Goal: Task Accomplishment & Management: Manage account settings

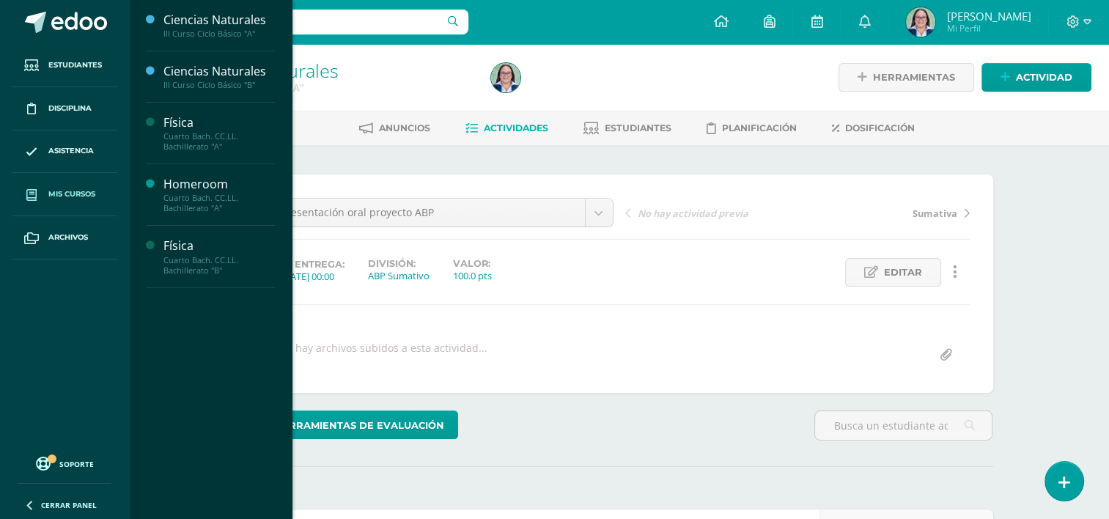
click at [59, 193] on span "Mis cursos" at bounding box center [71, 194] width 47 height 12
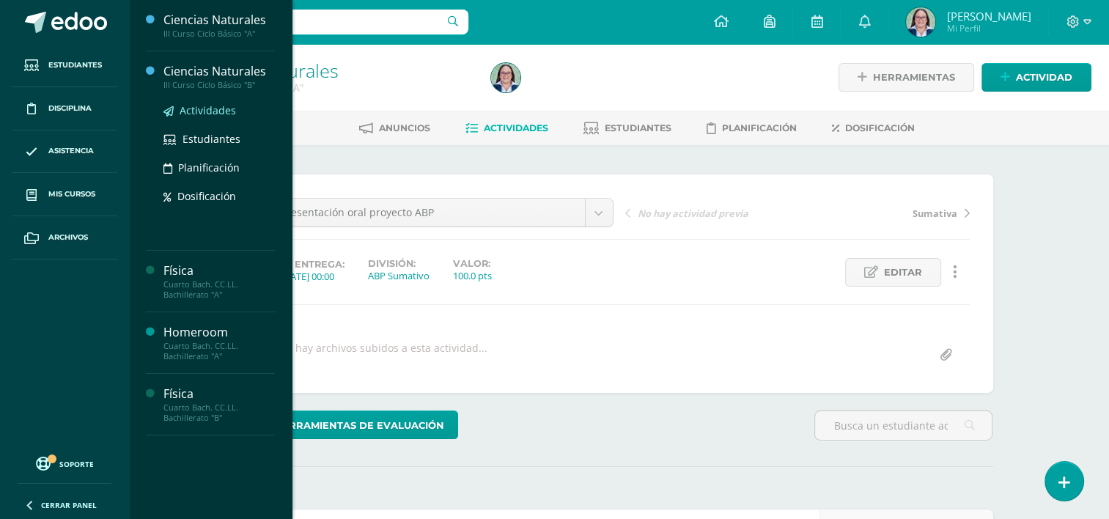
click at [212, 114] on span "Actividades" at bounding box center [208, 110] width 56 height 14
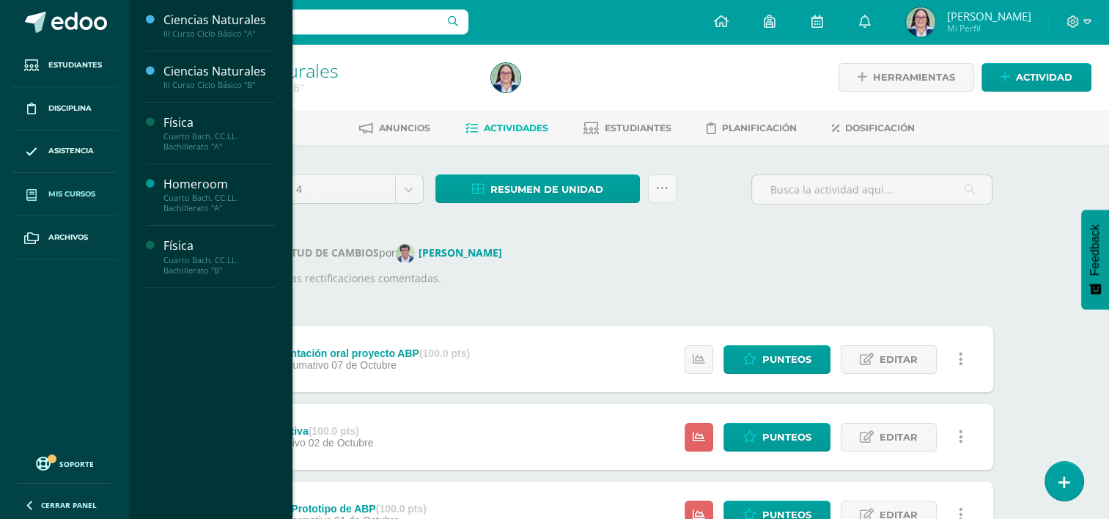
click at [81, 193] on span "Mis cursos" at bounding box center [71, 194] width 47 height 12
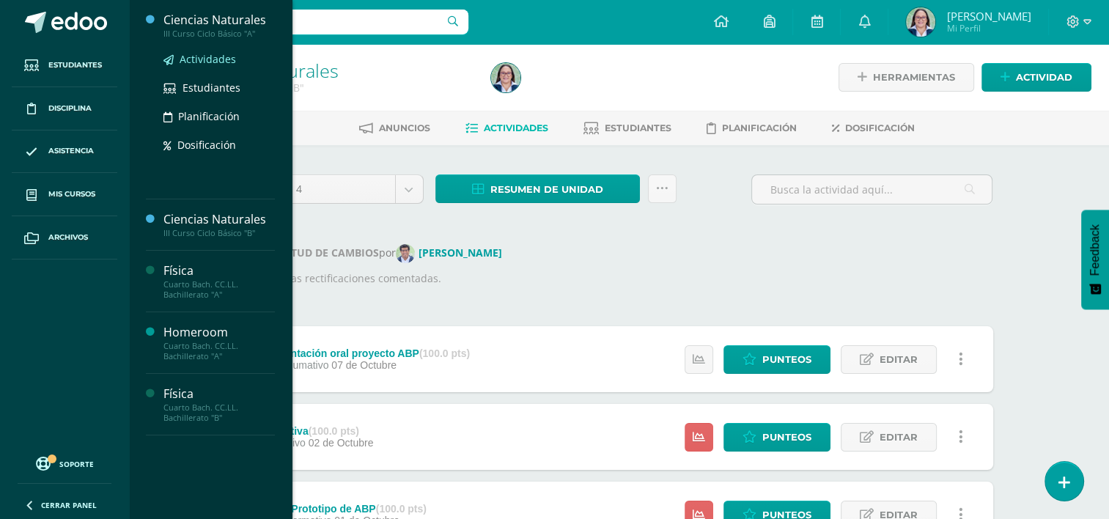
click at [211, 61] on span "Actividades" at bounding box center [208, 59] width 56 height 14
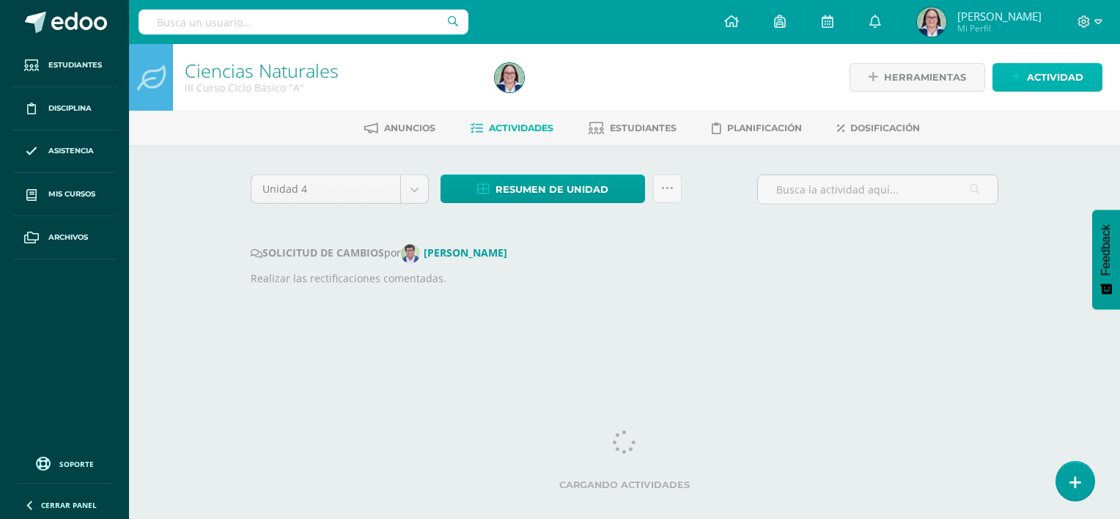
click at [1084, 70] on link "Actividad" at bounding box center [1047, 77] width 110 height 29
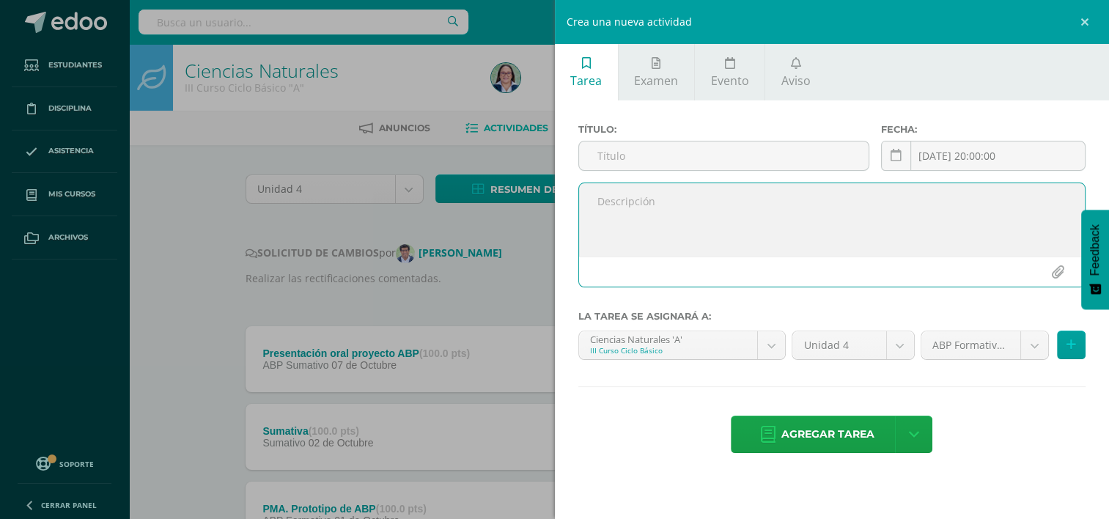
click at [727, 183] on textarea at bounding box center [832, 219] width 506 height 73
click at [722, 167] on input "text" at bounding box center [723, 155] width 289 height 29
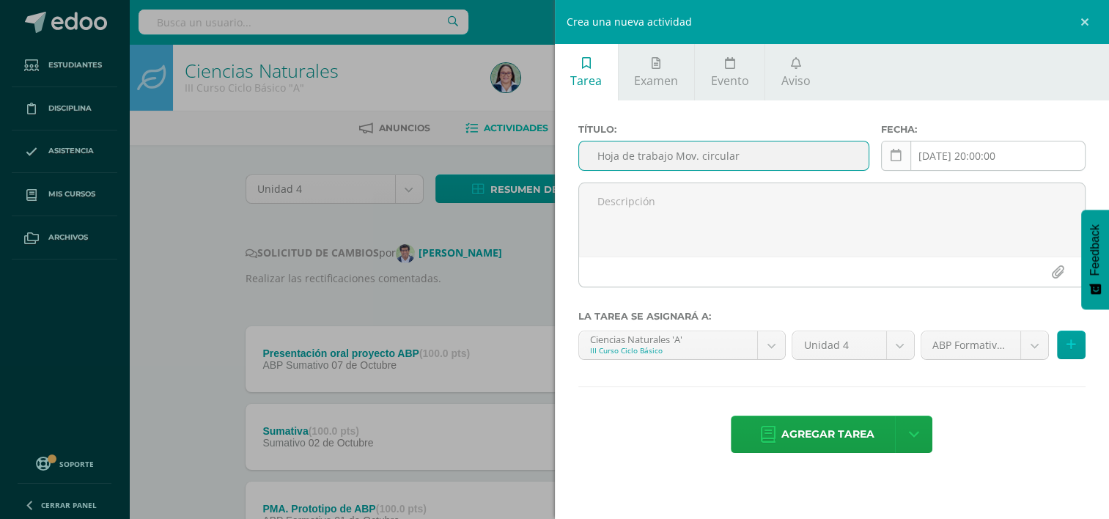
type input "Hoja de trabajo Mov. circular"
click at [896, 166] on link at bounding box center [896, 156] width 30 height 30
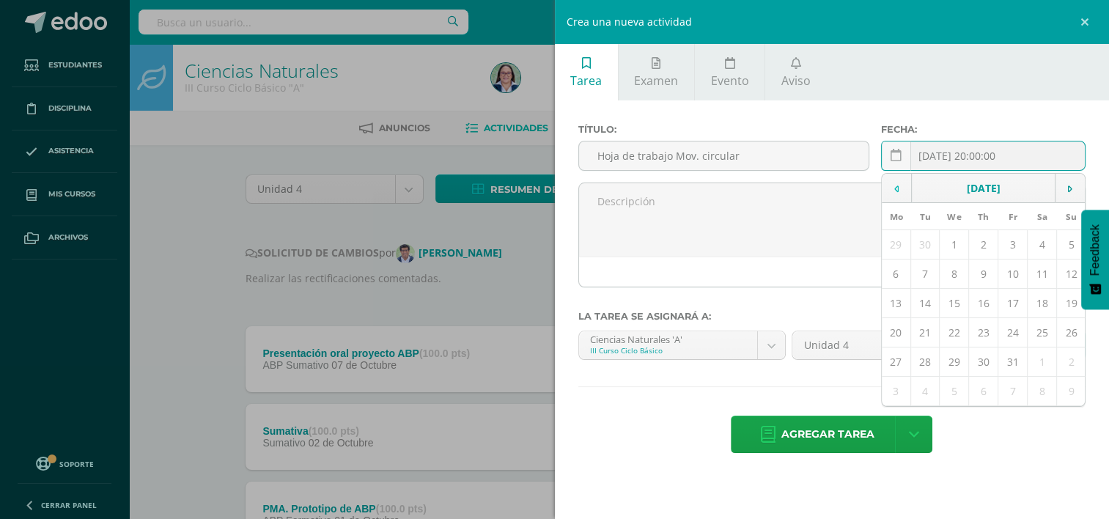
click at [897, 184] on icon at bounding box center [896, 189] width 4 height 10
click at [984, 296] on td "18" at bounding box center [983, 303] width 29 height 29
type input "[DATE]"
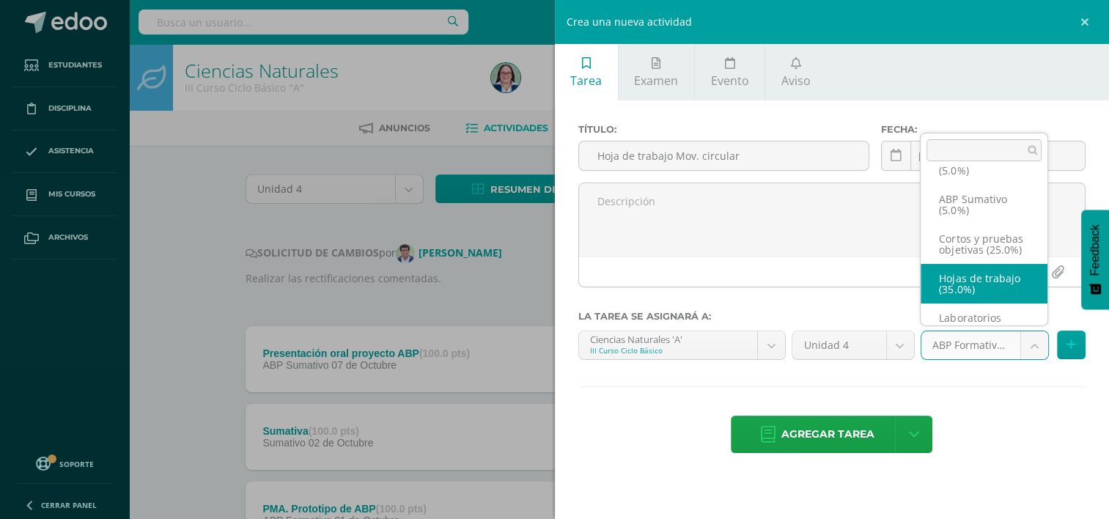
select select "261187"
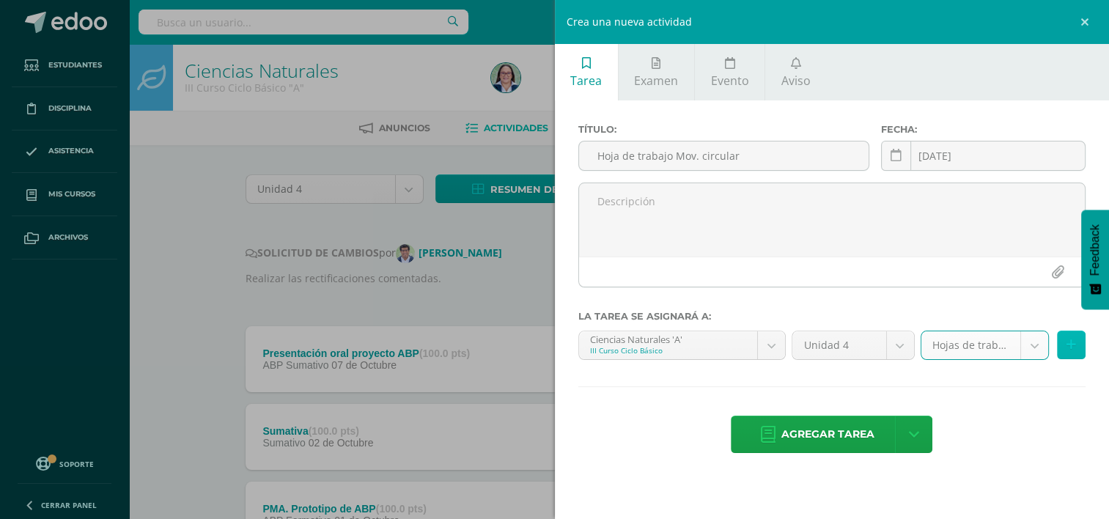
click at [1059, 339] on button at bounding box center [1071, 344] width 29 height 29
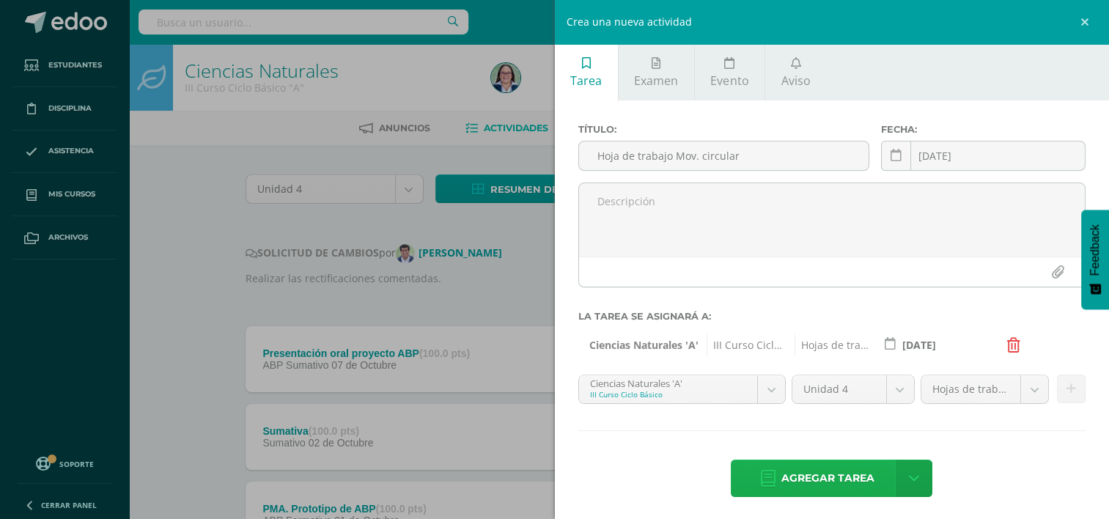
click at [862, 469] on span "Agregar tarea" at bounding box center [827, 478] width 93 height 36
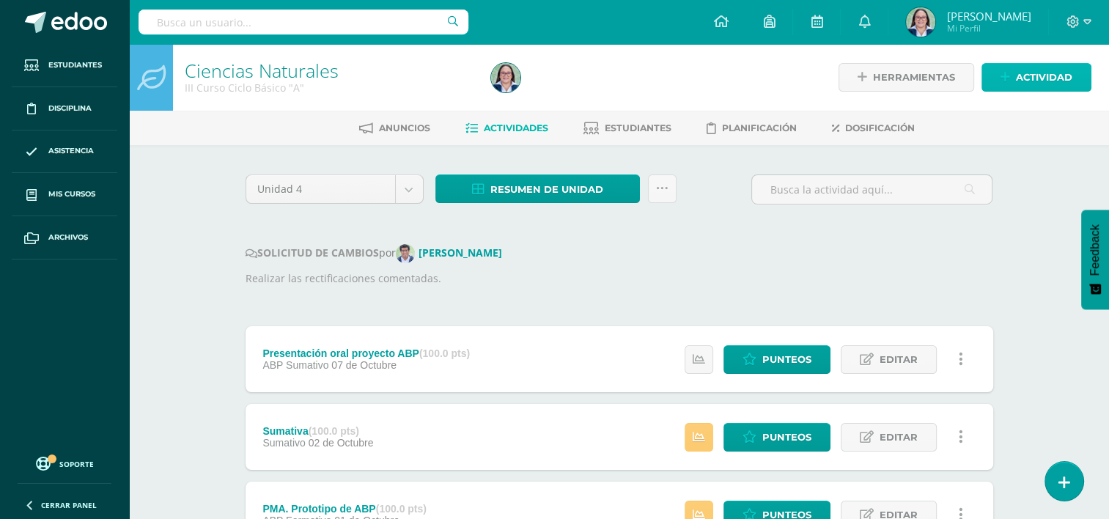
click at [1010, 75] on link "Actividad" at bounding box center [1036, 77] width 110 height 29
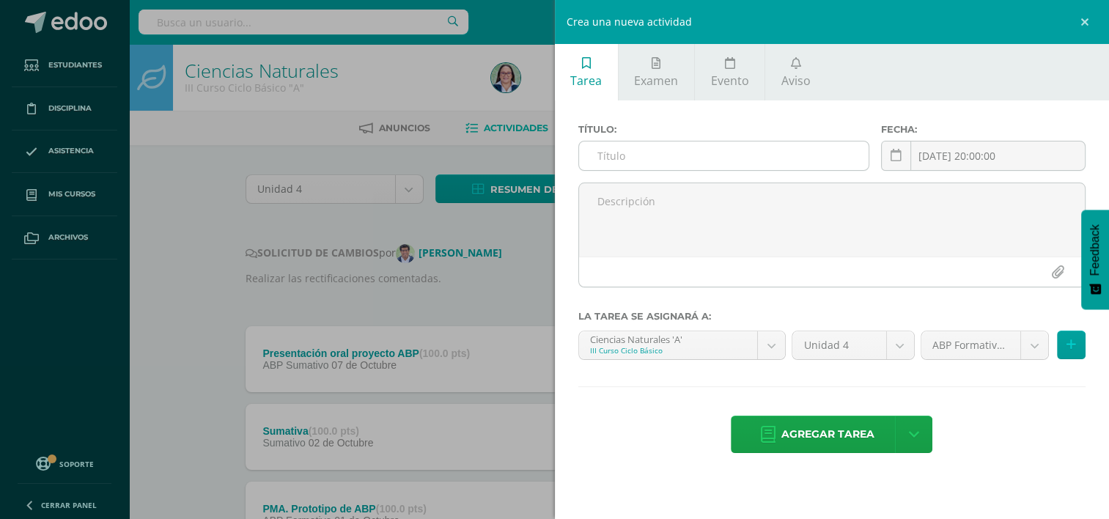
click at [744, 160] on input "text" at bounding box center [723, 155] width 289 height 29
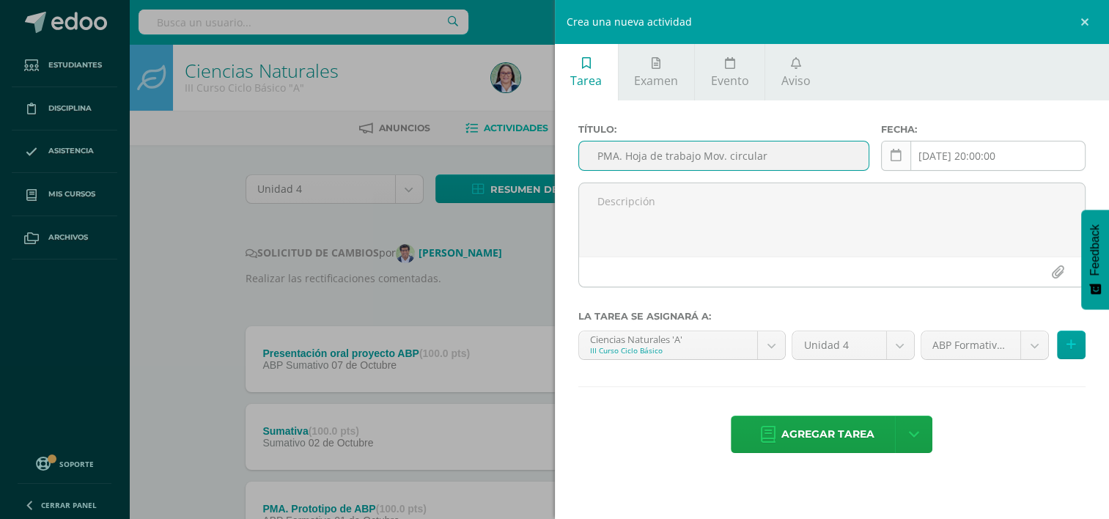
type input "PMA. Hoja de trabajo Mov. circular"
click at [908, 145] on link at bounding box center [896, 156] width 30 height 30
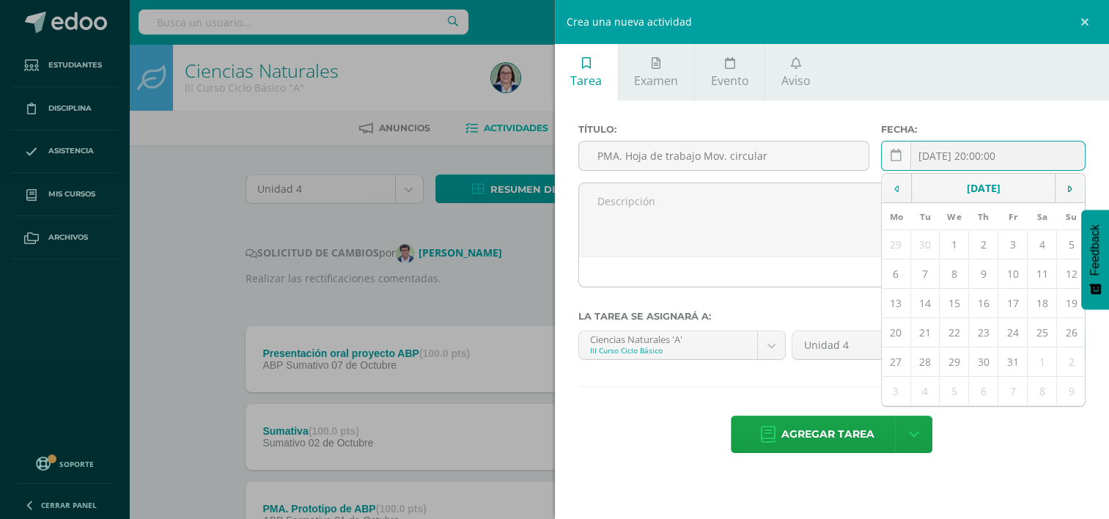
click at [892, 186] on td at bounding box center [896, 188] width 30 height 29
click at [1024, 296] on td "19" at bounding box center [1012, 303] width 29 height 29
type input "2025-09-19"
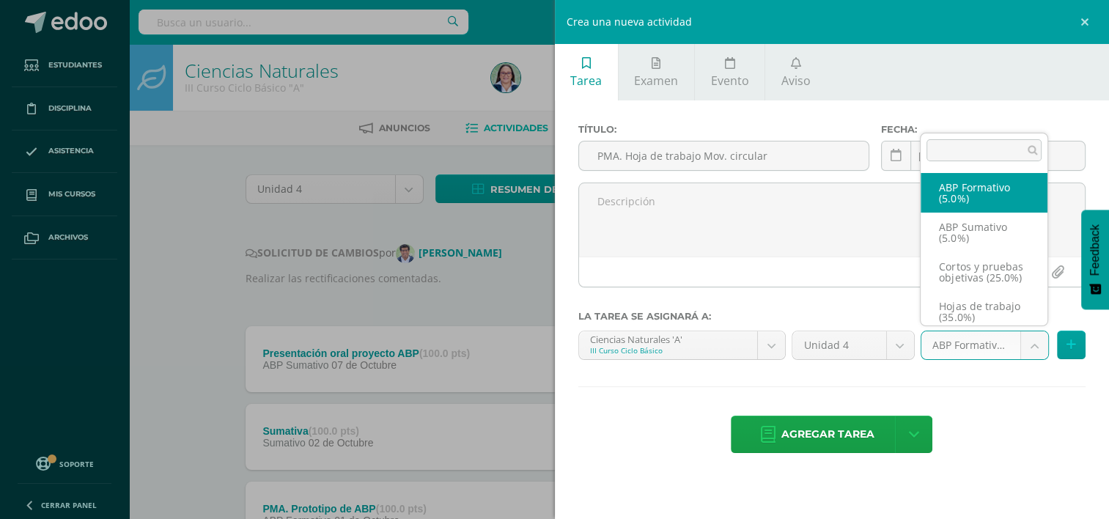
scroll to position [28, 0]
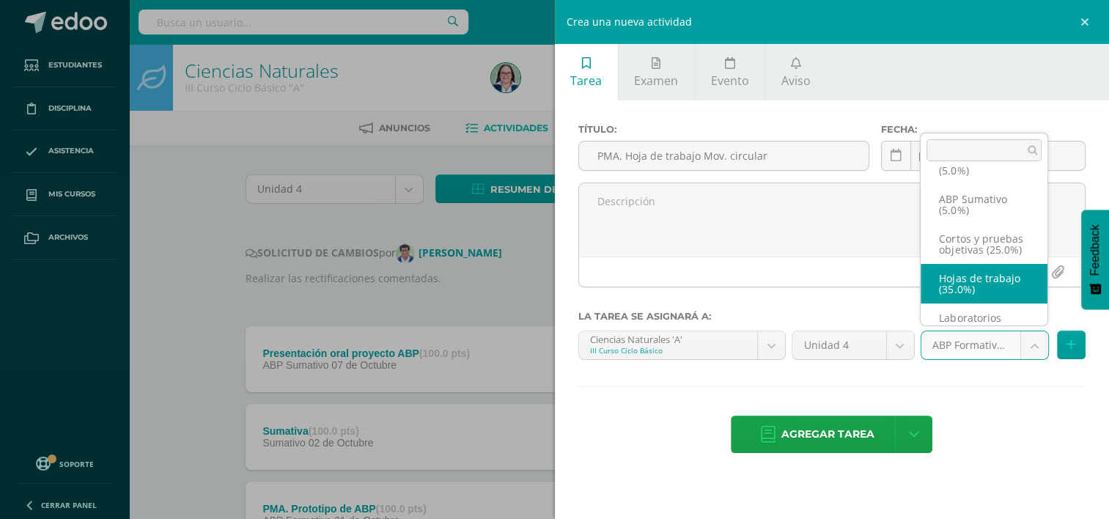
select select "261187"
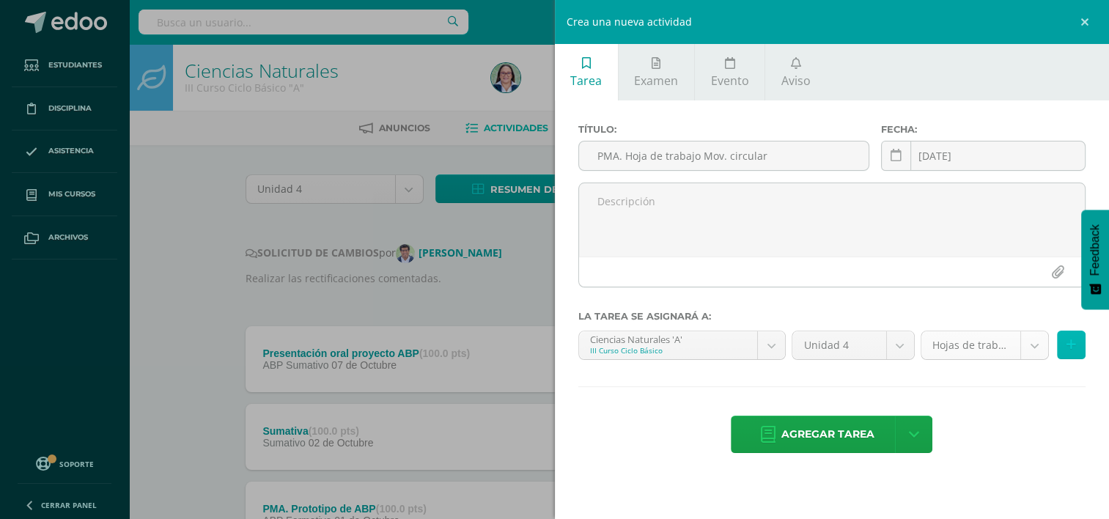
drag, startPoint x: 1064, startPoint y: 341, endPoint x: 1032, endPoint y: 376, distance: 46.7
click at [1064, 341] on button at bounding box center [1071, 344] width 29 height 29
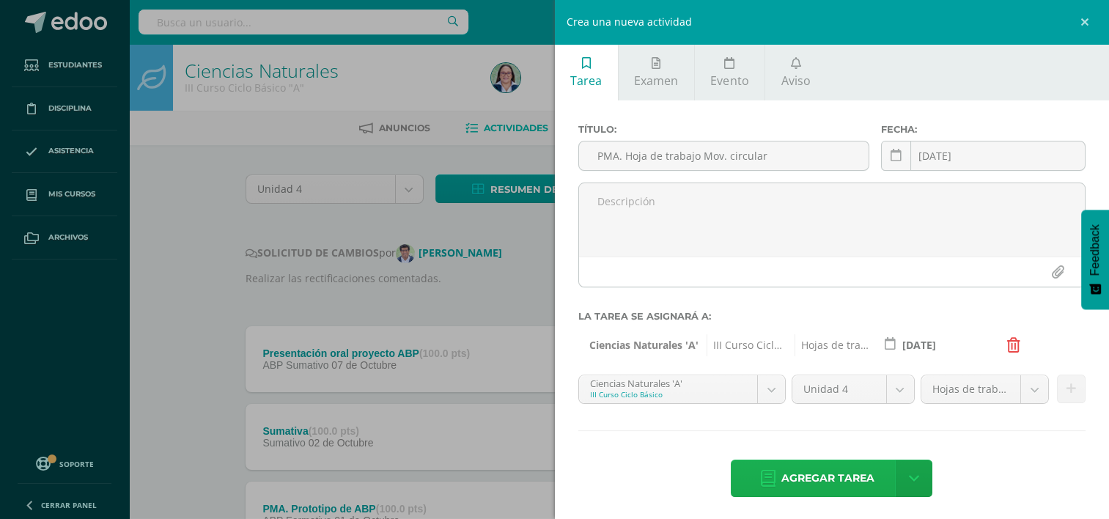
click at [854, 475] on span "Agregar tarea" at bounding box center [827, 478] width 93 height 36
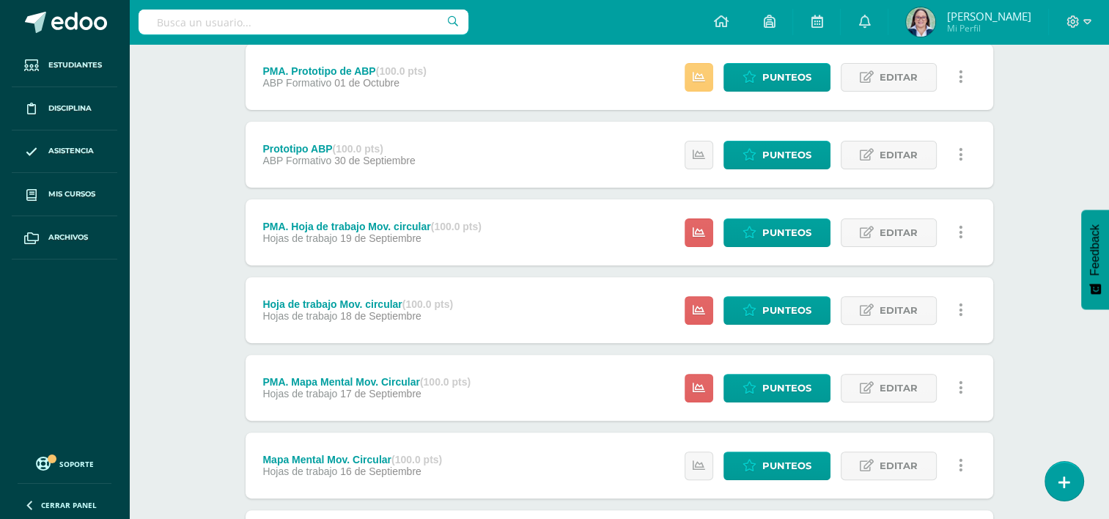
scroll to position [440, 0]
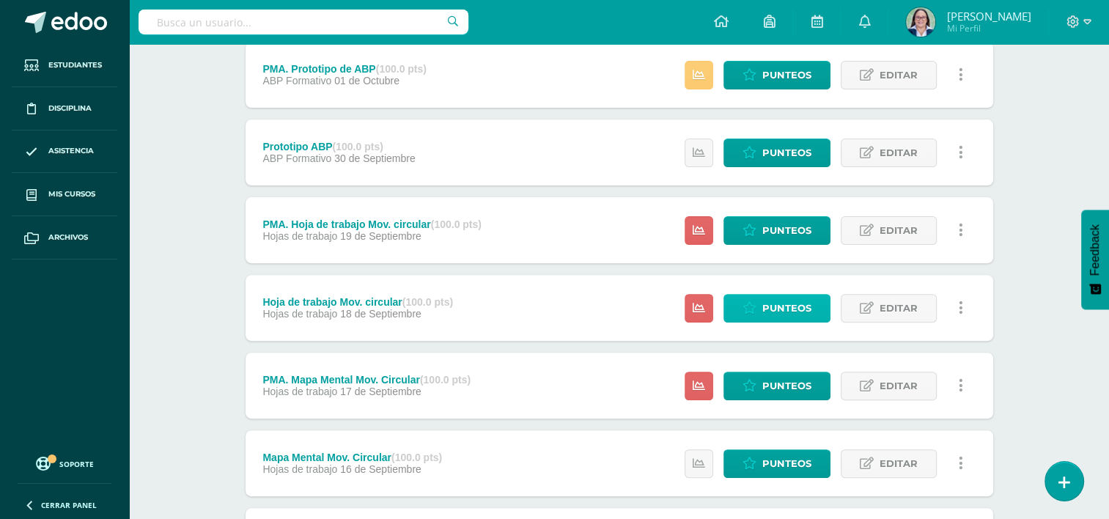
click at [768, 314] on span "Punteos" at bounding box center [786, 308] width 49 height 27
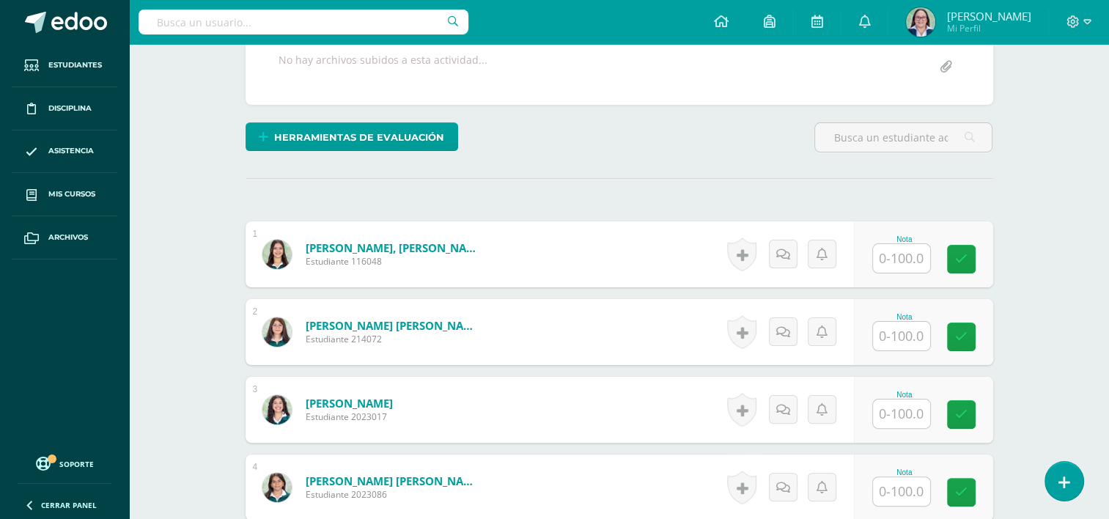
scroll to position [295, 0]
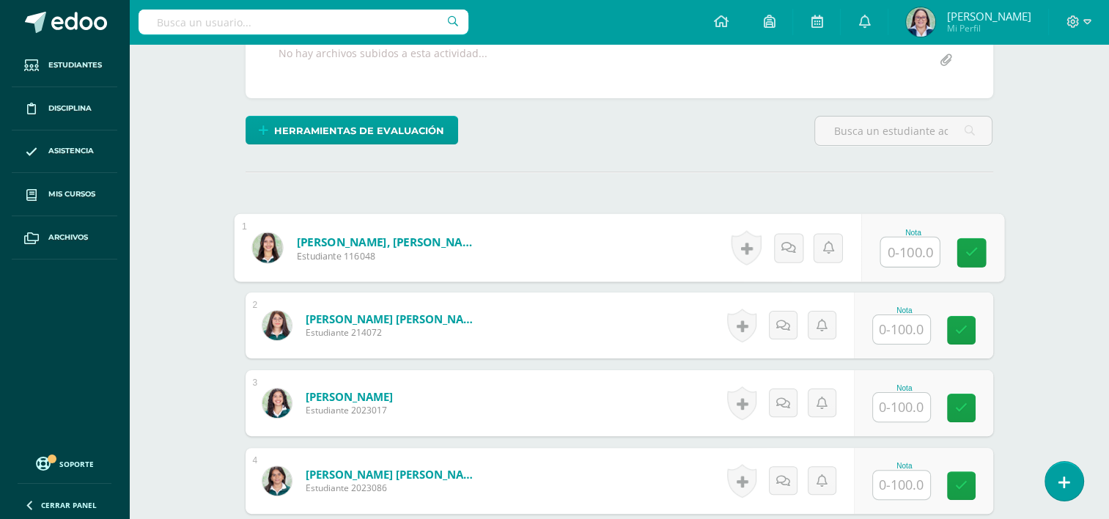
click at [898, 256] on input "text" at bounding box center [909, 251] width 59 height 29
type input "90"
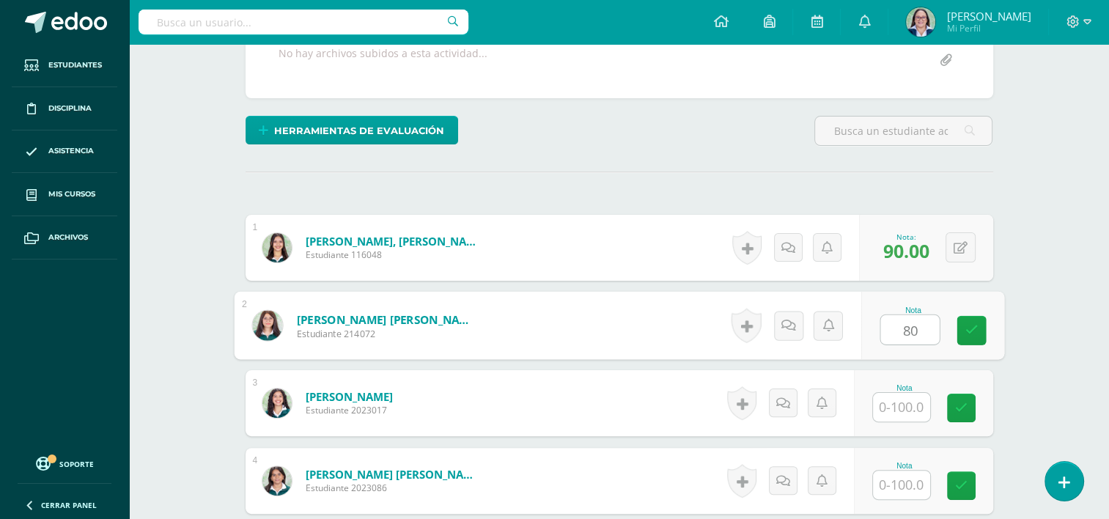
type input "80"
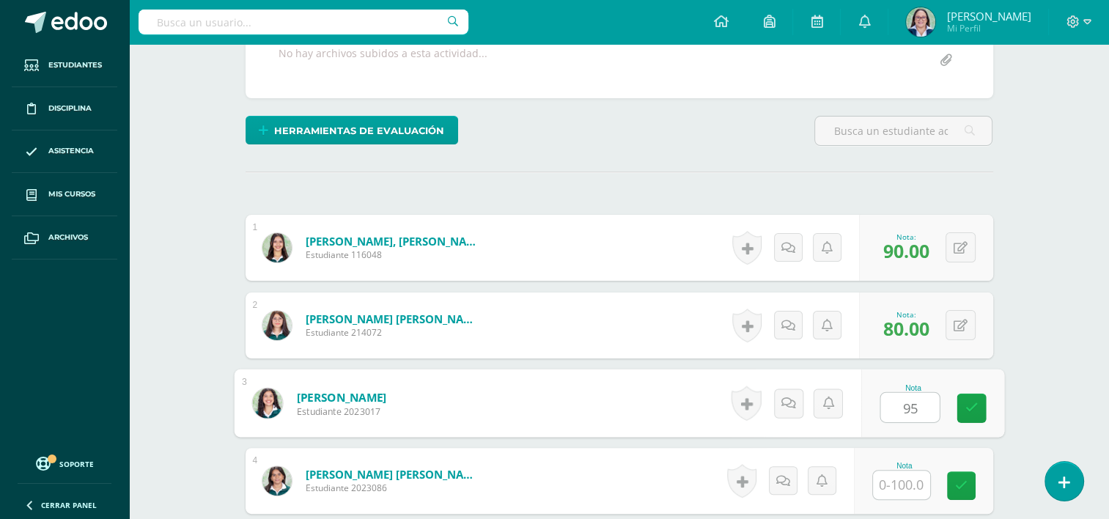
type input "95"
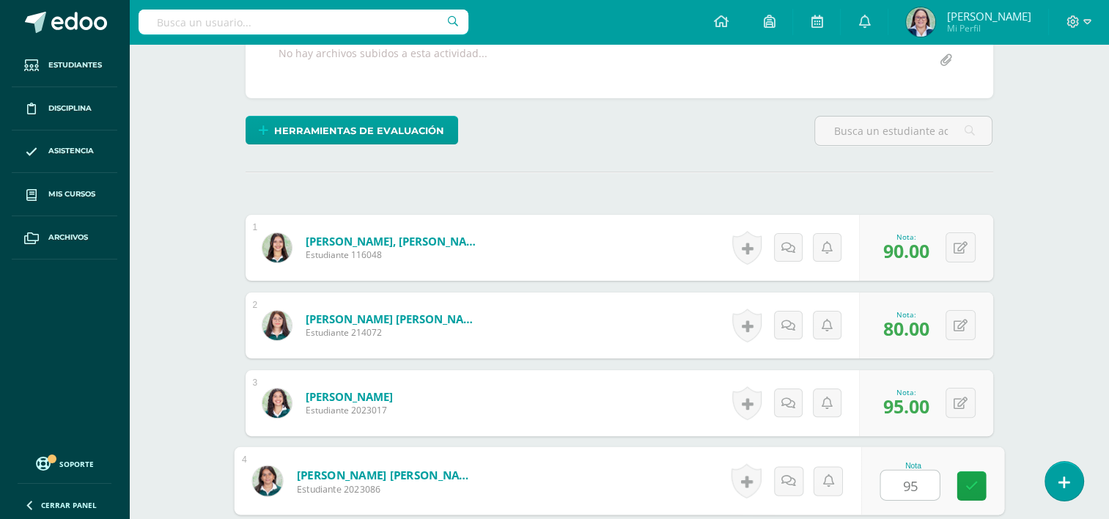
type input "95"
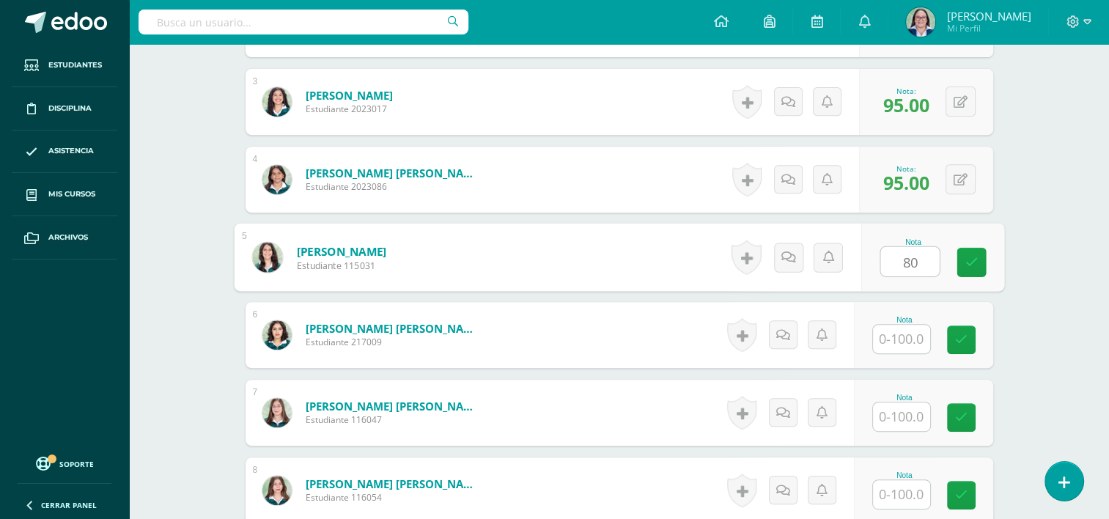
type input "80"
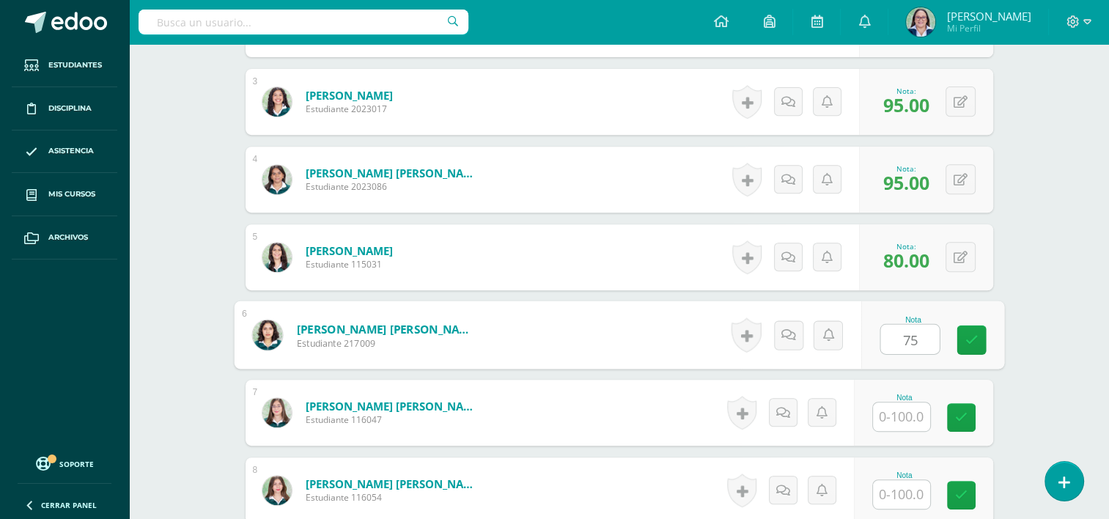
type input "75"
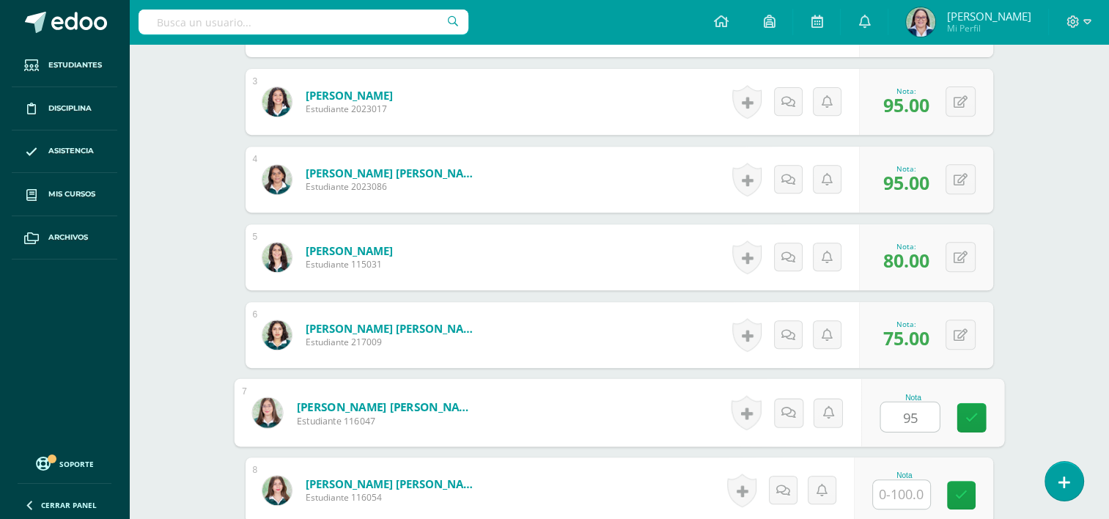
type input "95"
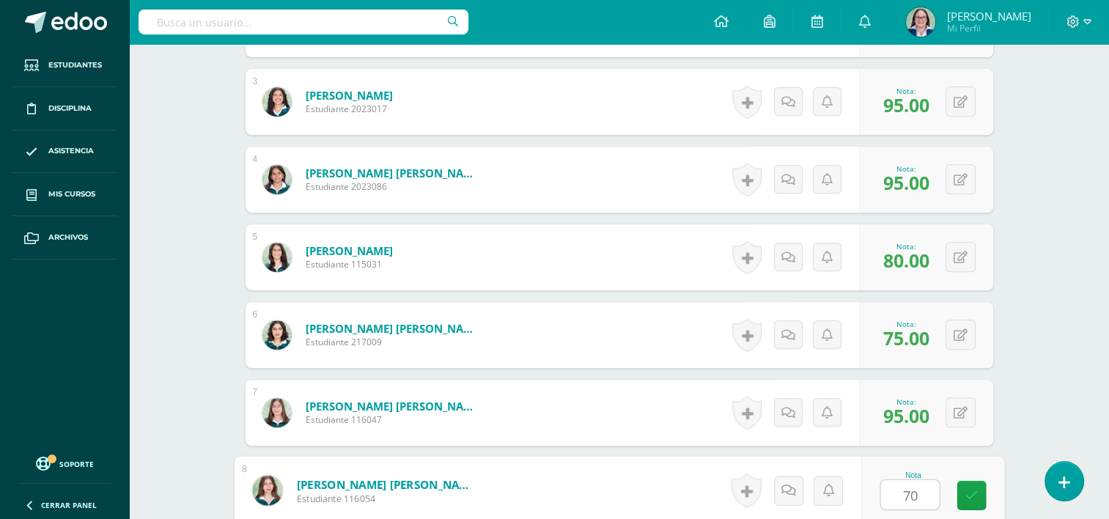
type input "70"
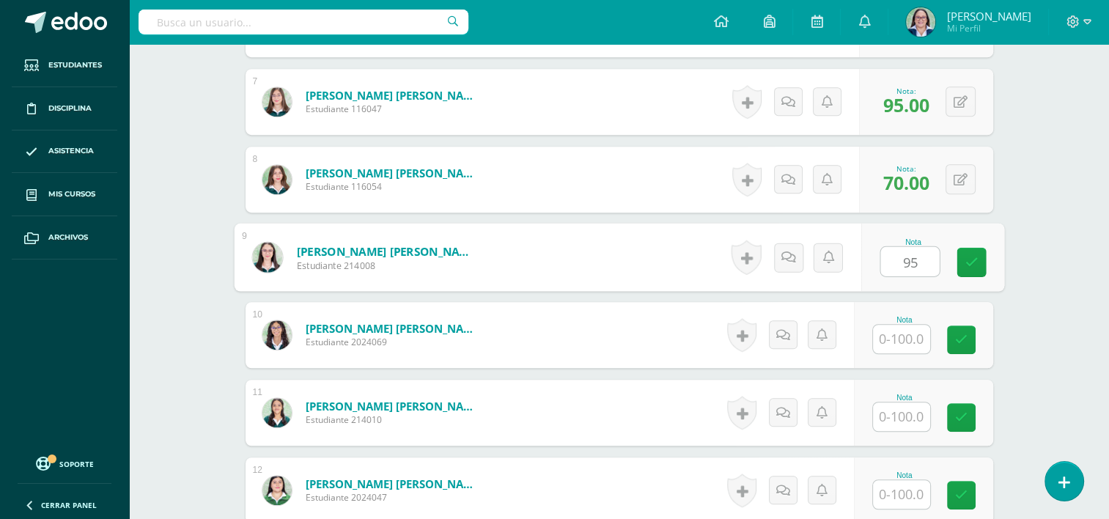
type input "95"
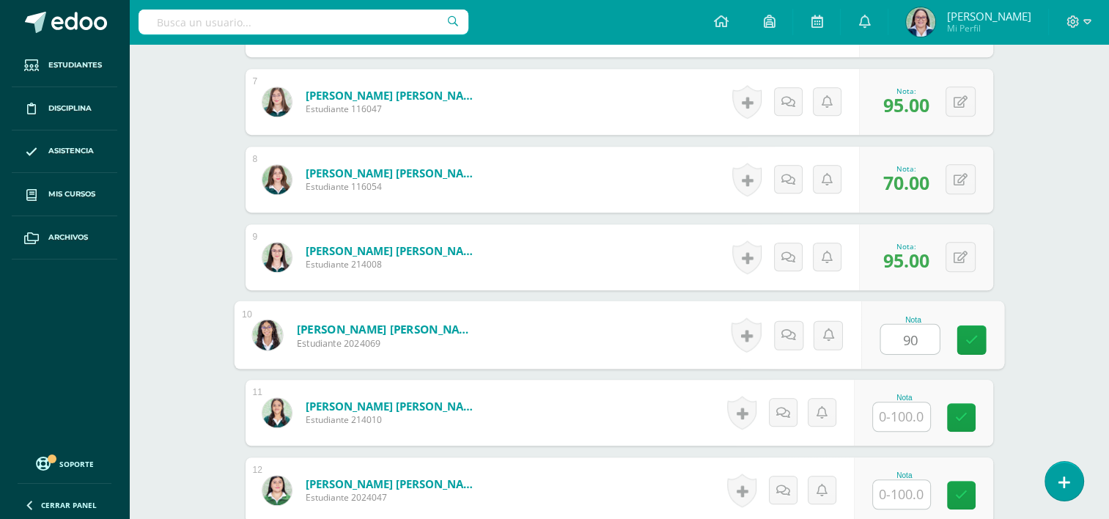
type input "90"
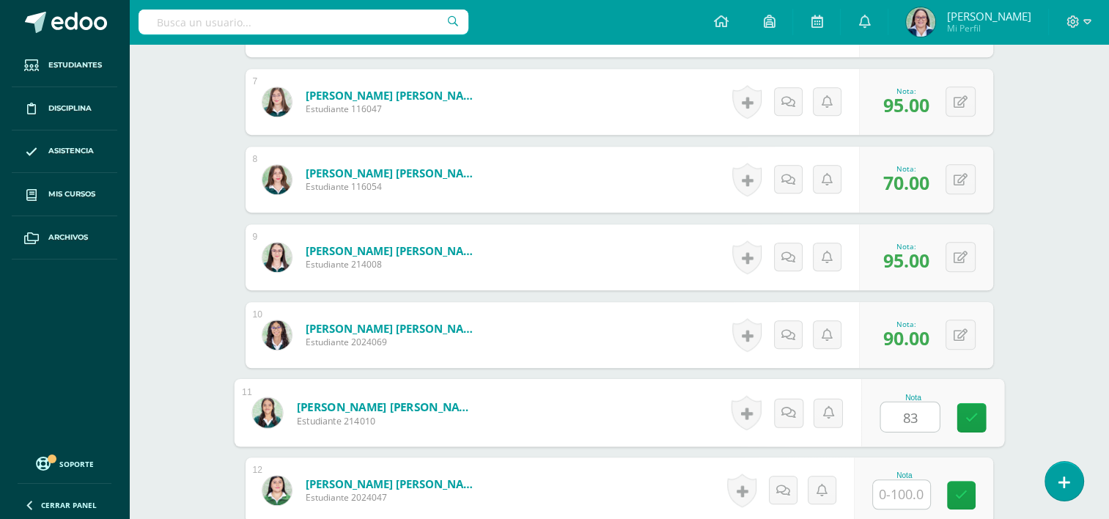
type input "83"
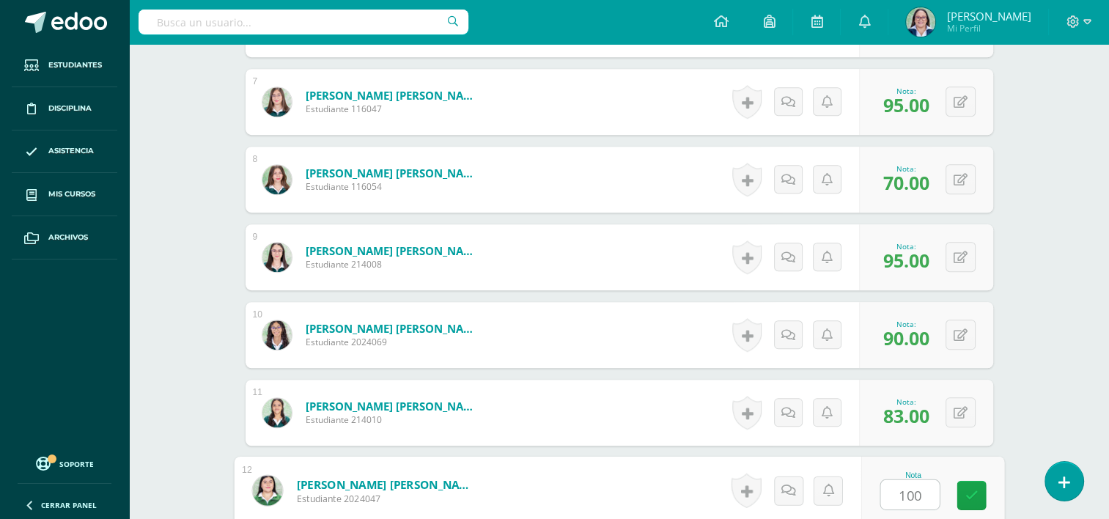
type input "100"
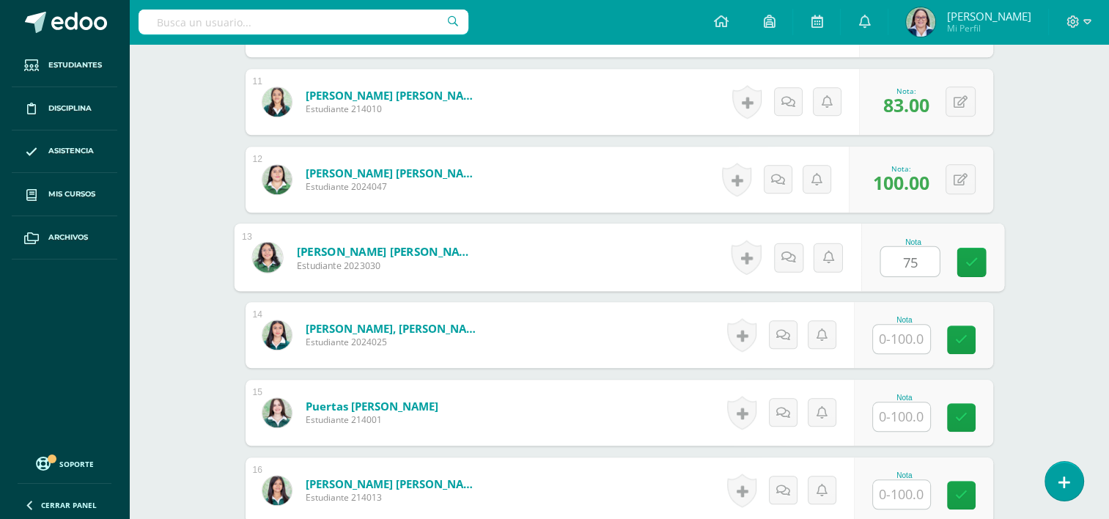
type input "75"
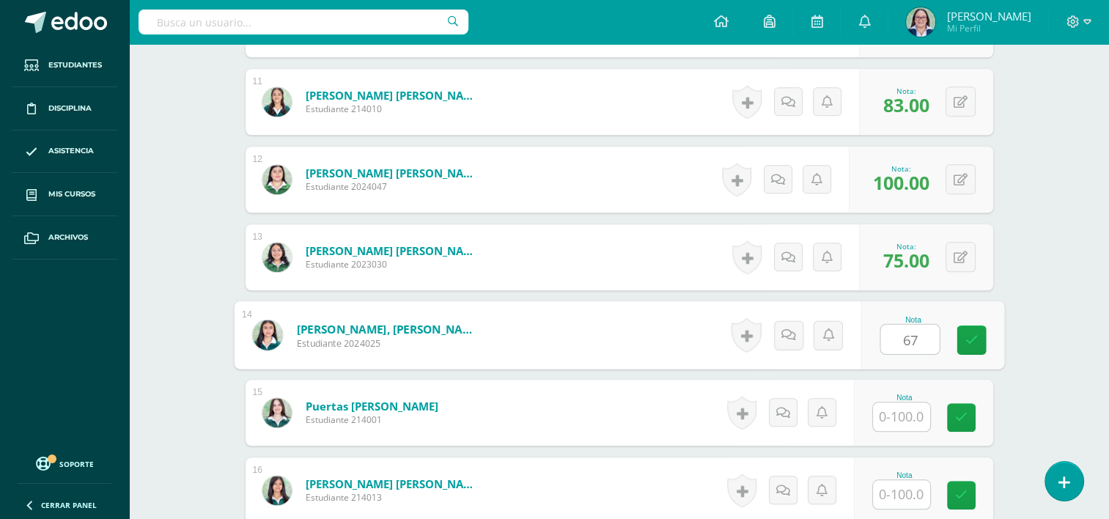
type input "67"
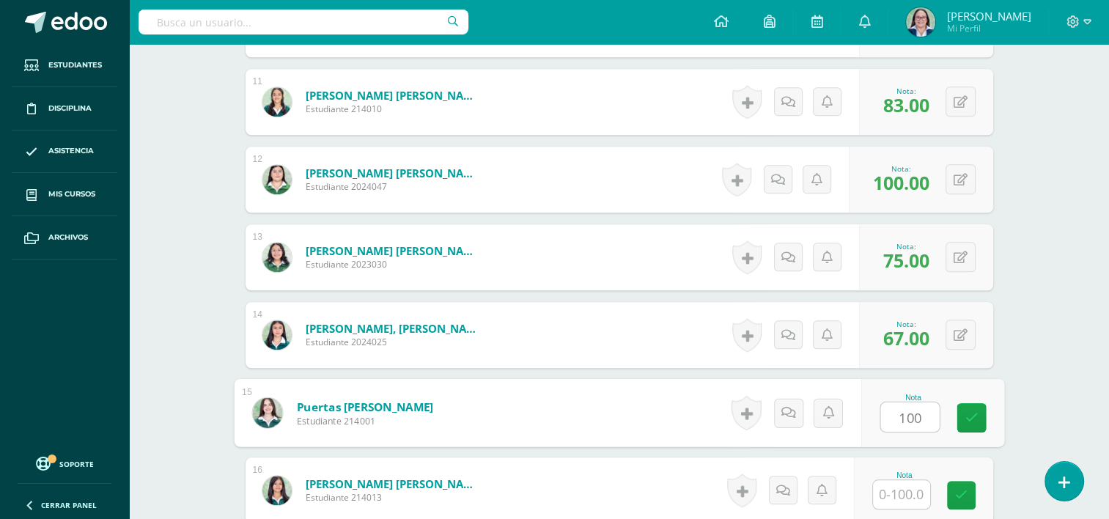
type input "100"
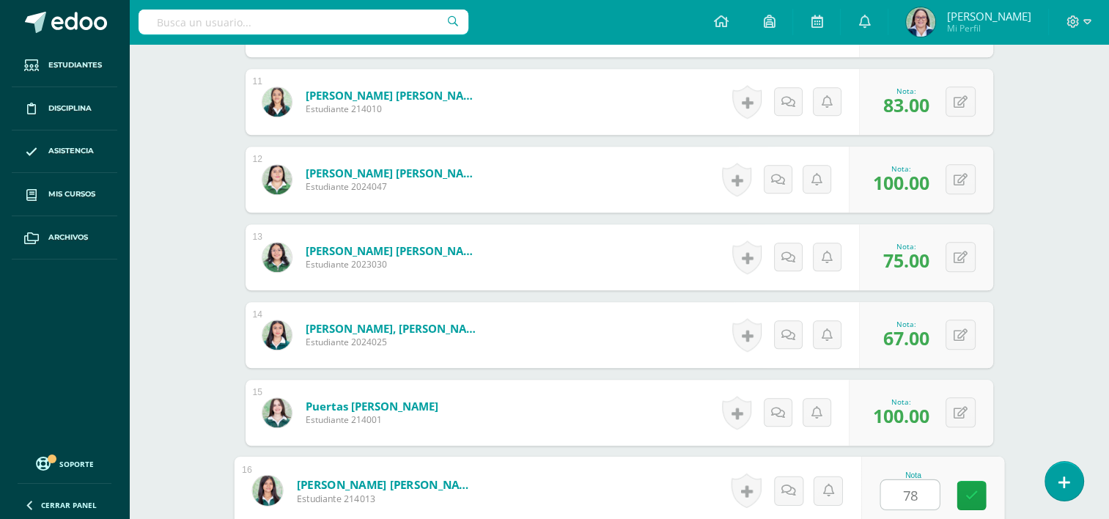
type input "78"
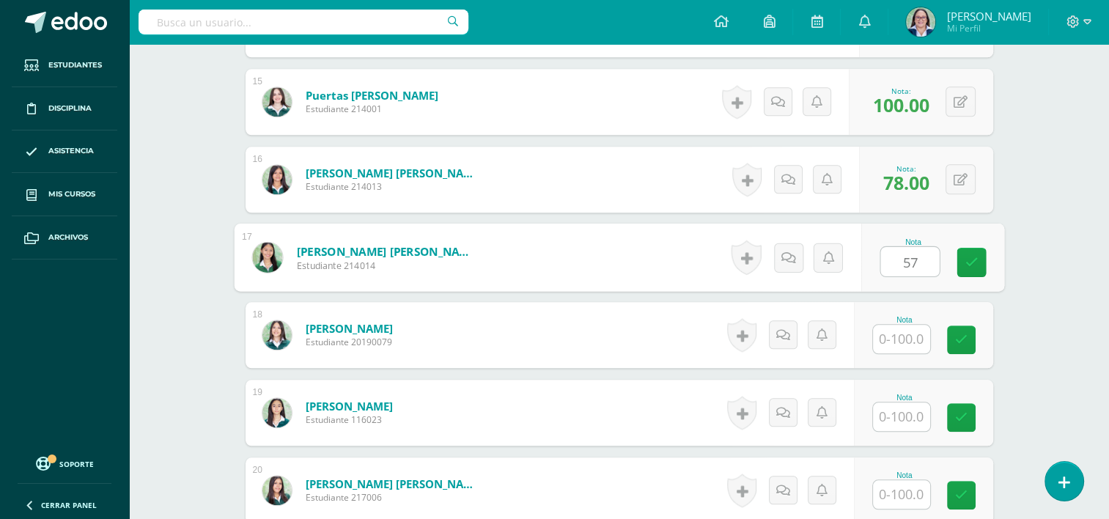
type input "57"
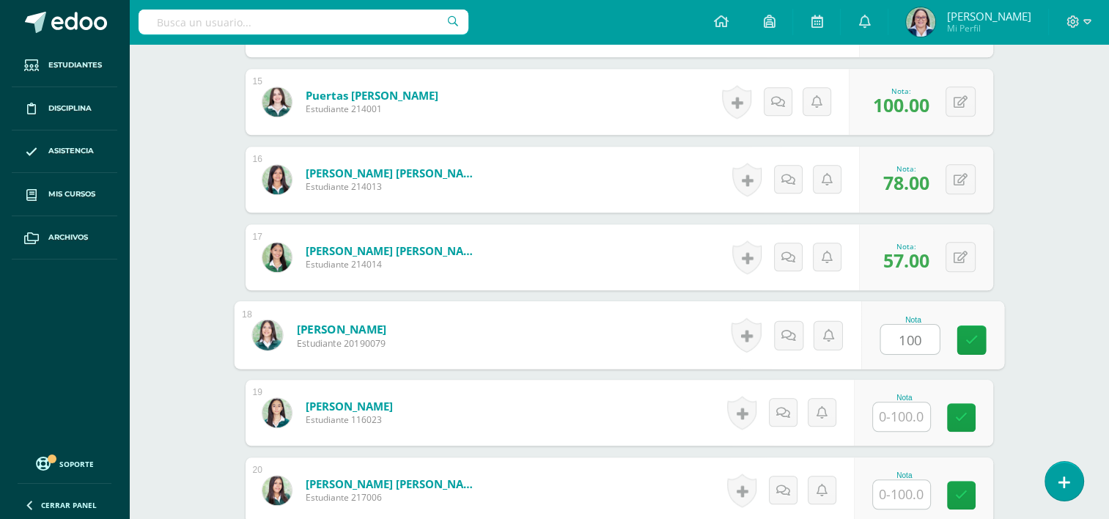
type input "100"
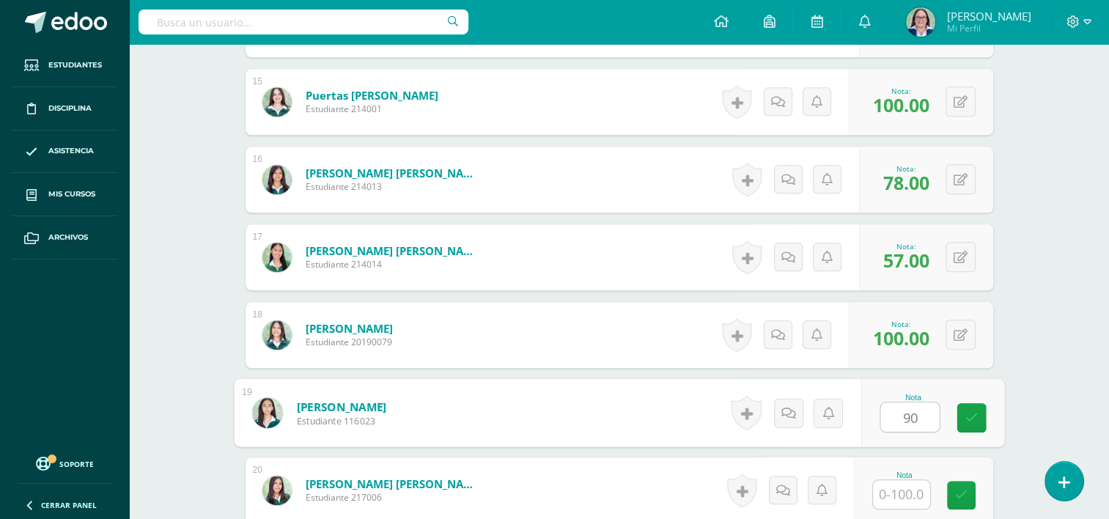
type input "90"
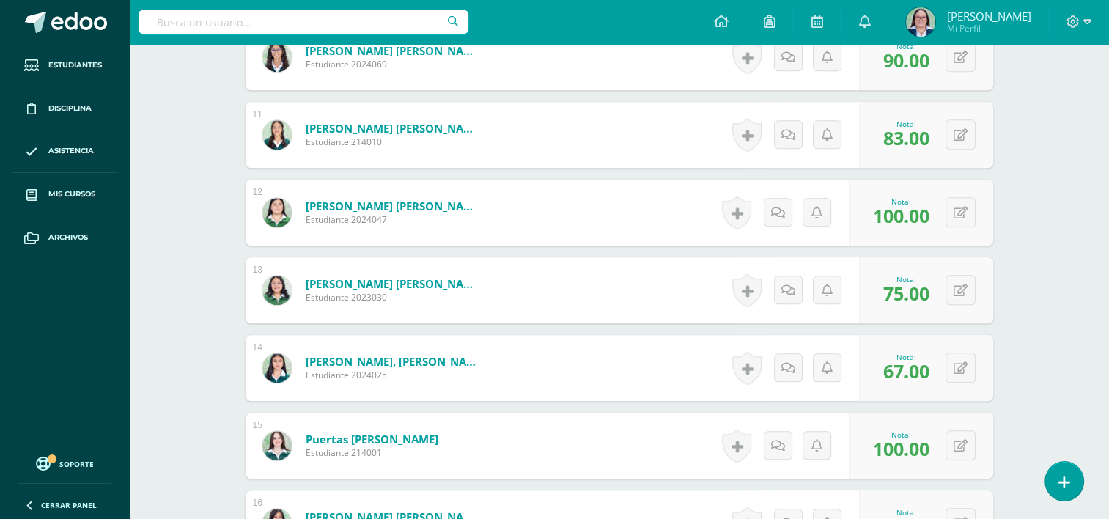
scroll to position [1161, 0]
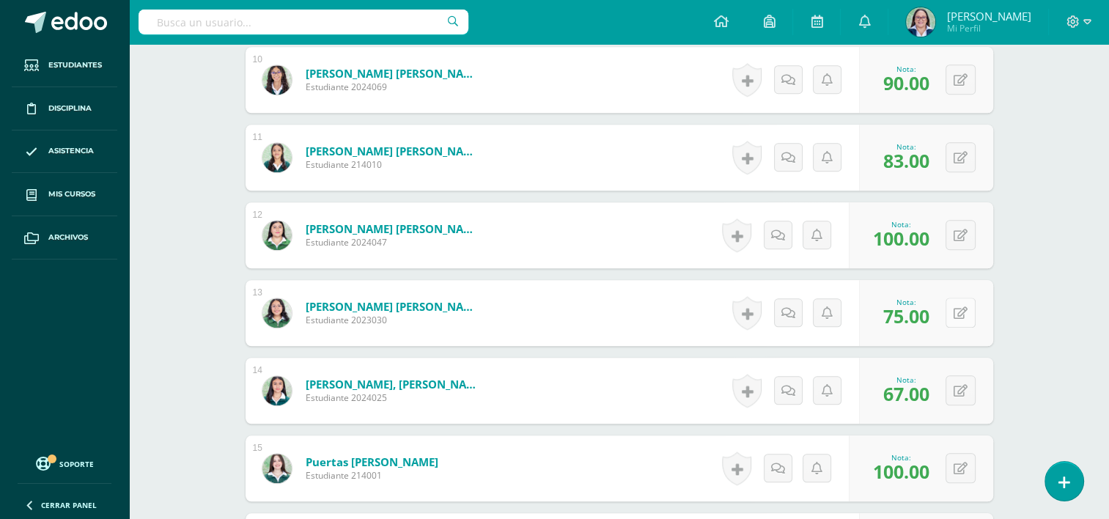
click at [953, 306] on div "0 Logros Logros obtenidos Aún no hay logros agregados Nota: 75.00" at bounding box center [926, 313] width 134 height 66
click at [969, 315] on icon at bounding box center [970, 312] width 15 height 12
type input "0"
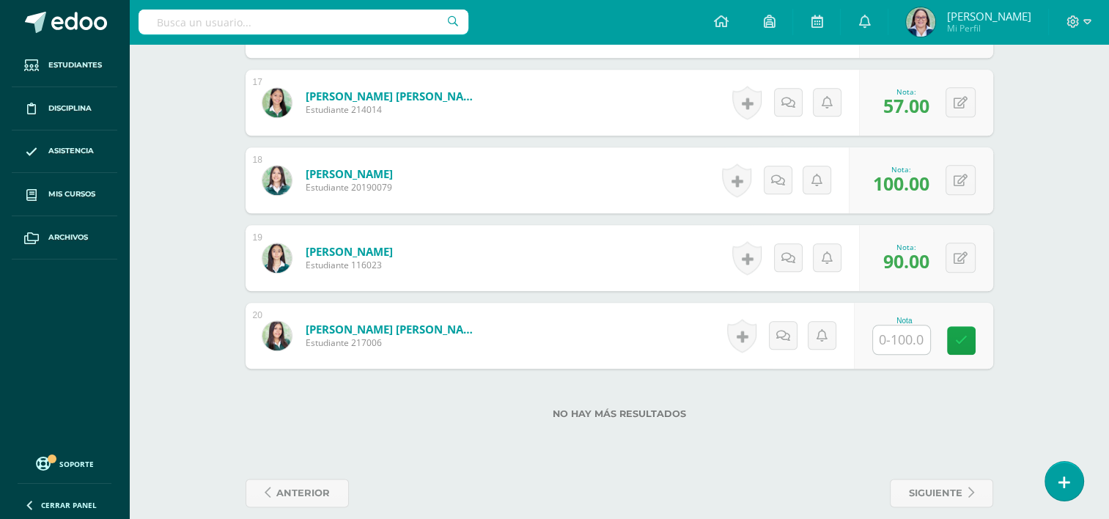
scroll to position [1699, 0]
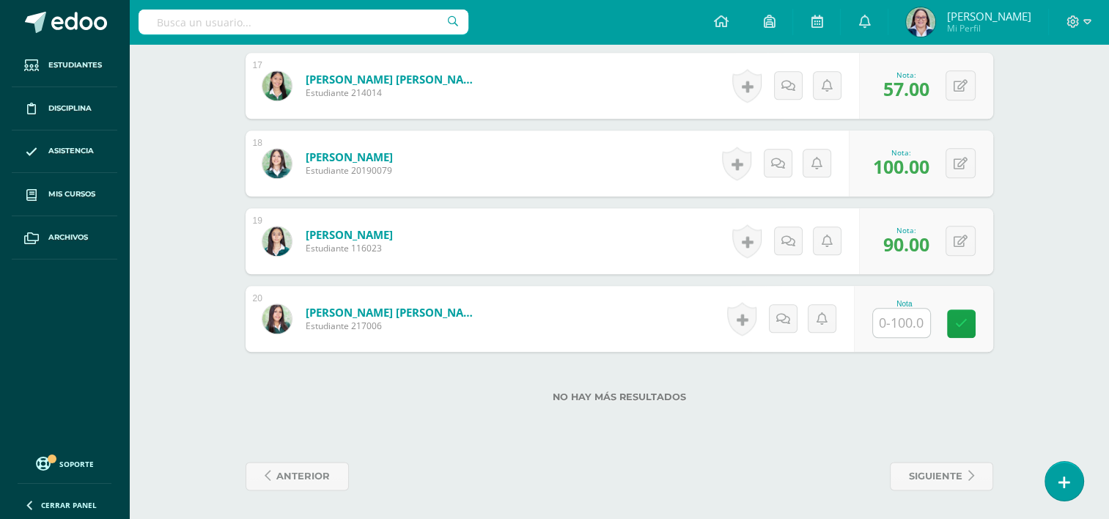
click at [895, 319] on input "text" at bounding box center [901, 322] width 57 height 29
type input "0"
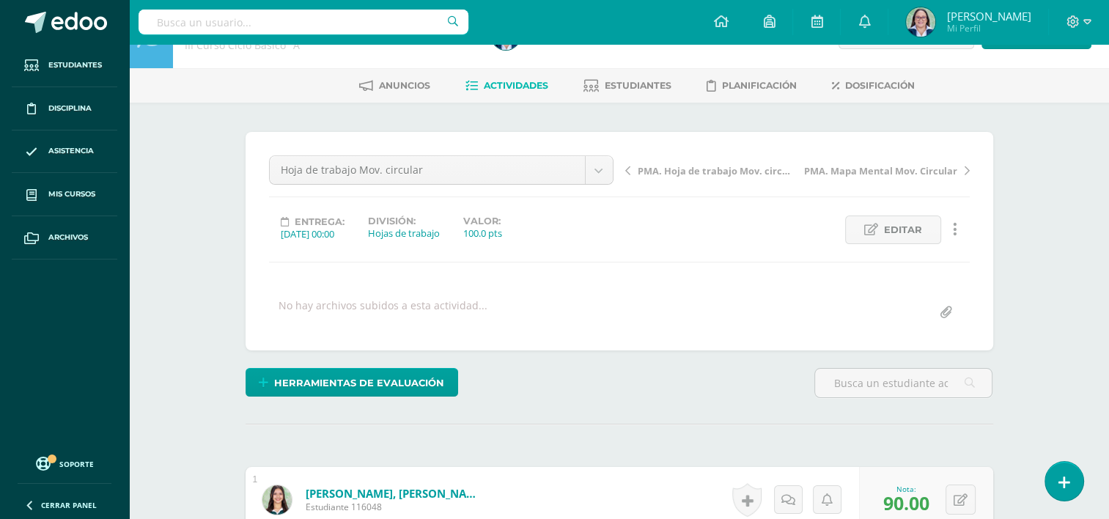
scroll to position [0, 0]
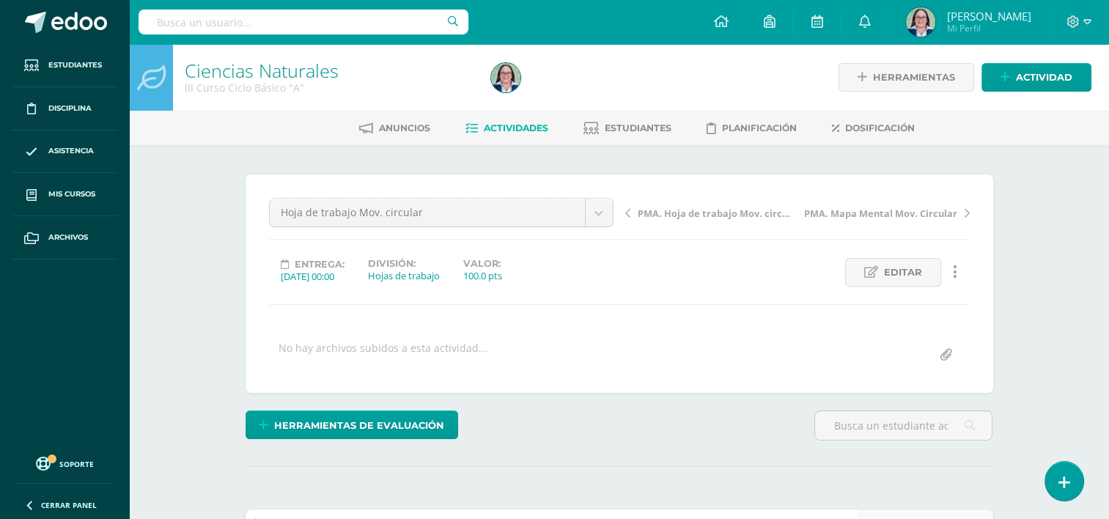
click at [673, 216] on span "PMA. Hoja de trabajo Mov. circular" at bounding box center [714, 213] width 155 height 13
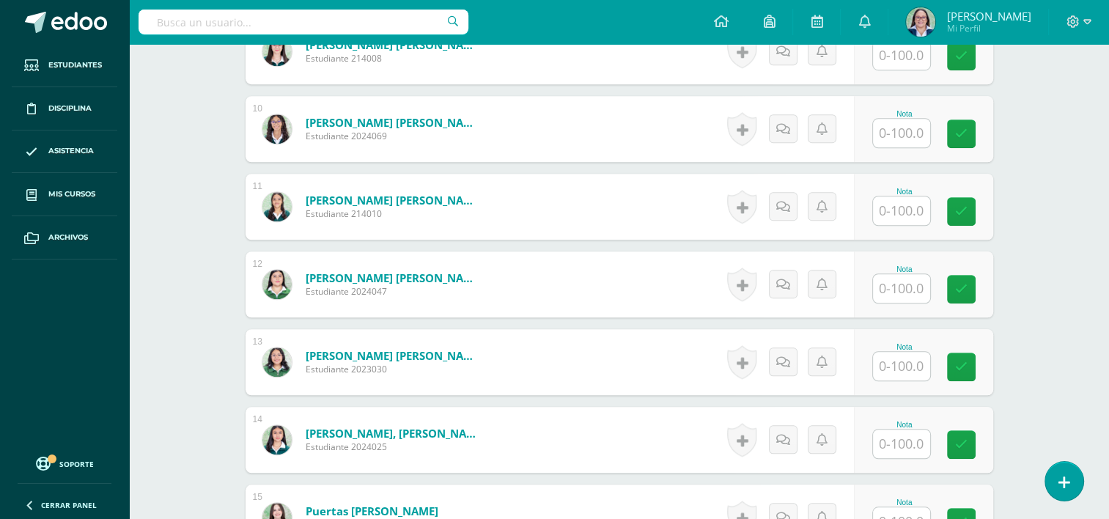
scroll to position [1113, 0]
click at [897, 355] on input "text" at bounding box center [901, 365] width 57 height 29
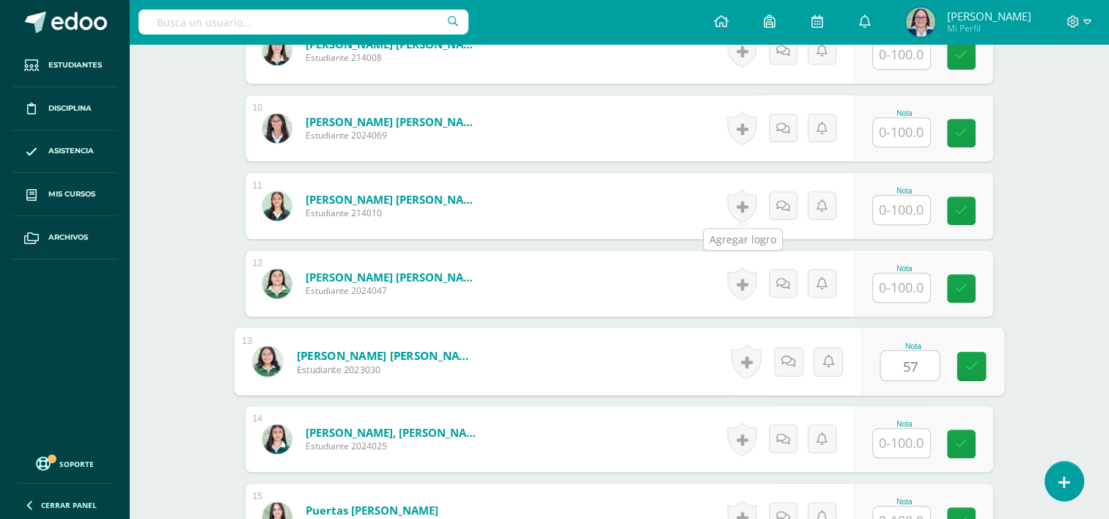
type input "57"
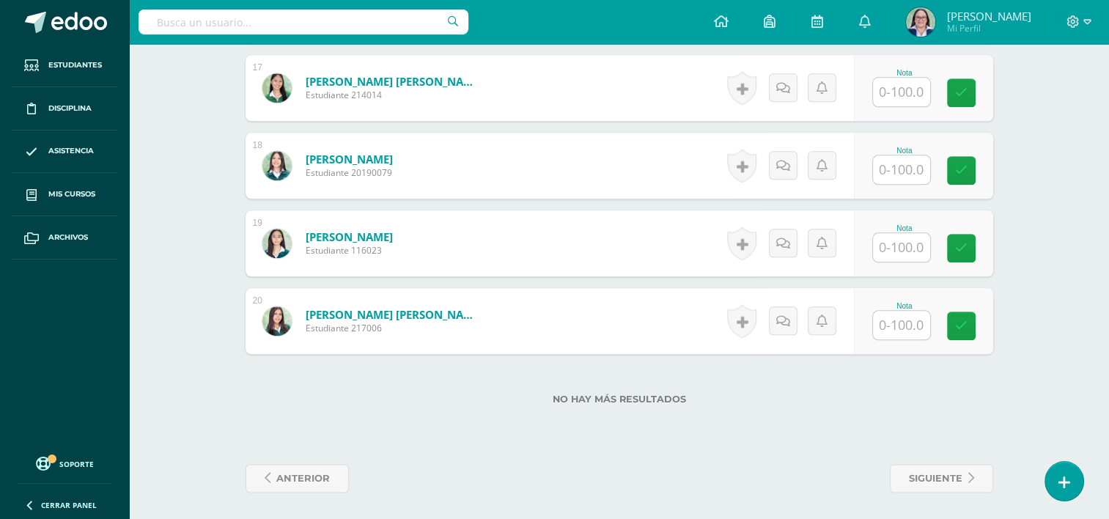
scroll to position [1699, 0]
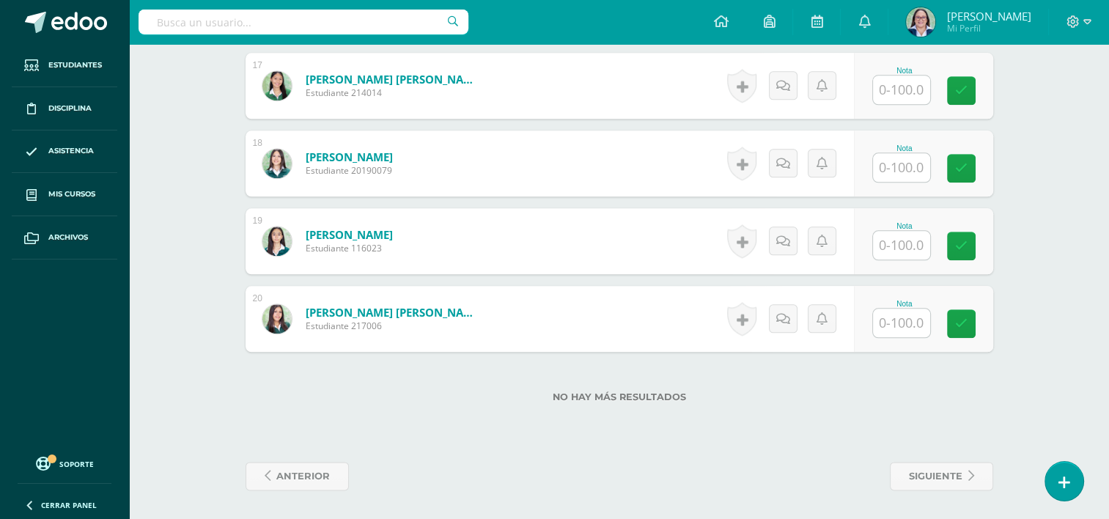
click at [908, 325] on input "text" at bounding box center [901, 322] width 57 height 29
type input "55"
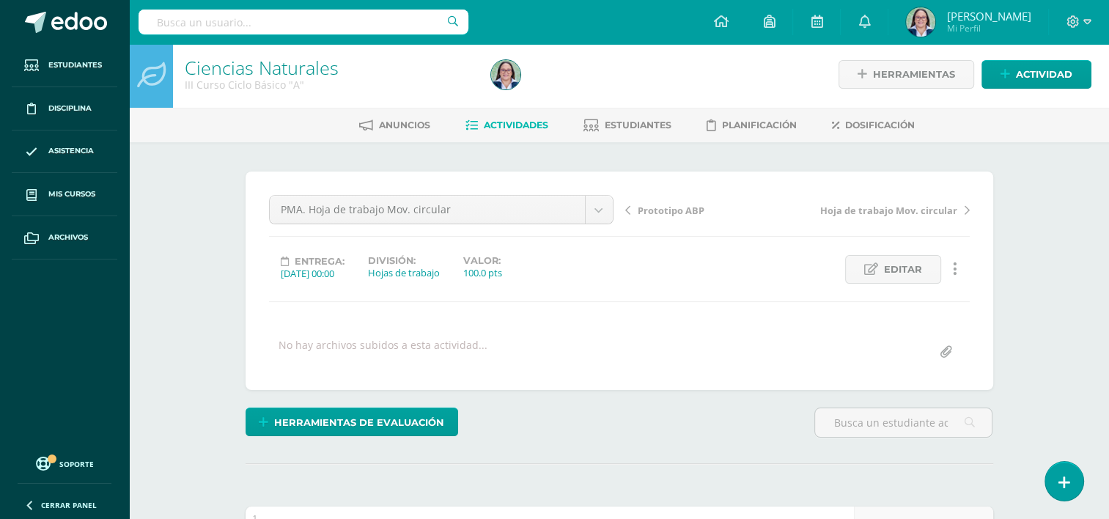
scroll to position [0, 0]
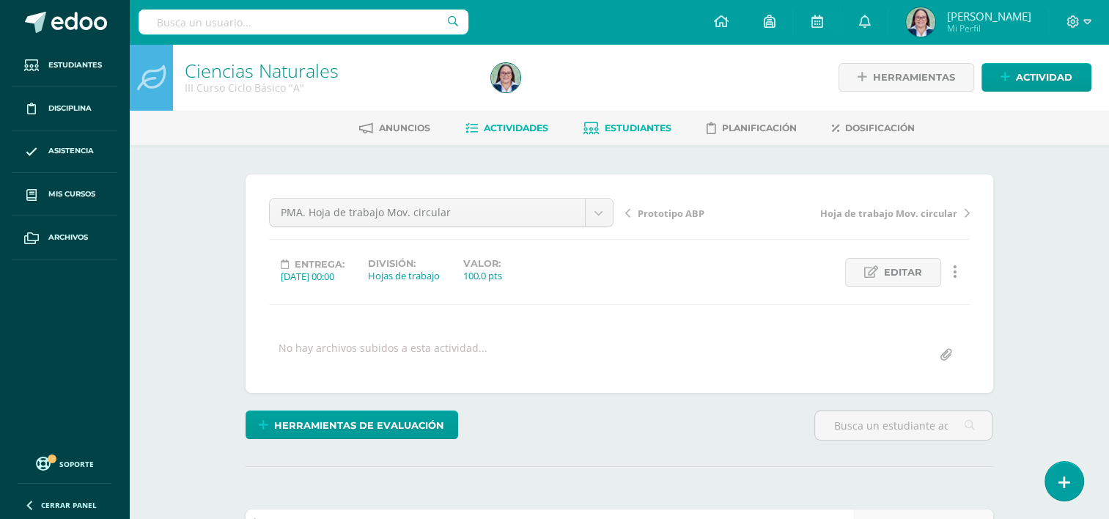
click at [629, 131] on span "Estudiantes" at bounding box center [638, 127] width 67 height 11
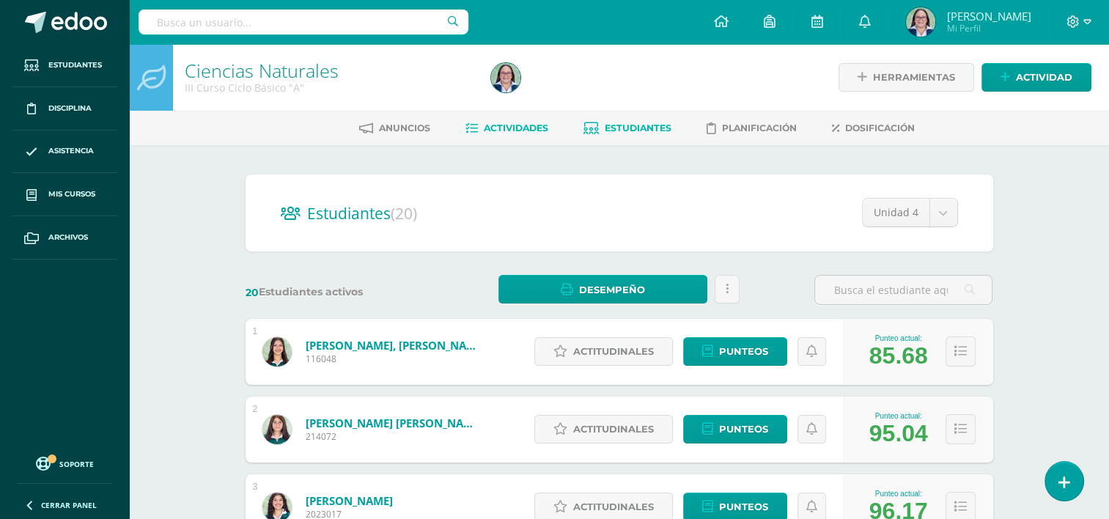
click at [516, 132] on span "Actividades" at bounding box center [516, 127] width 64 height 11
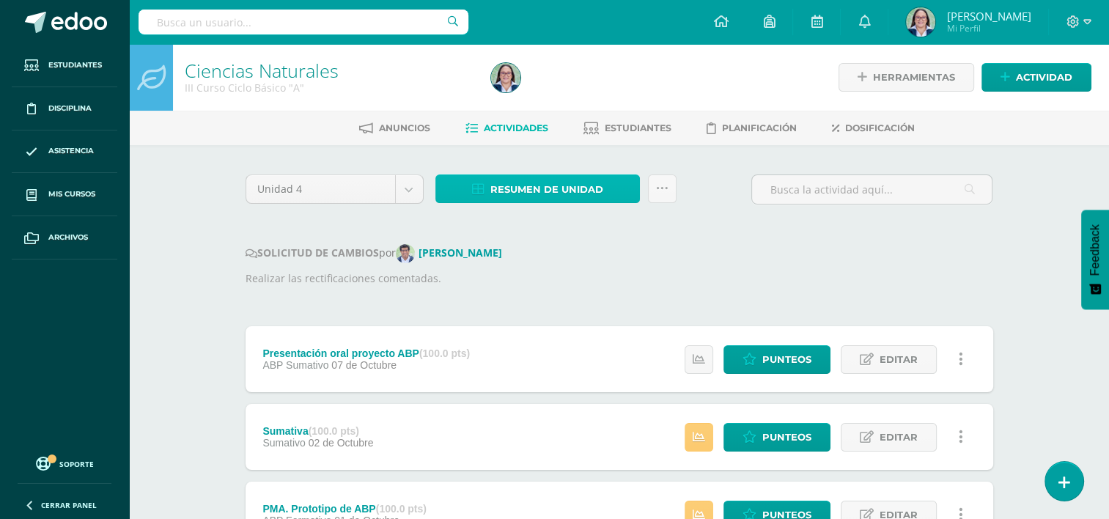
drag, startPoint x: 547, startPoint y: 198, endPoint x: 562, endPoint y: 201, distance: 14.9
click at [547, 199] on span "Resumen de unidad" at bounding box center [546, 189] width 113 height 27
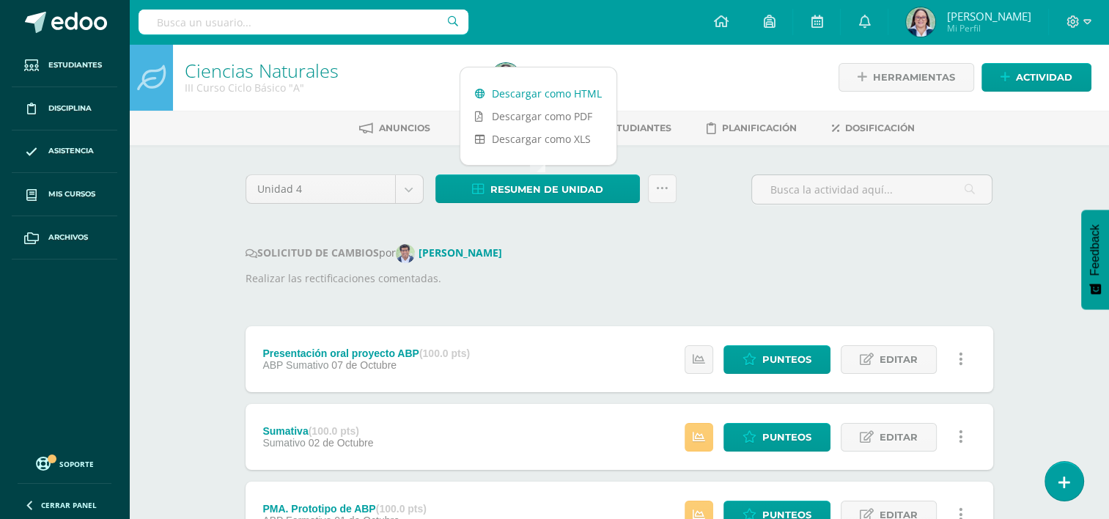
click at [564, 94] on link "Descargar como HTML" at bounding box center [538, 93] width 156 height 23
click at [714, 251] on div "SOLICITUD DE CAMBIOS por Héctor Mérida" at bounding box center [618, 253] width 747 height 19
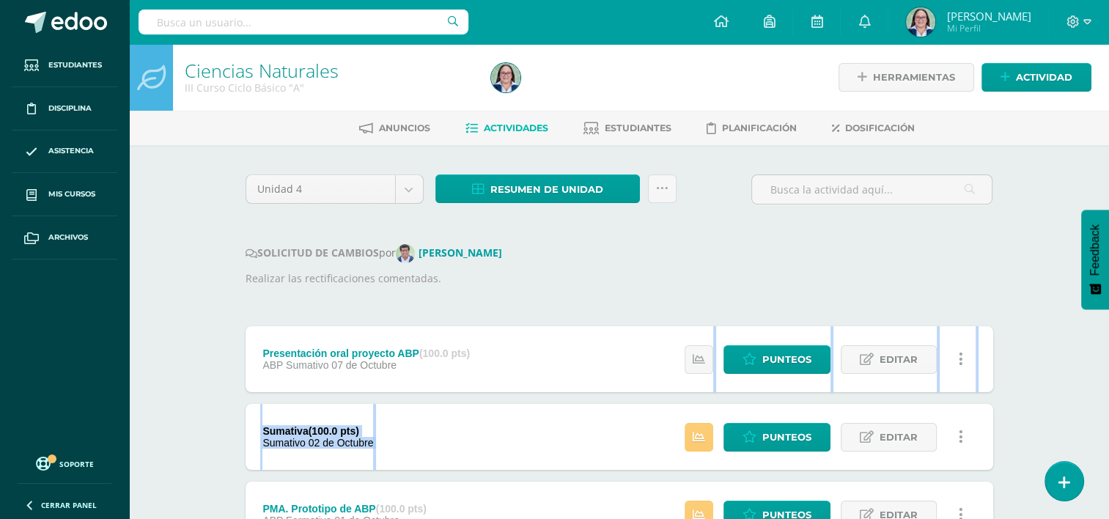
drag, startPoint x: 894, startPoint y: 393, endPoint x: 904, endPoint y: 402, distance: 13.0
click at [670, 244] on div "SOLICITUD DE CAMBIOS por Héctor Mérida" at bounding box center [618, 253] width 747 height 19
click at [665, 185] on icon at bounding box center [662, 188] width 12 height 12
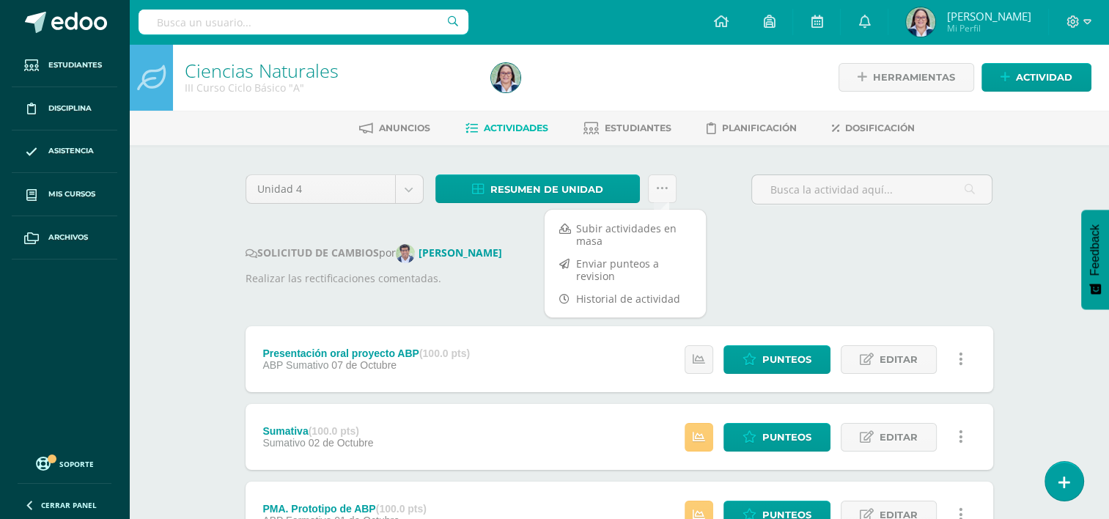
click at [750, 249] on div "SOLICITUD DE CAMBIOS por Héctor Mérida" at bounding box center [618, 253] width 747 height 19
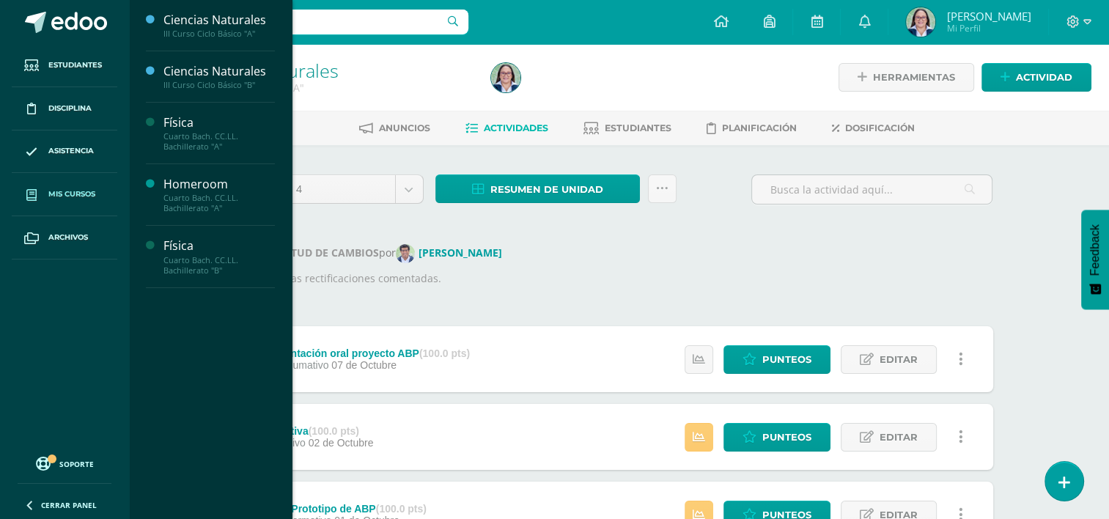
click at [76, 192] on span "Mis cursos" at bounding box center [71, 194] width 47 height 12
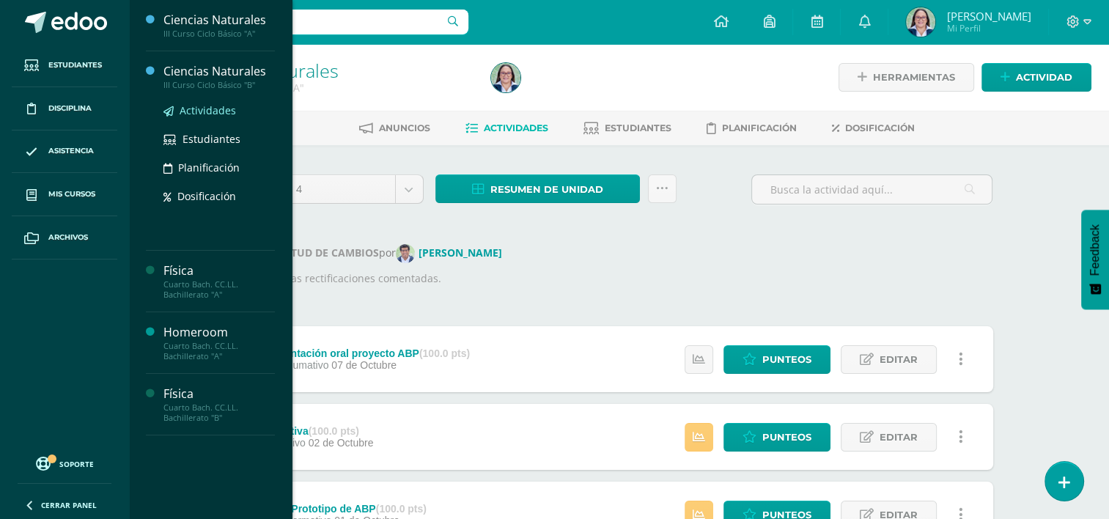
click at [212, 111] on span "Actividades" at bounding box center [208, 110] width 56 height 14
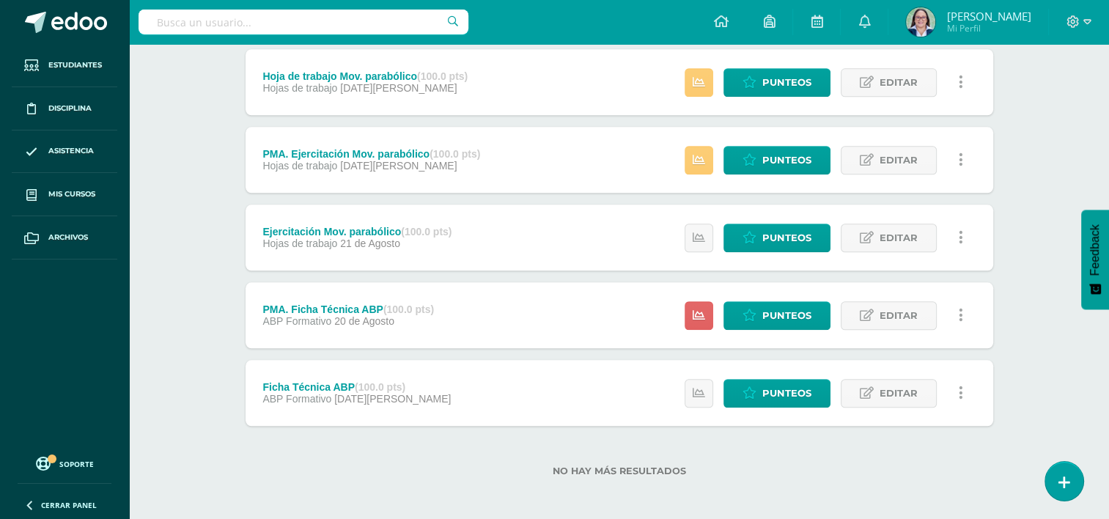
scroll to position [1447, 0]
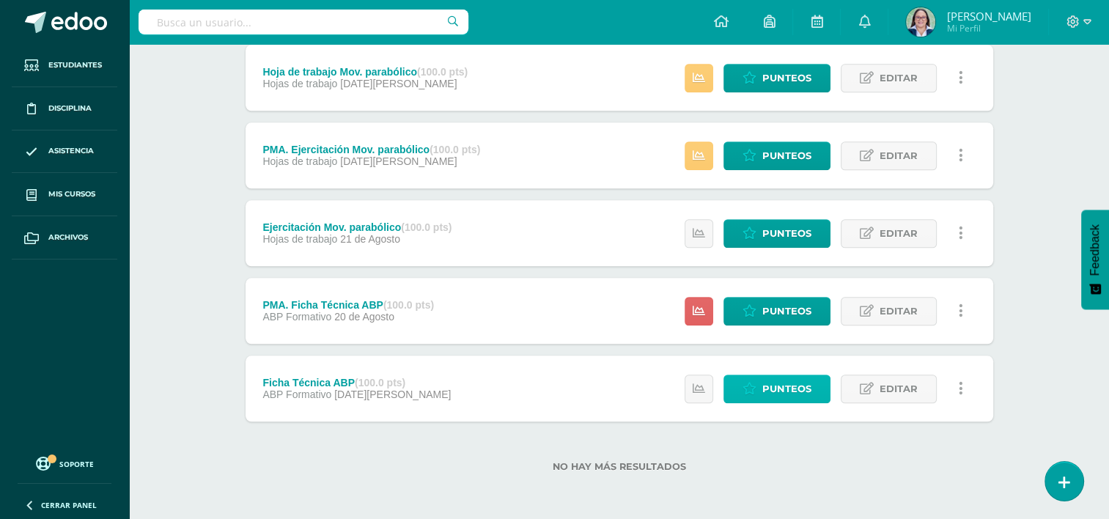
click at [793, 396] on span "Punteos" at bounding box center [786, 388] width 49 height 27
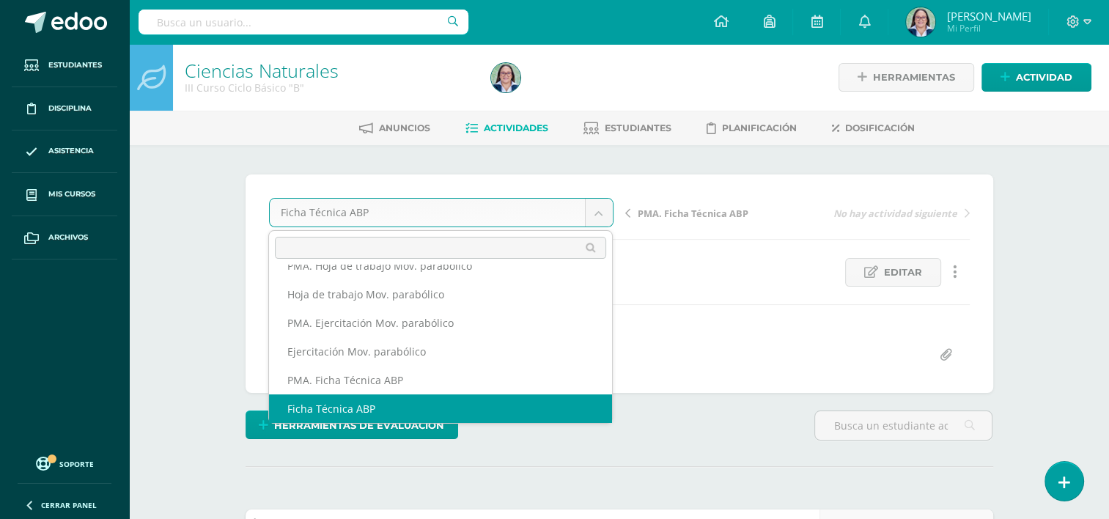
scroll to position [406, 0]
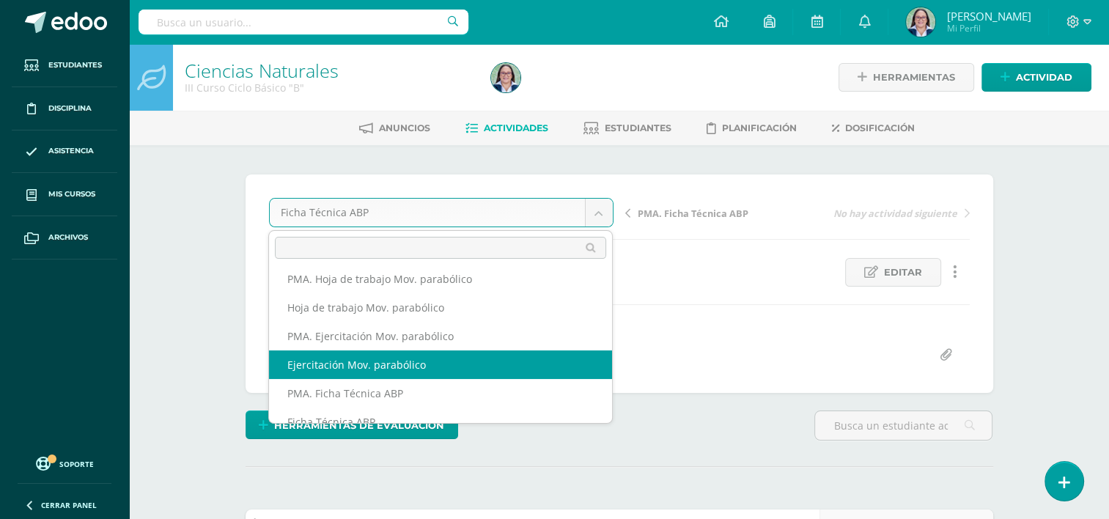
select select "/dashboard/teacher/grade-activity/261939/"
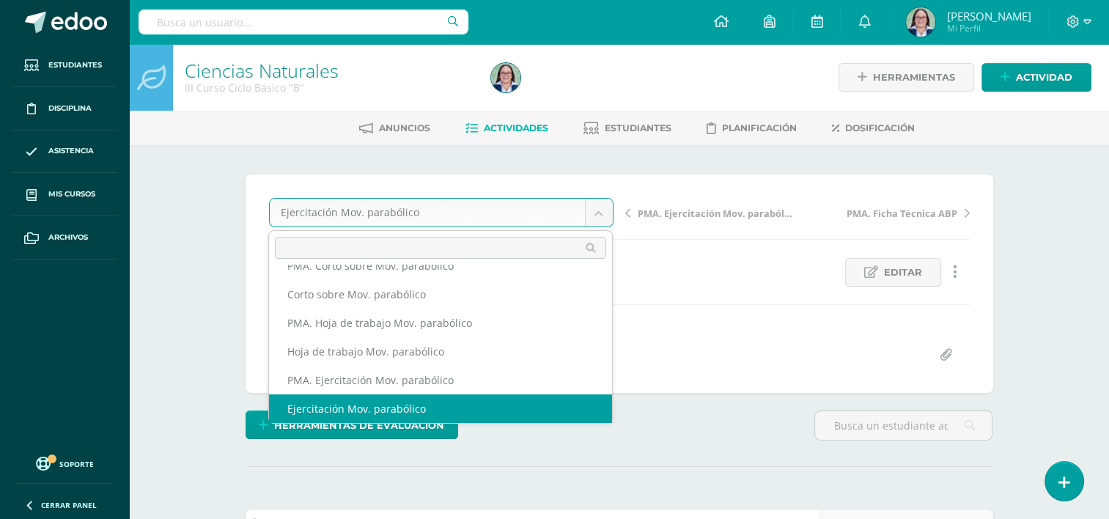
scroll to position [349, 0]
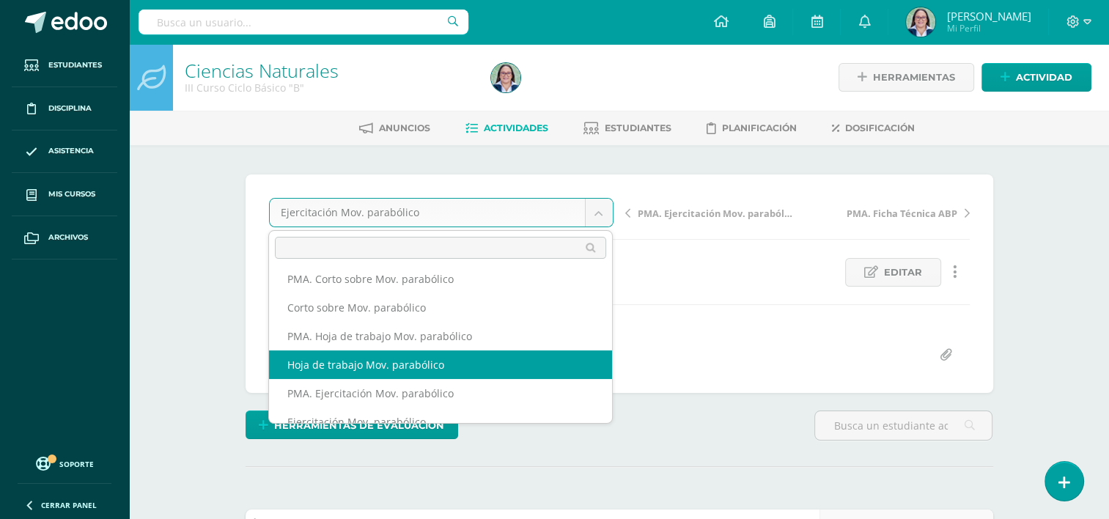
select select "/dashboard/teacher/grade-activity/261943/"
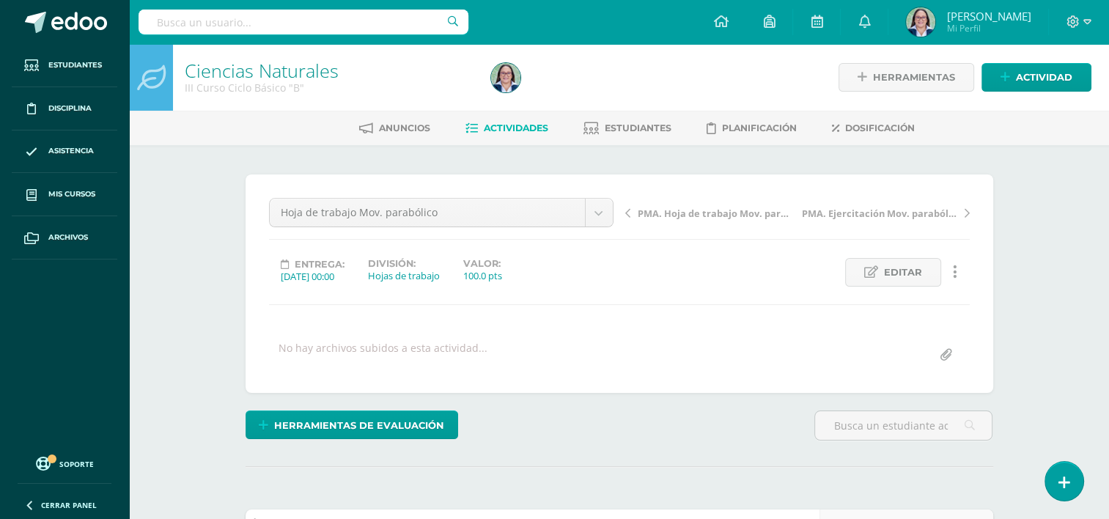
click at [678, 210] on span "PMA. Hoja de trabajo Mov. parabólico" at bounding box center [714, 213] width 155 height 13
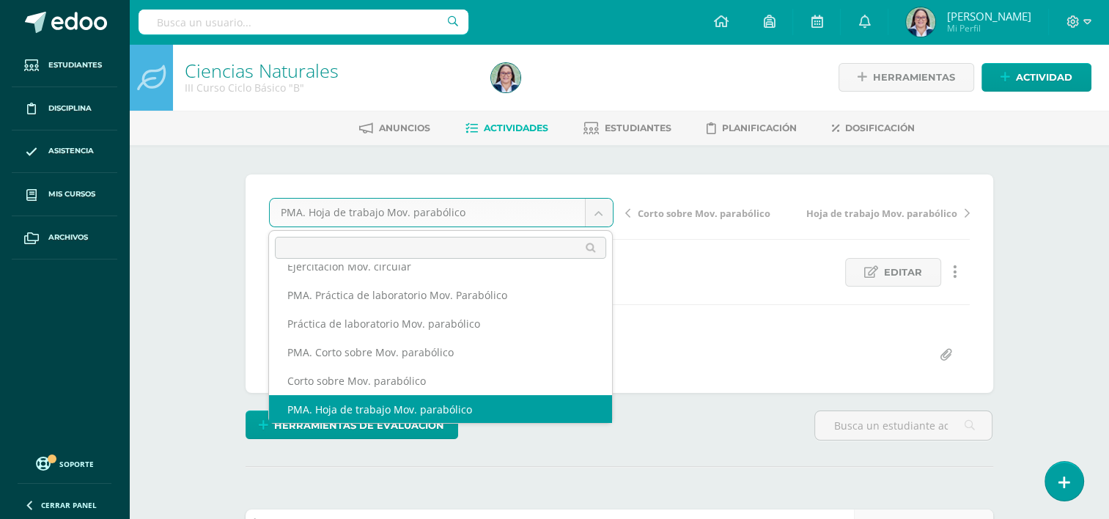
scroll to position [263, 0]
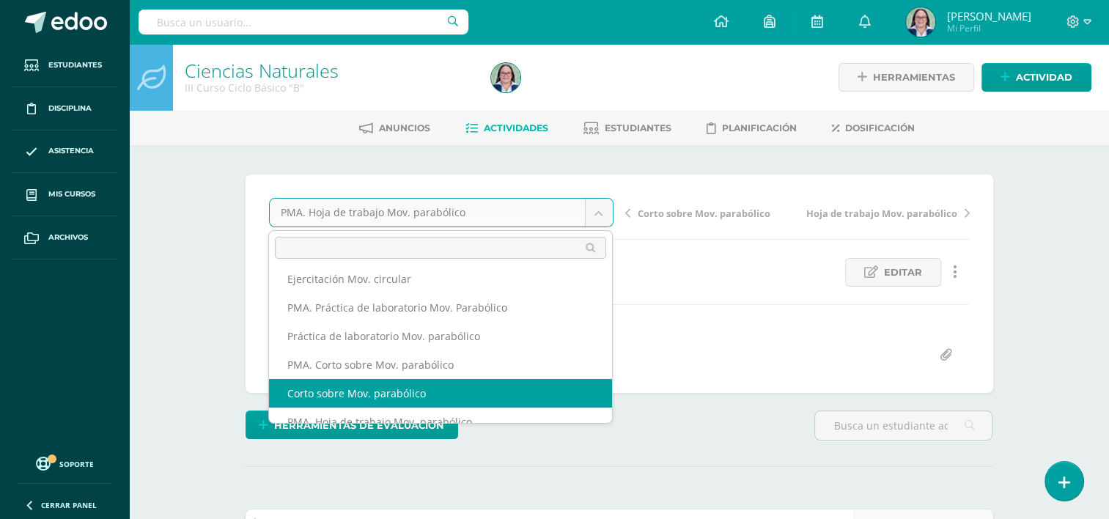
select select "/dashboard/teacher/grade-activity/261947/"
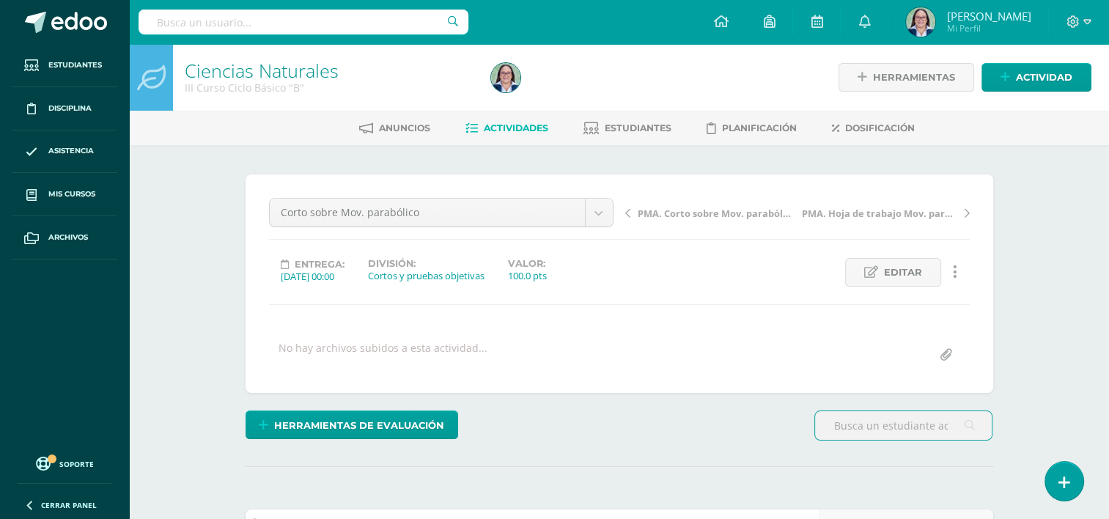
click at [731, 215] on span "PMA. Corto sobre Mov. parabólico" at bounding box center [714, 213] width 155 height 13
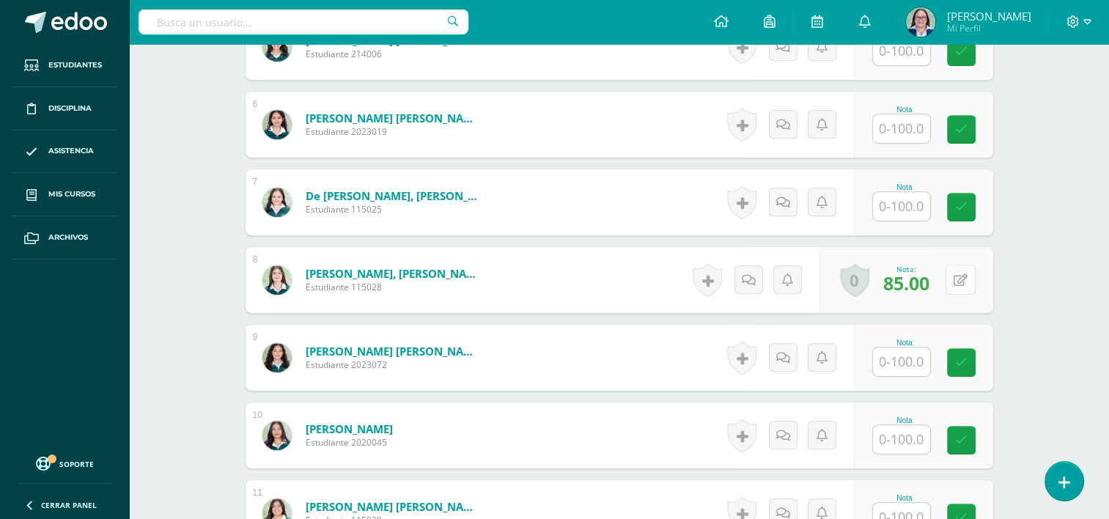
scroll to position [807, 0]
click at [963, 281] on icon at bounding box center [960, 279] width 14 height 12
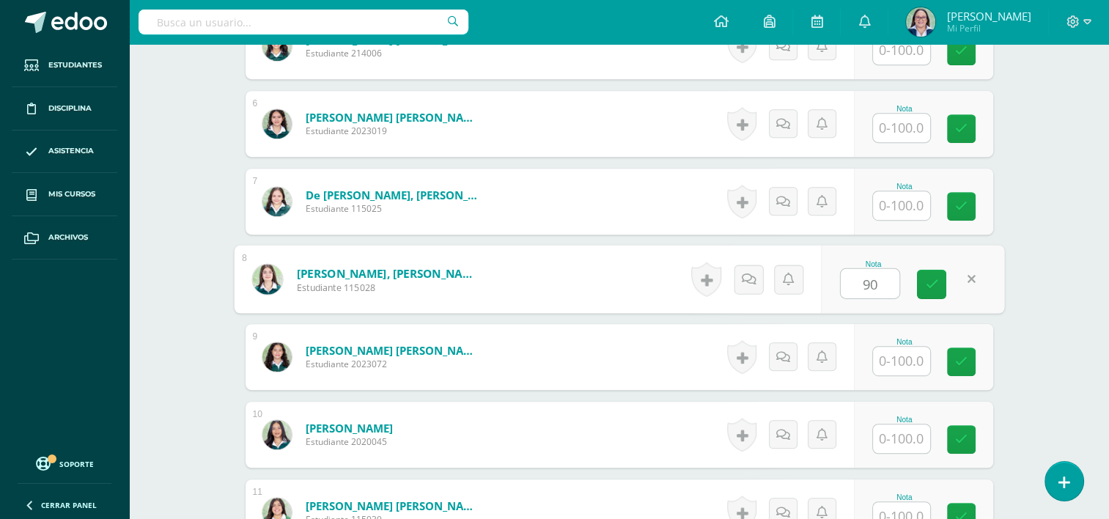
type input "90"
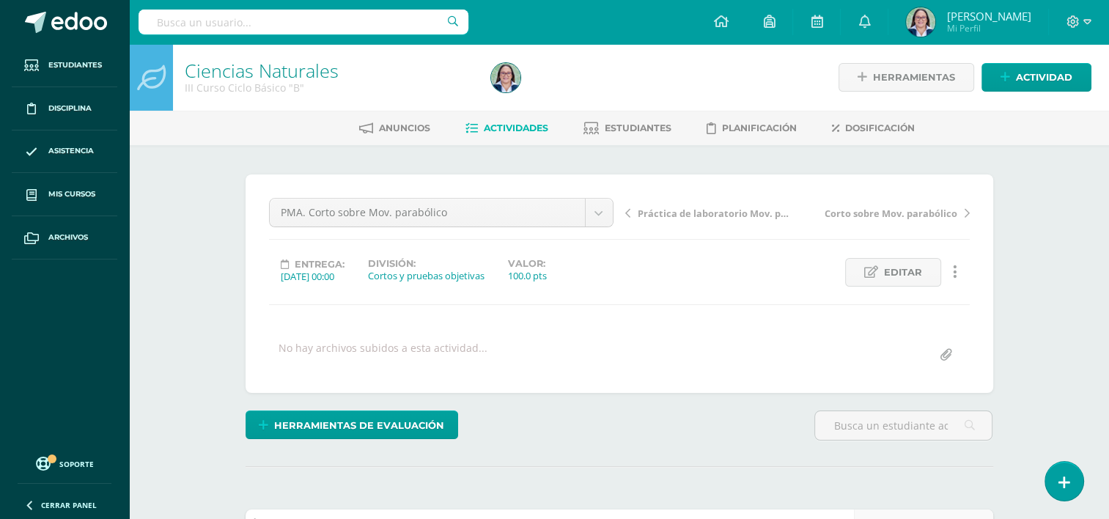
scroll to position [0, 0]
click at [687, 207] on span "Práctica de laboratorio Mov. parabólico" at bounding box center [714, 213] width 155 height 13
click at [700, 210] on span "PMA. Práctica de laboratorio Mov. Parabólico" at bounding box center [714, 213] width 155 height 13
click at [677, 212] on span "Ejercitación Mov. circular" at bounding box center [697, 213] width 120 height 13
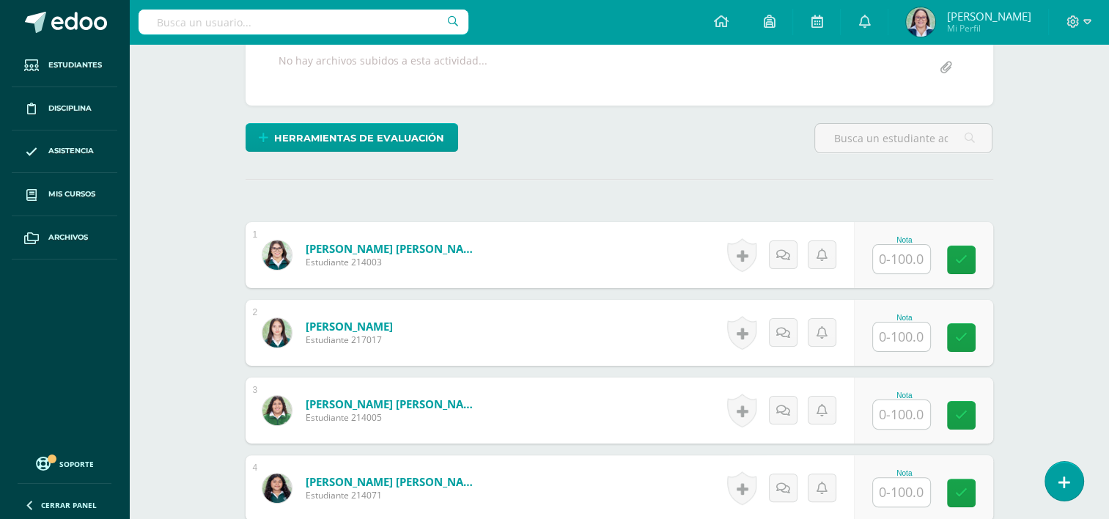
scroll to position [293, 0]
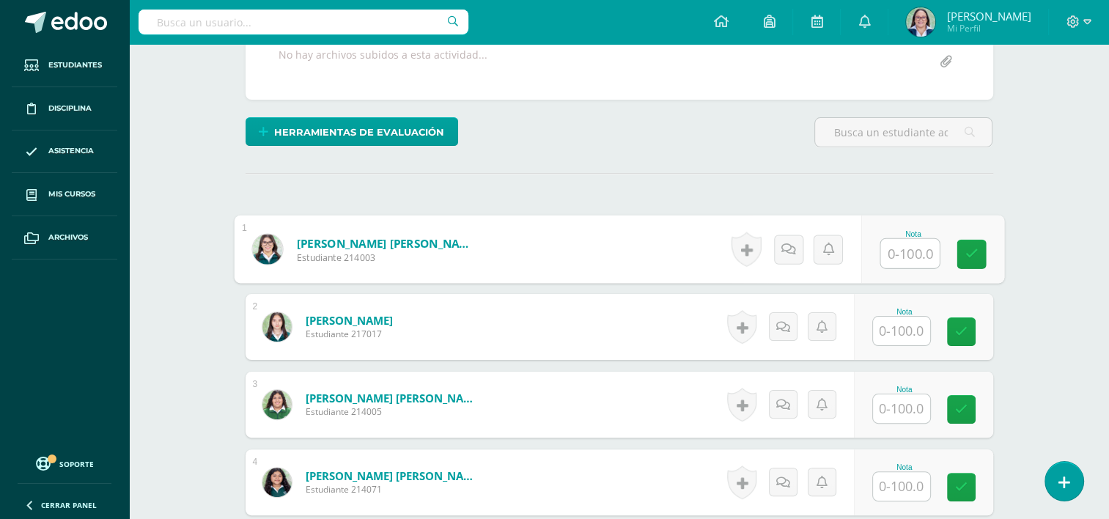
click at [905, 245] on input "text" at bounding box center [909, 253] width 59 height 29
type input "95"
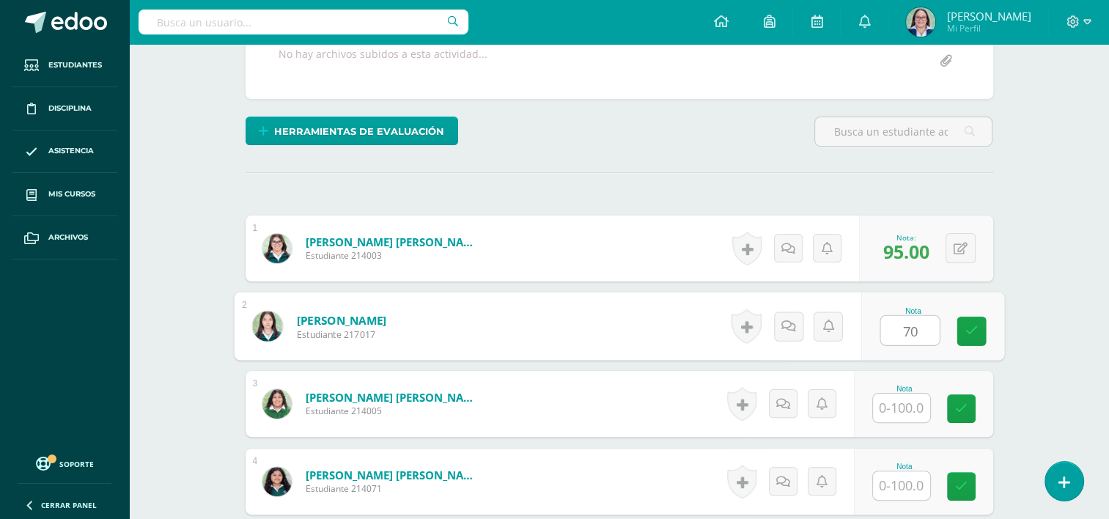
type input "70"
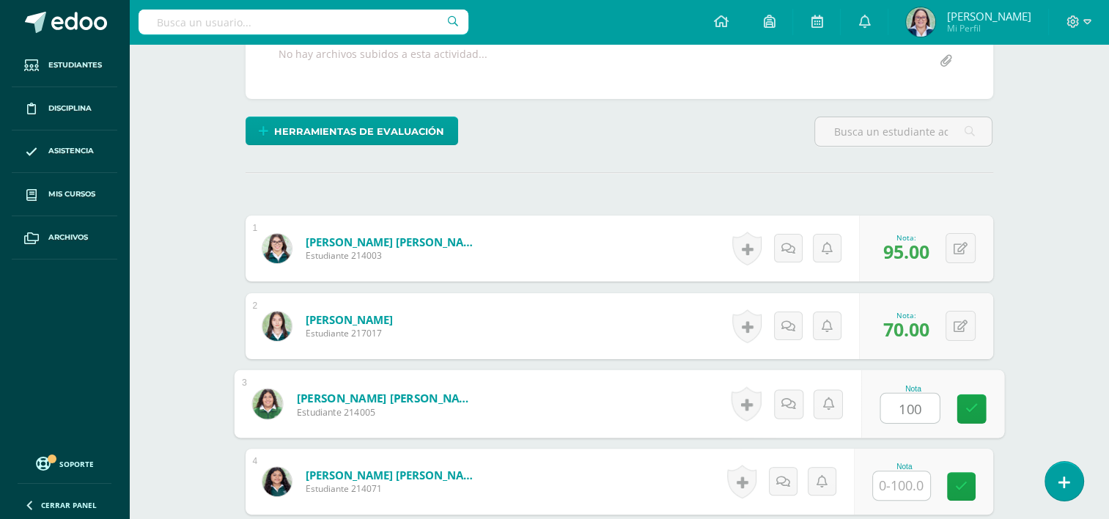
type input "100"
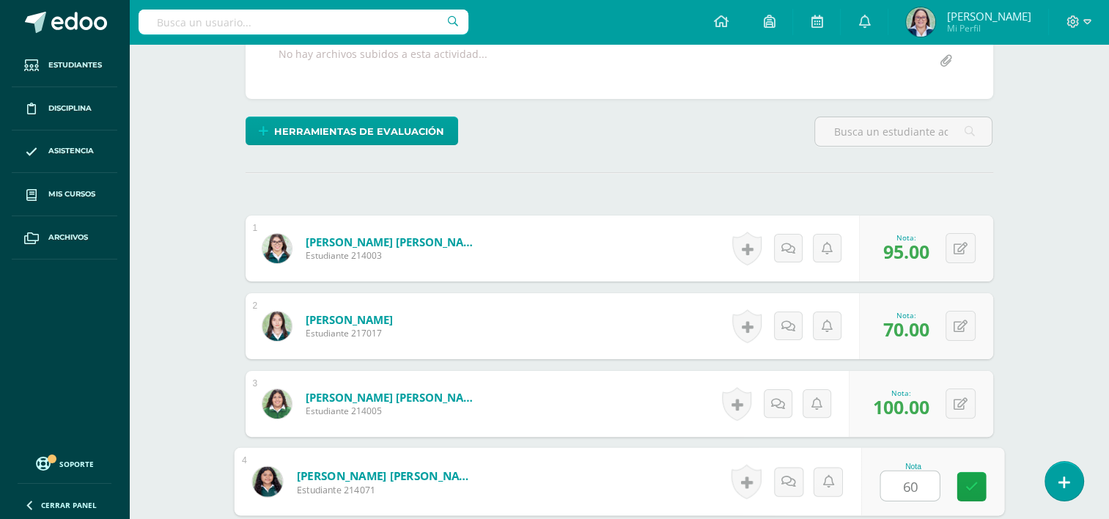
type input "60"
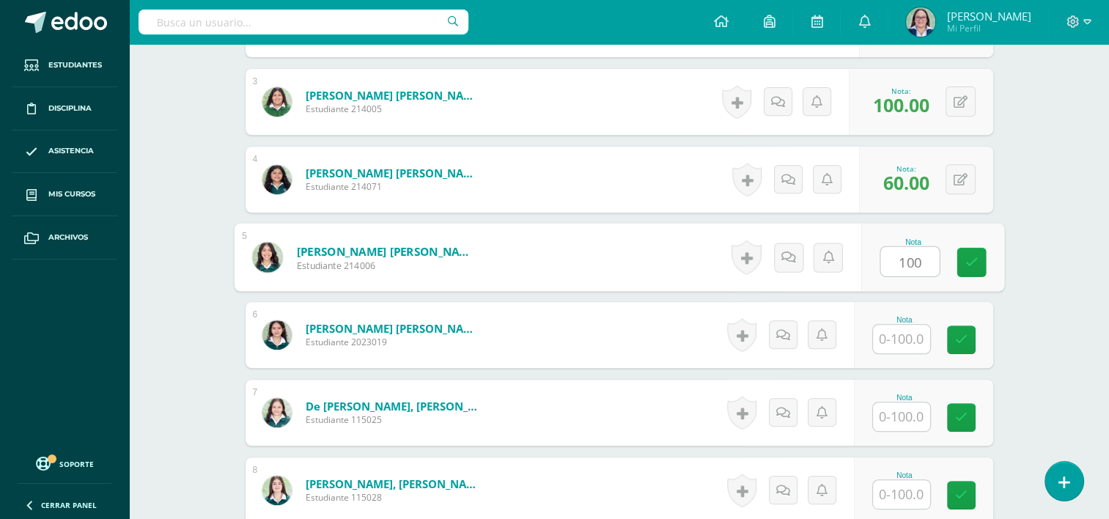
type input "100"
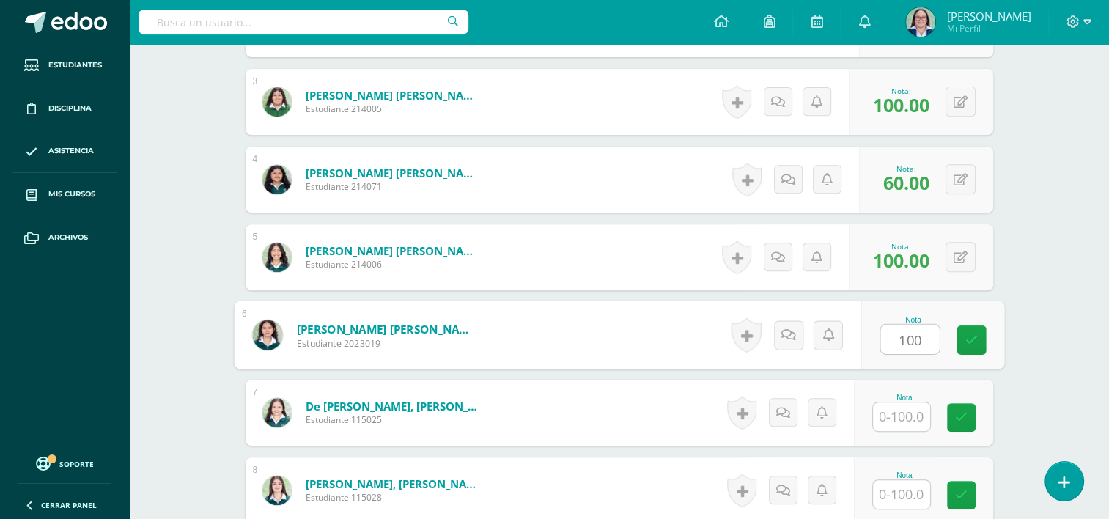
type input "100"
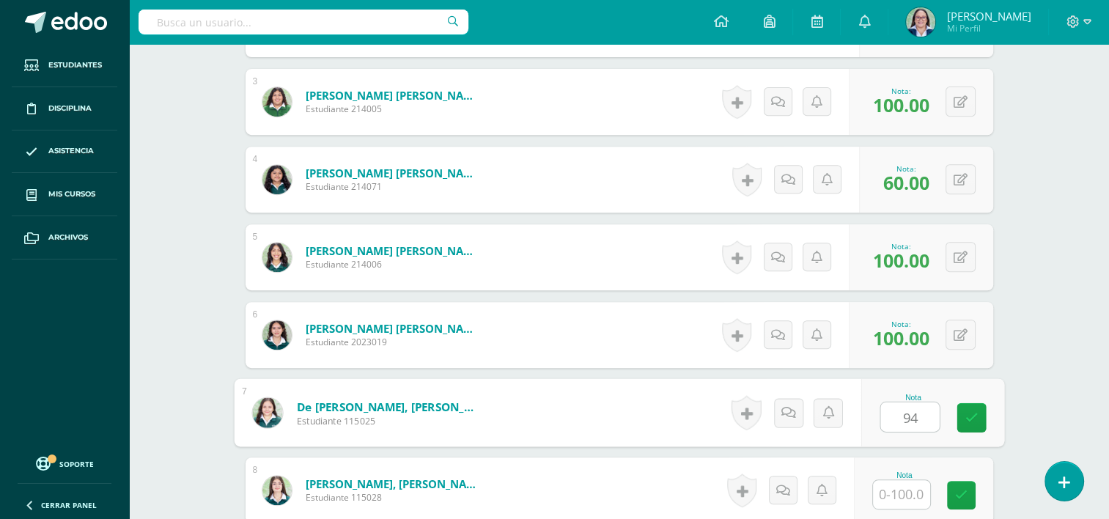
type input "94"
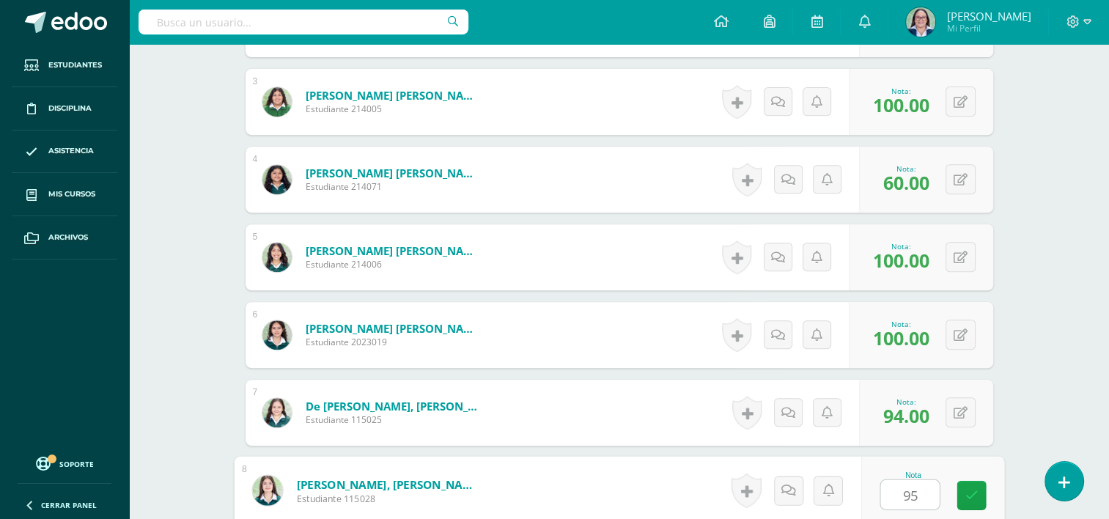
type input "95"
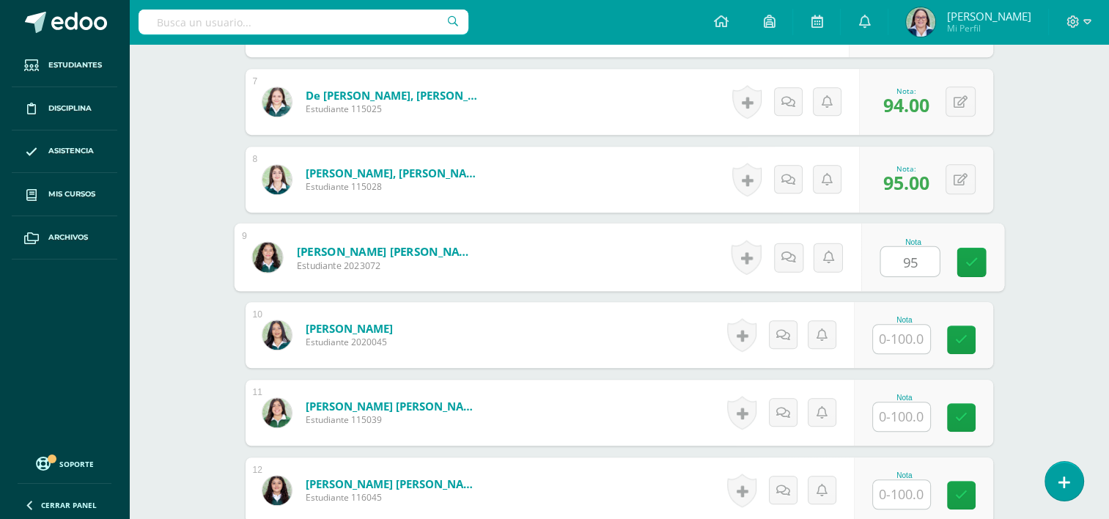
type input "95"
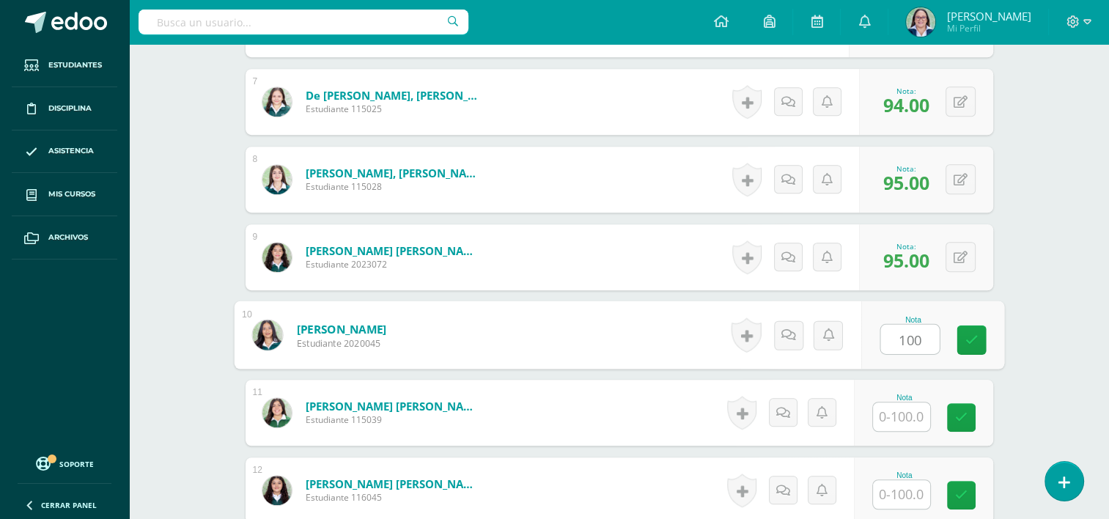
type input "100"
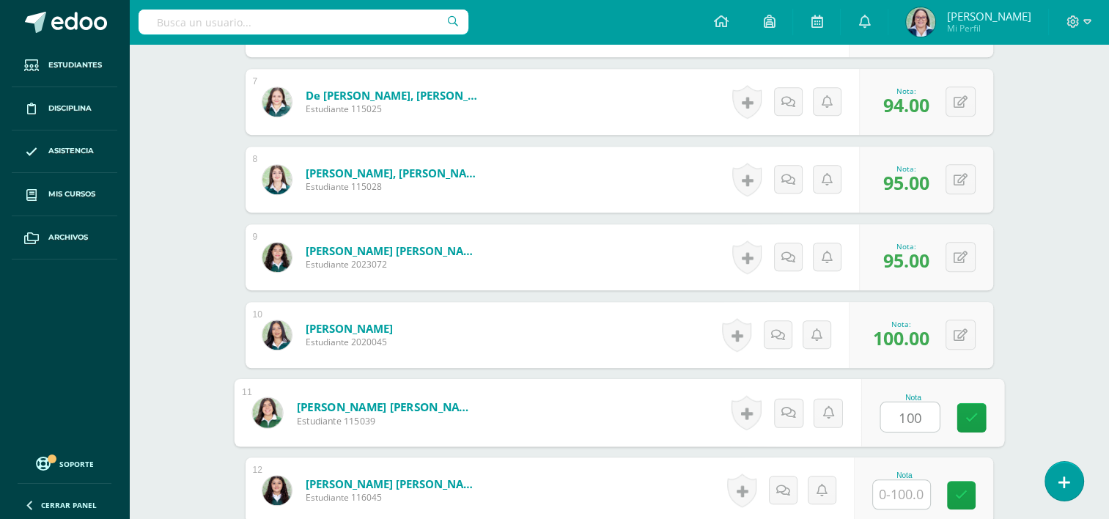
type input "100"
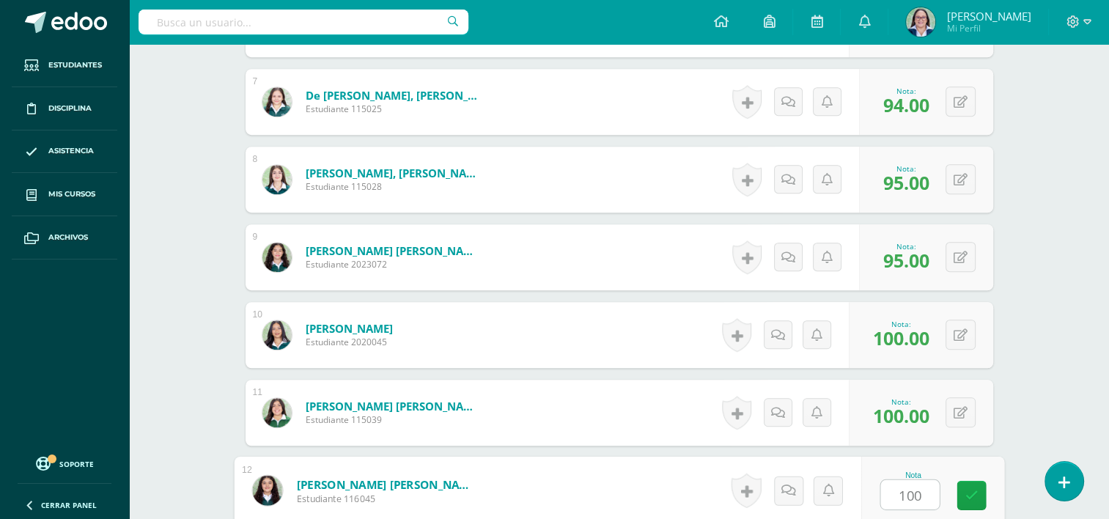
type input "100"
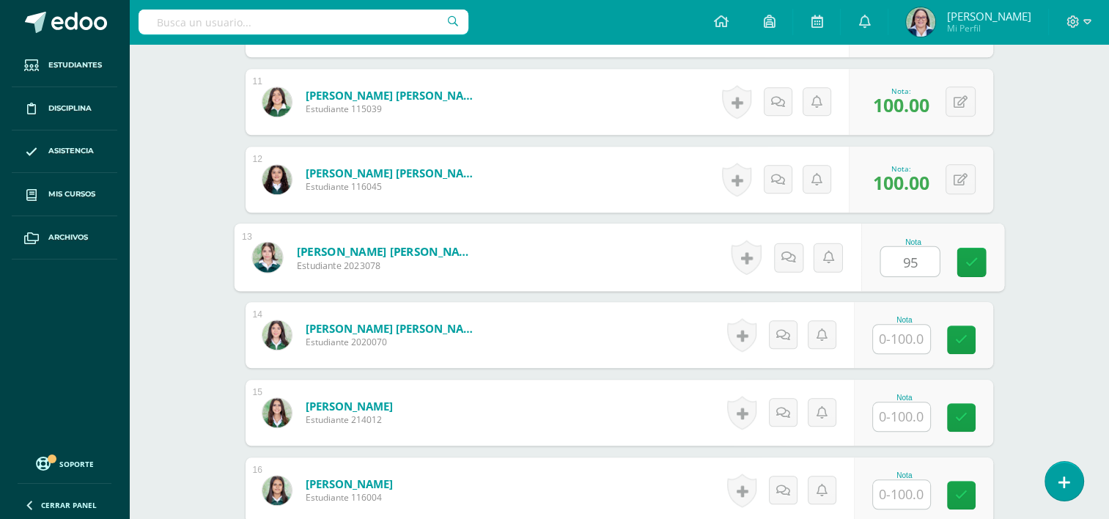
type input "95"
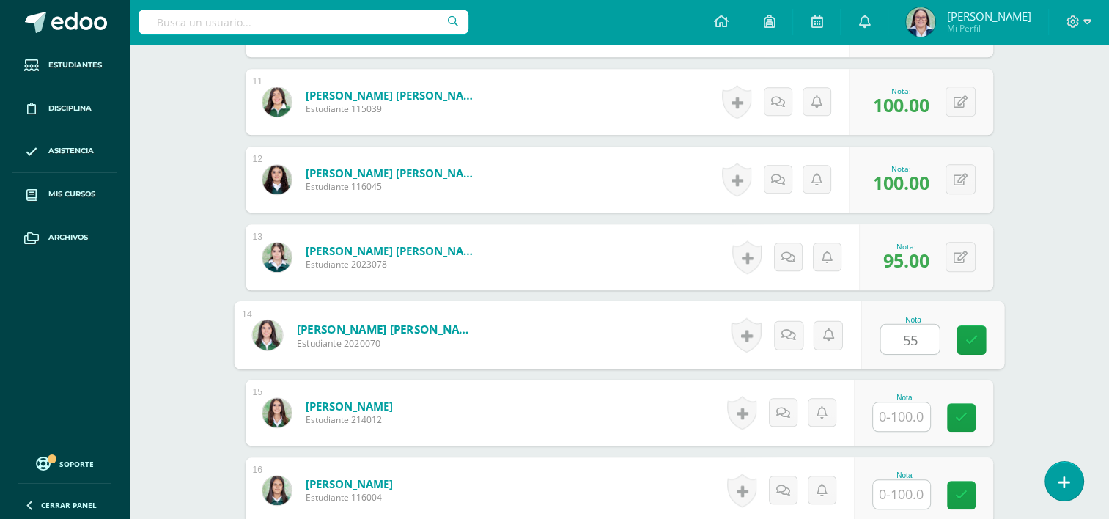
type input "55"
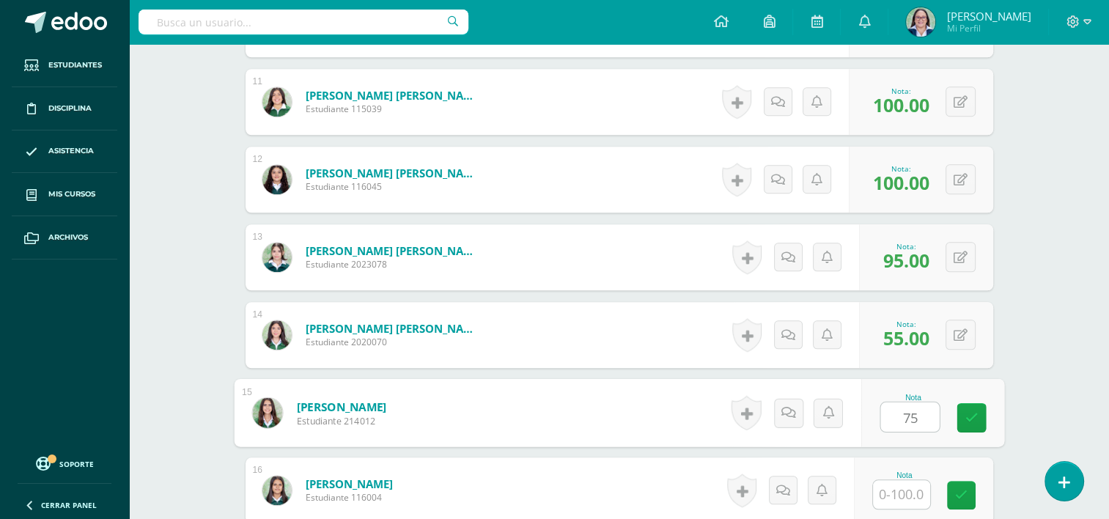
type input "75"
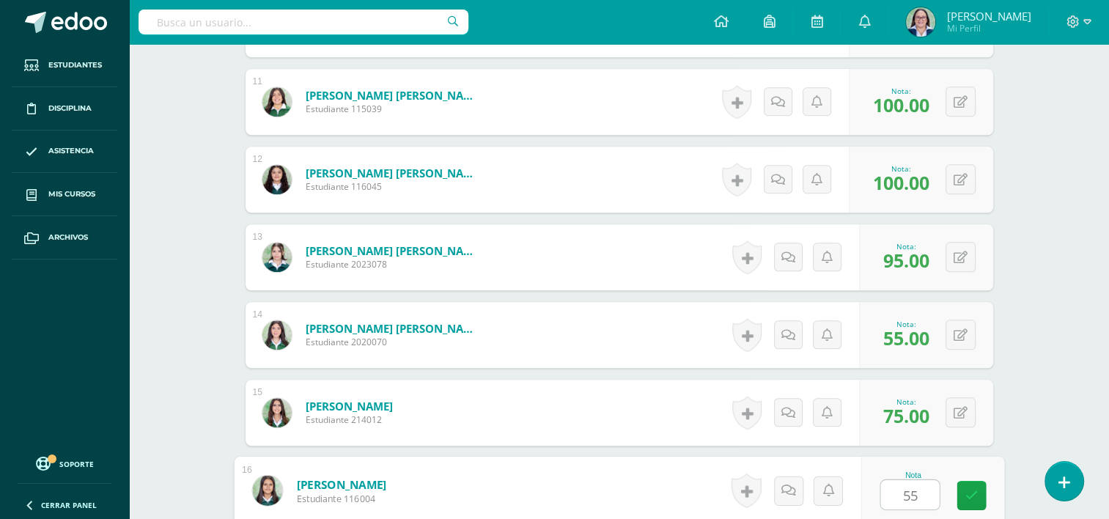
type input "55"
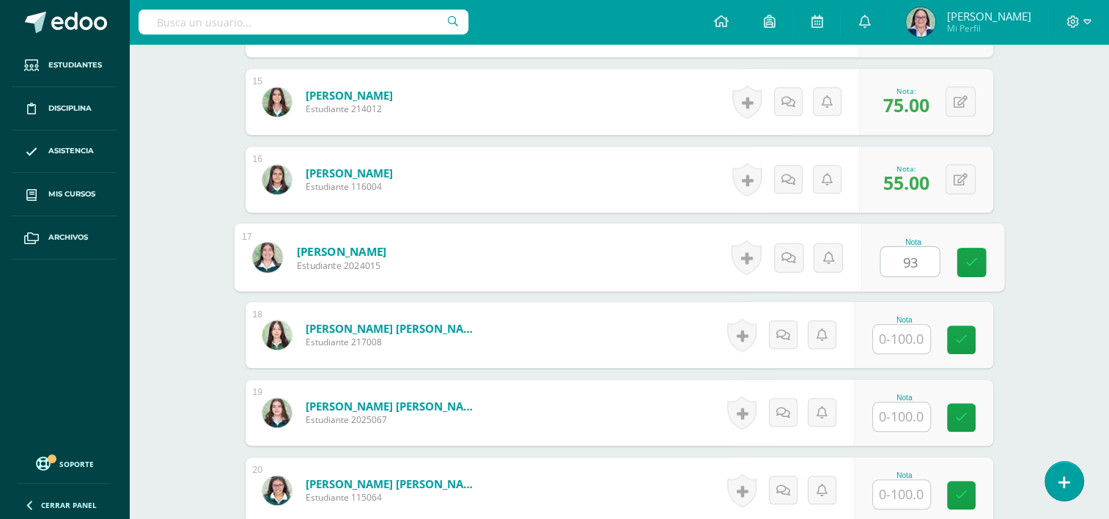
type input "93"
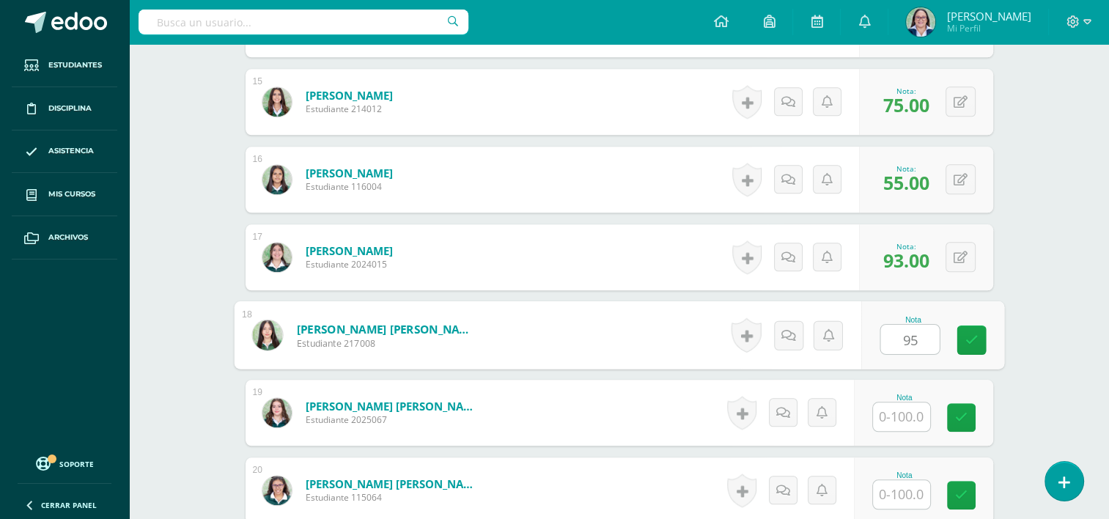
type input "95"
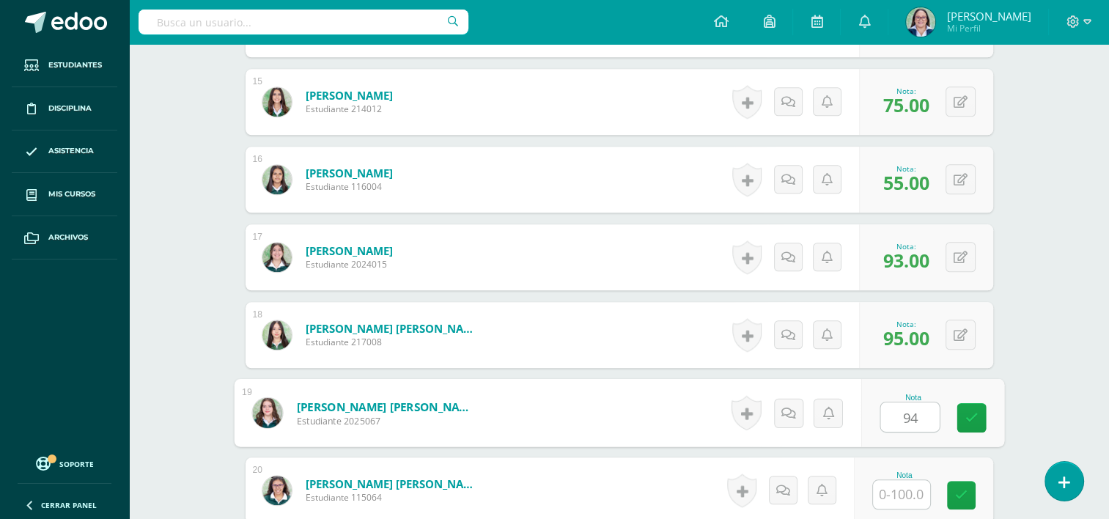
type input "94"
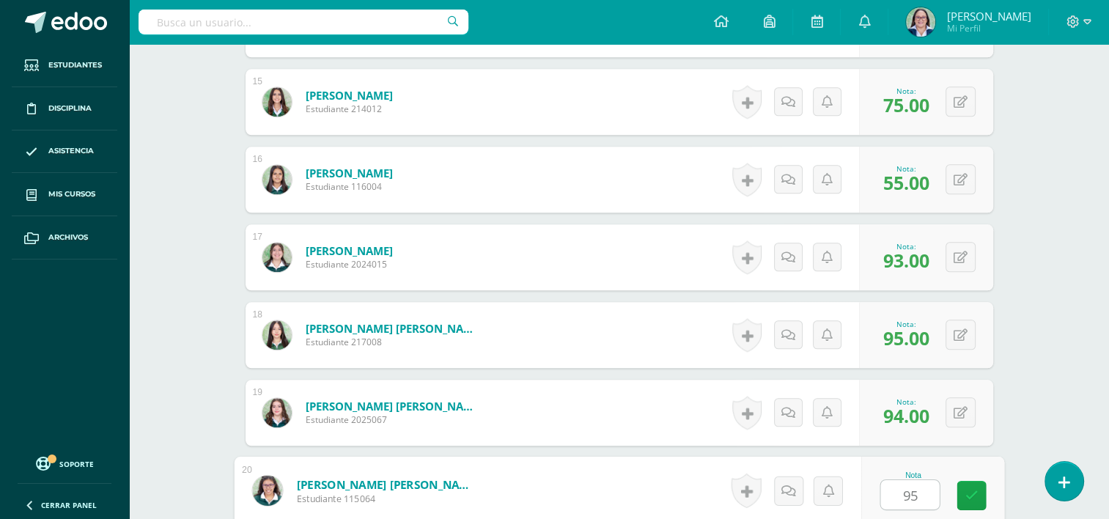
type input "95"
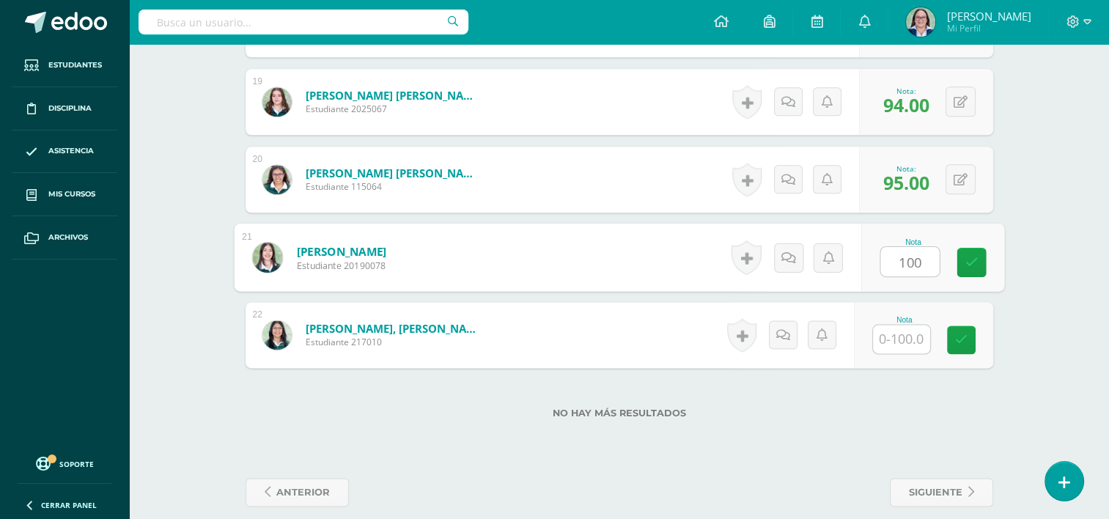
type input "100"
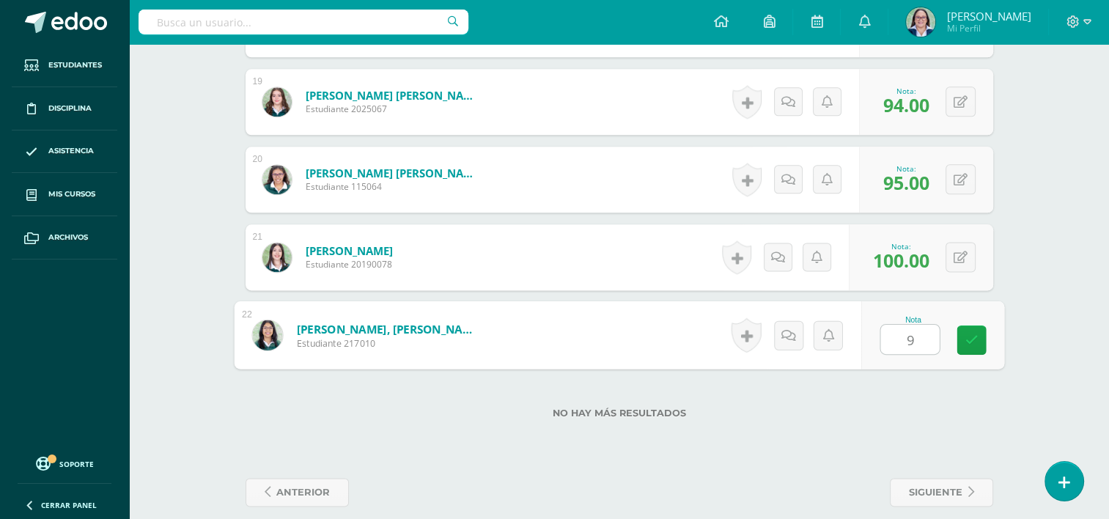
type input "95"
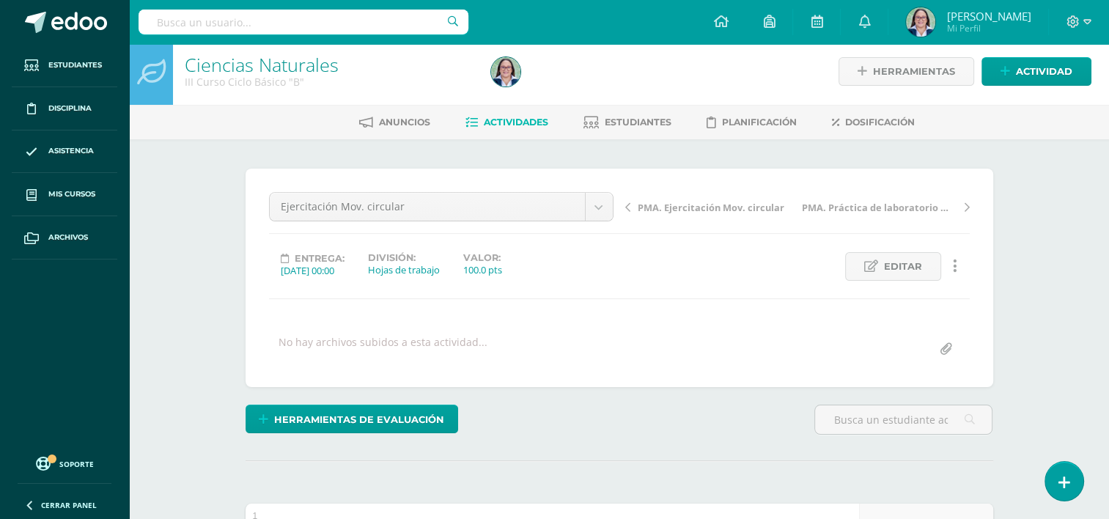
scroll to position [0, 0]
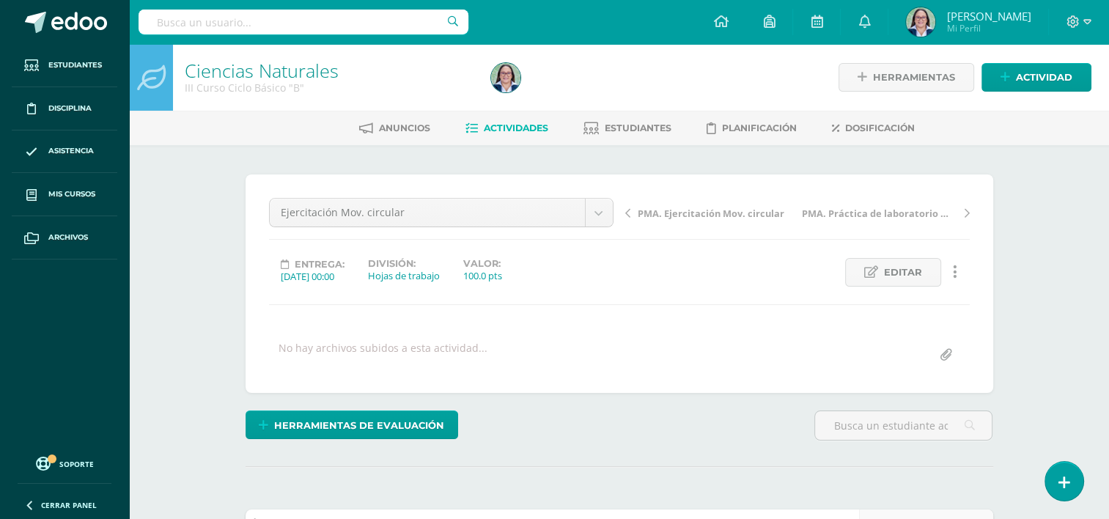
click at [668, 211] on span "PMA. Ejercitación Mov. circular" at bounding box center [710, 213] width 147 height 13
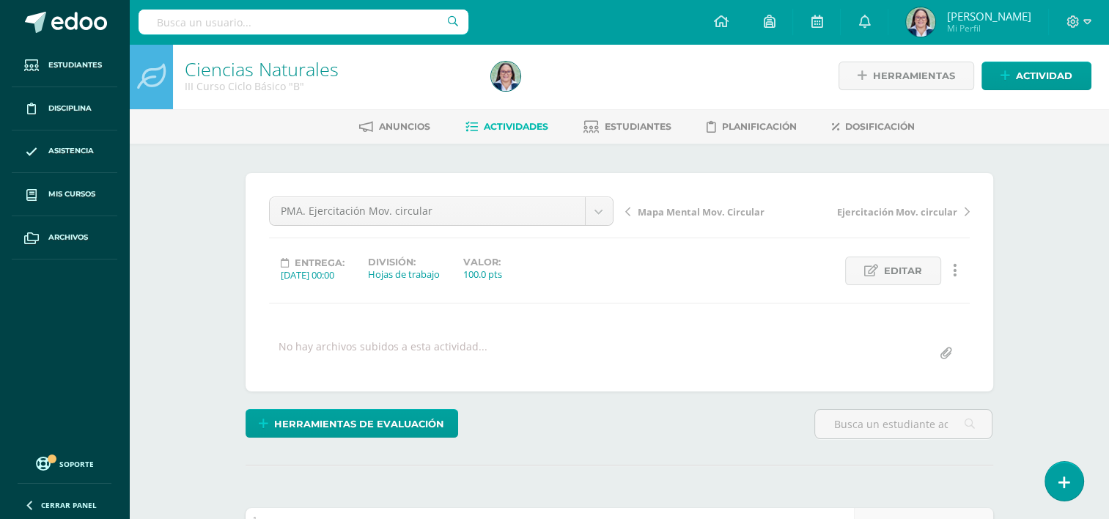
click at [692, 214] on span "Mapa Mental Mov. Circular" at bounding box center [700, 211] width 127 height 13
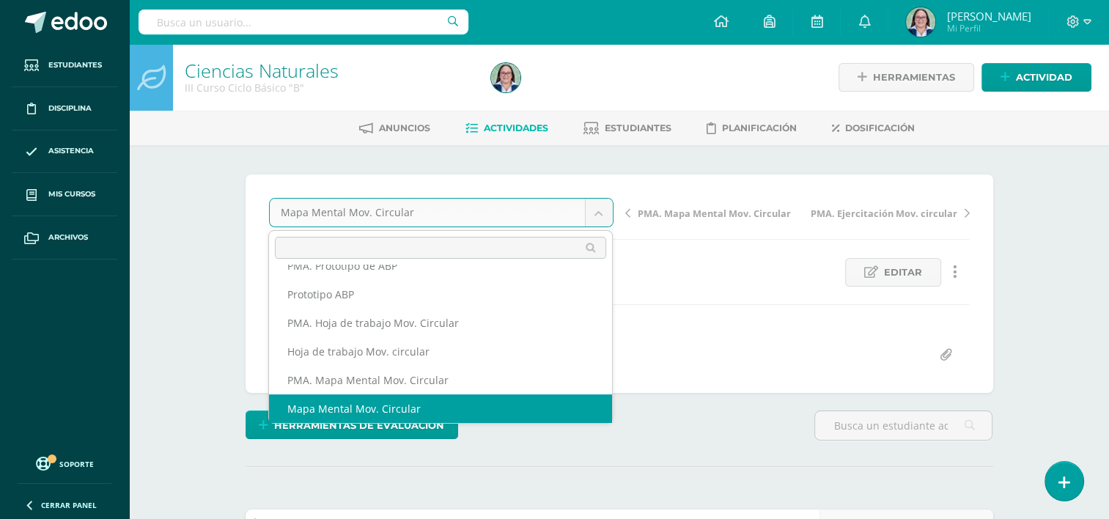
scroll to position [63, 0]
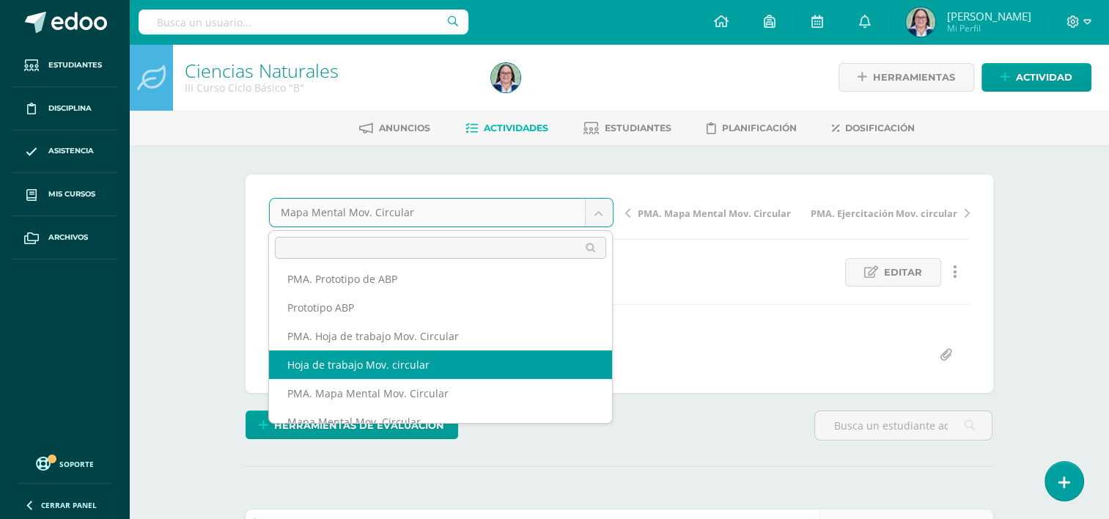
select select "/dashboard/teacher/grade-activity/261959/"
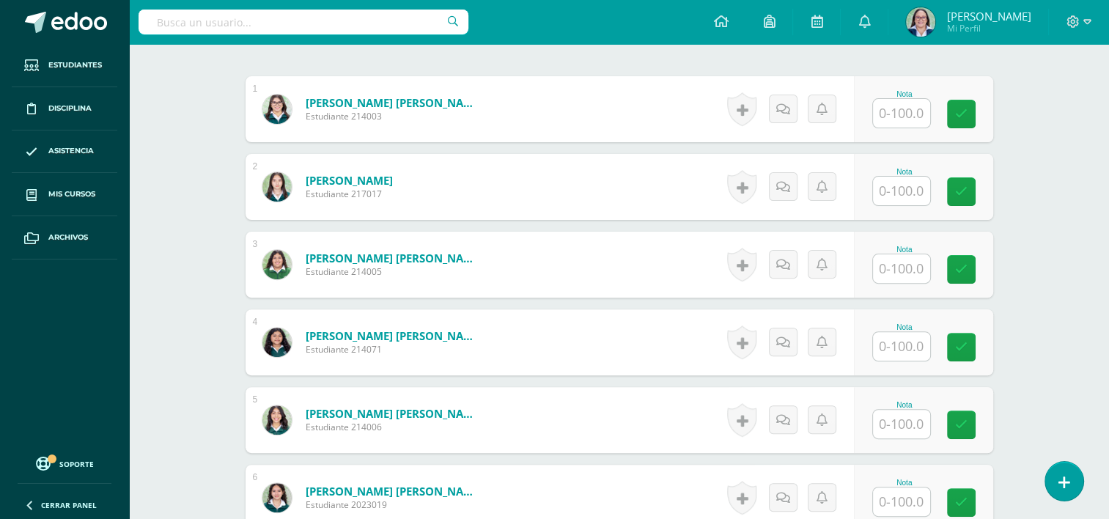
scroll to position [440, 0]
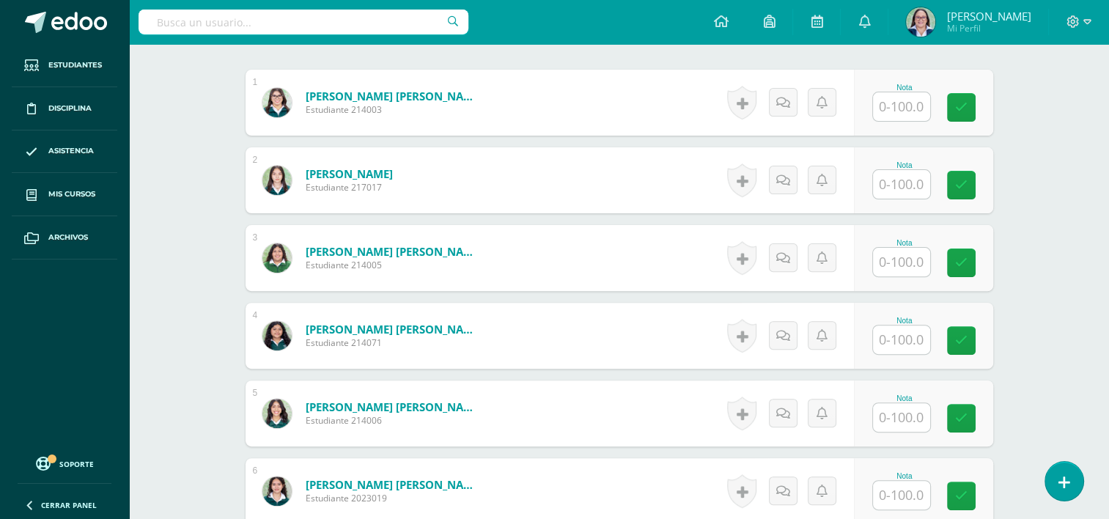
click at [887, 118] on input "text" at bounding box center [901, 106] width 57 height 29
type input "90"
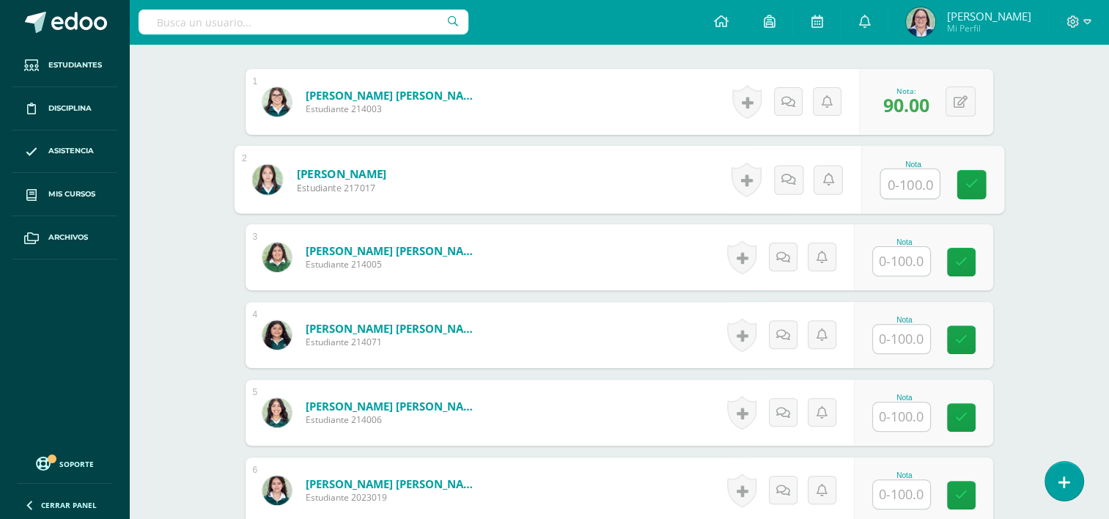
scroll to position [441, 0]
type input "90"
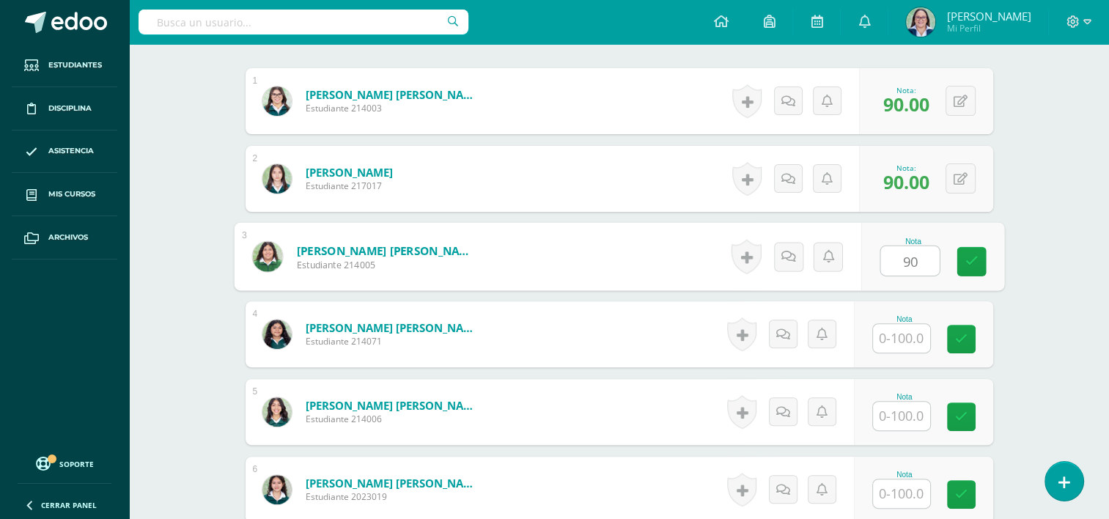
type input "90"
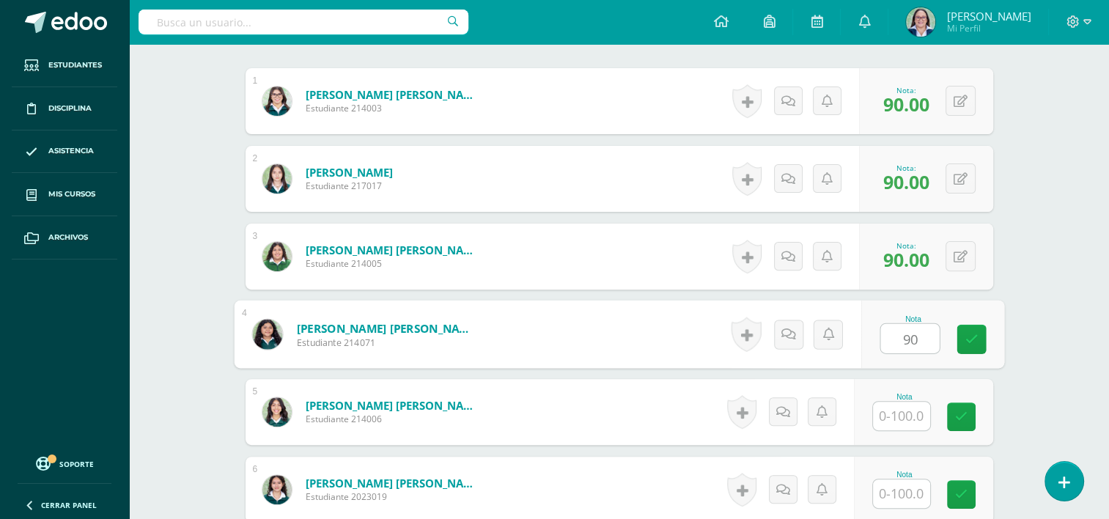
type input "90"
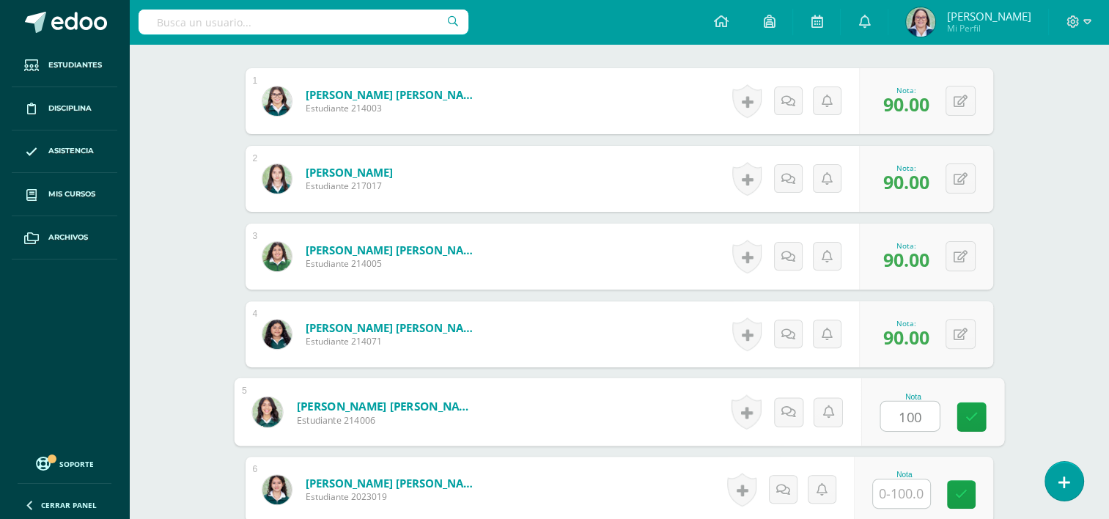
type input "100"
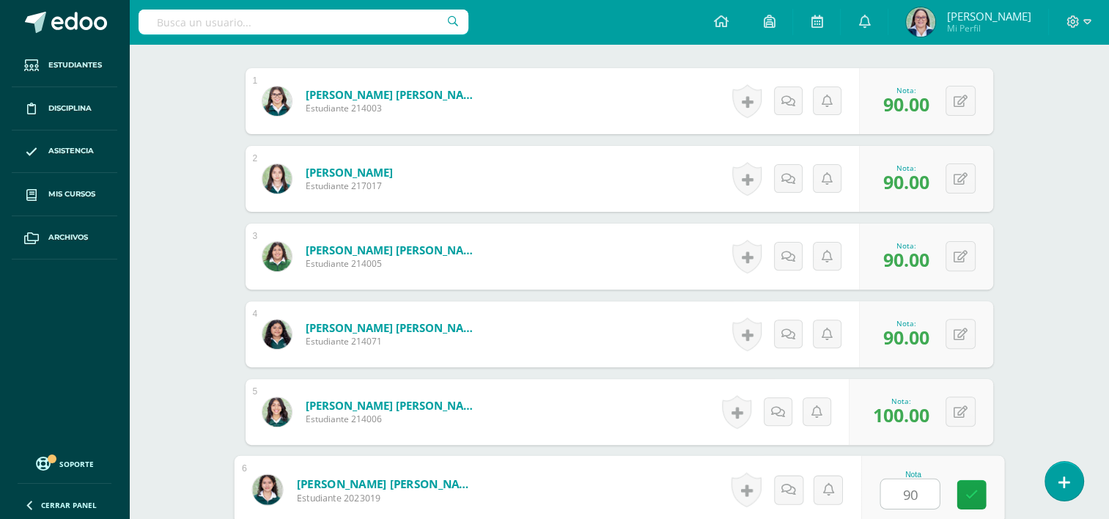
type input "90"
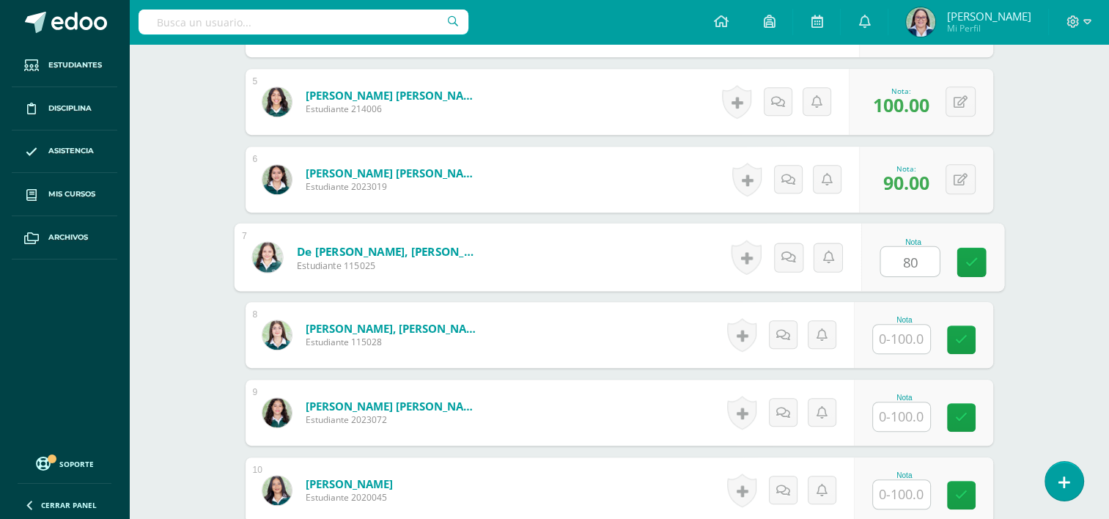
type input "80"
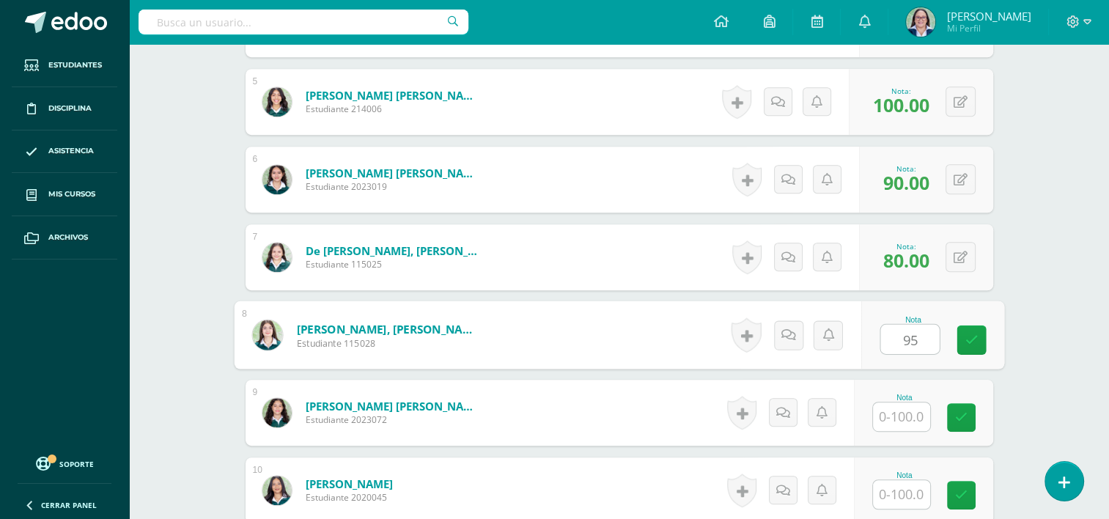
type input "95"
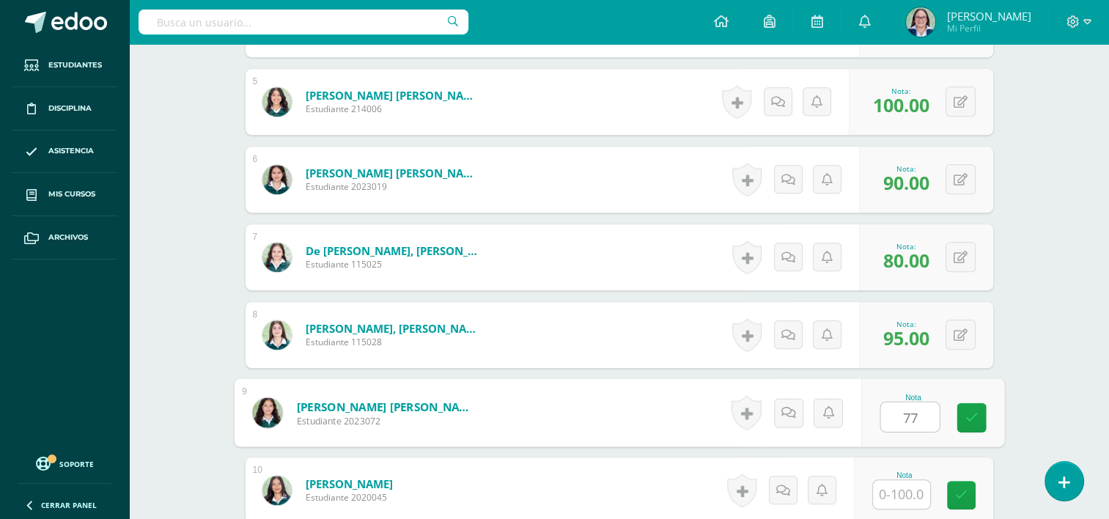
type input "77"
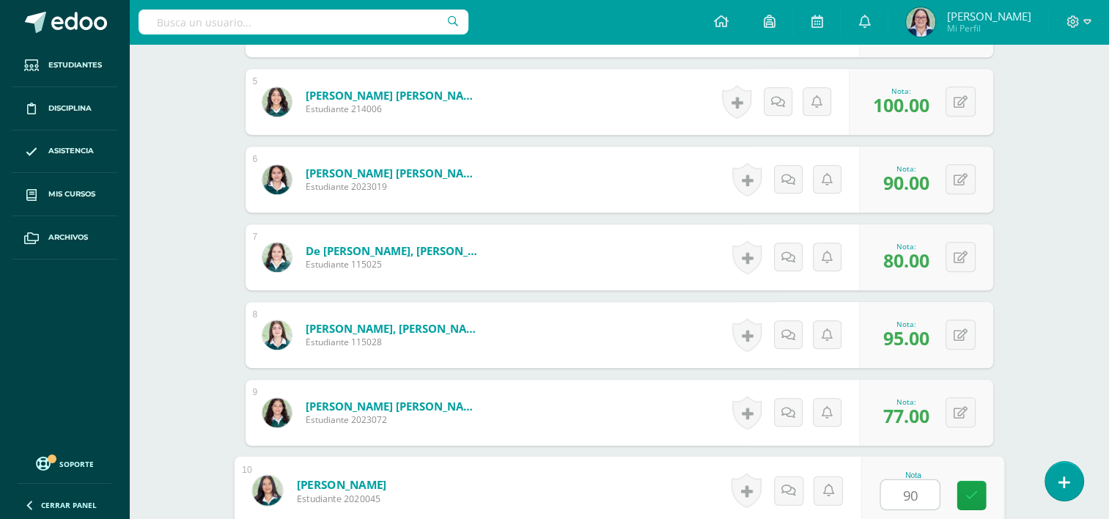
type input "90"
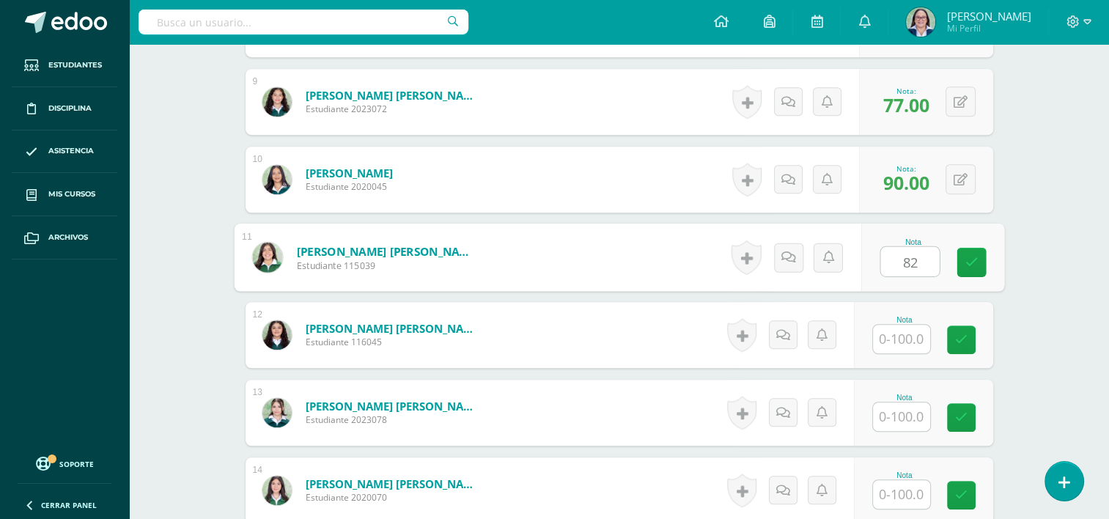
type input "82"
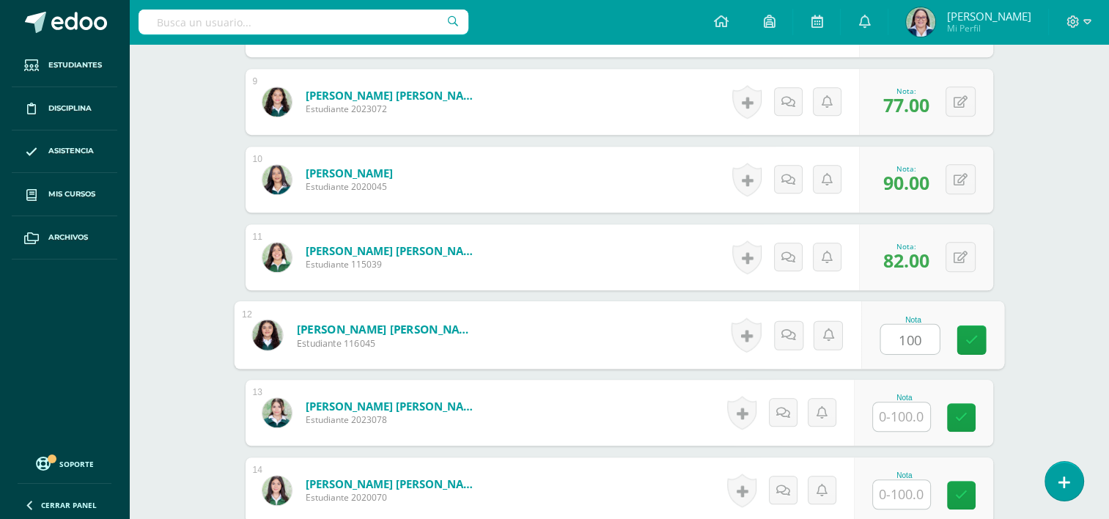
type input "100"
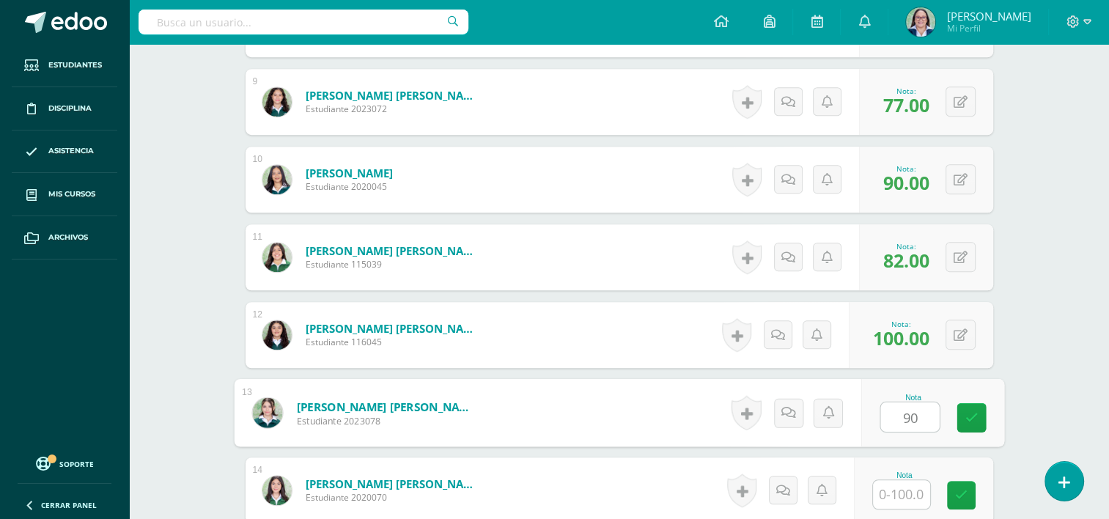
type input "90"
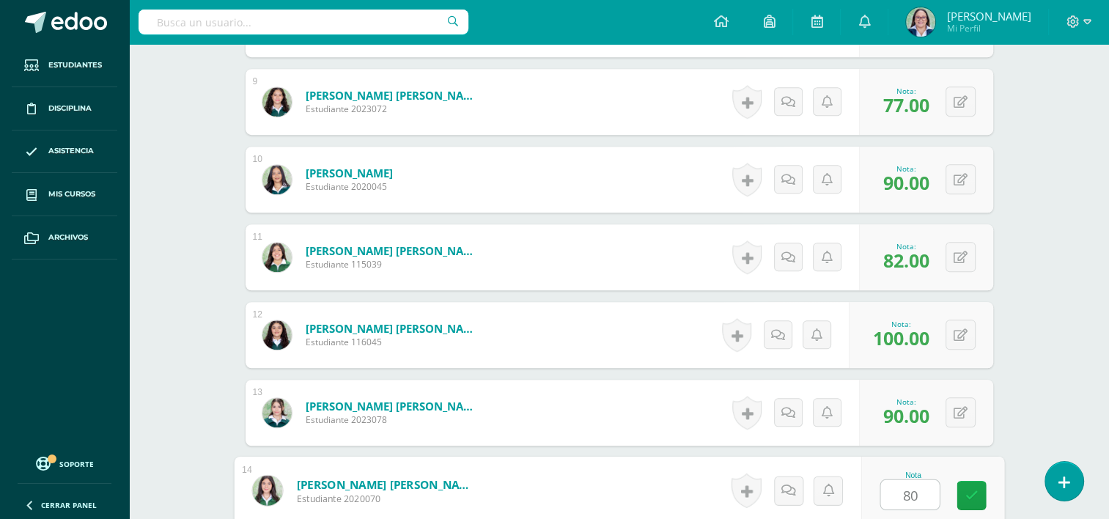
type input "80"
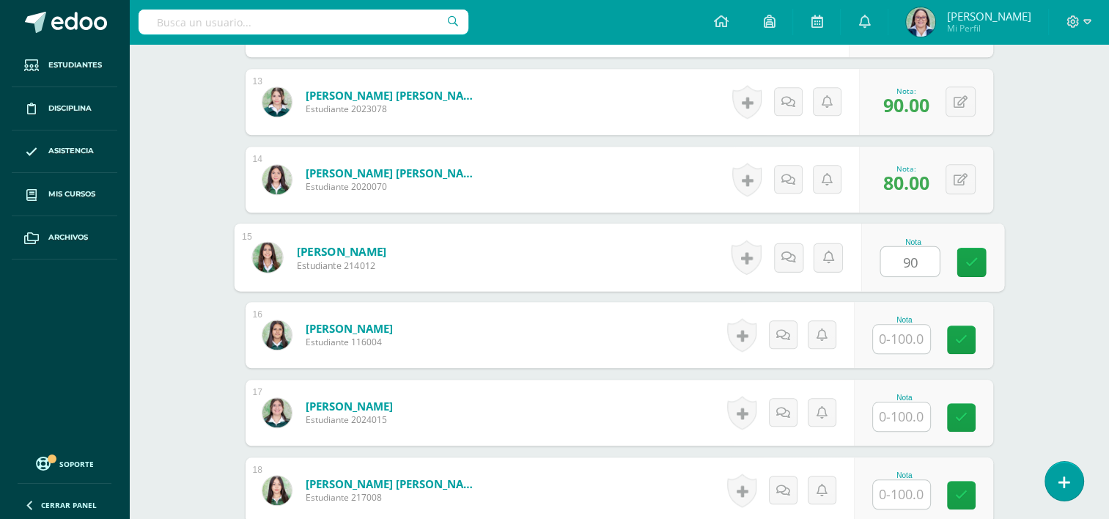
type input "90"
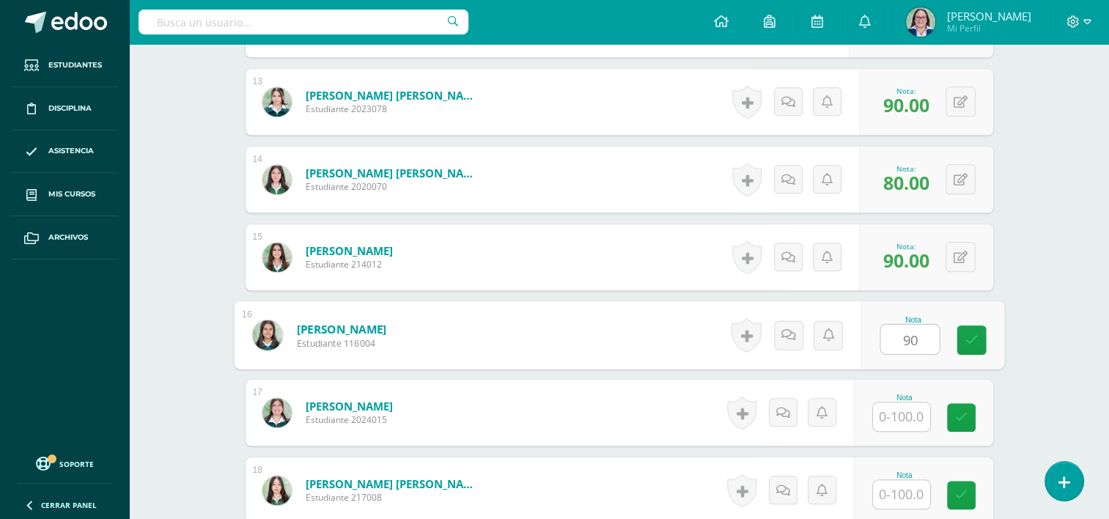
type input "90"
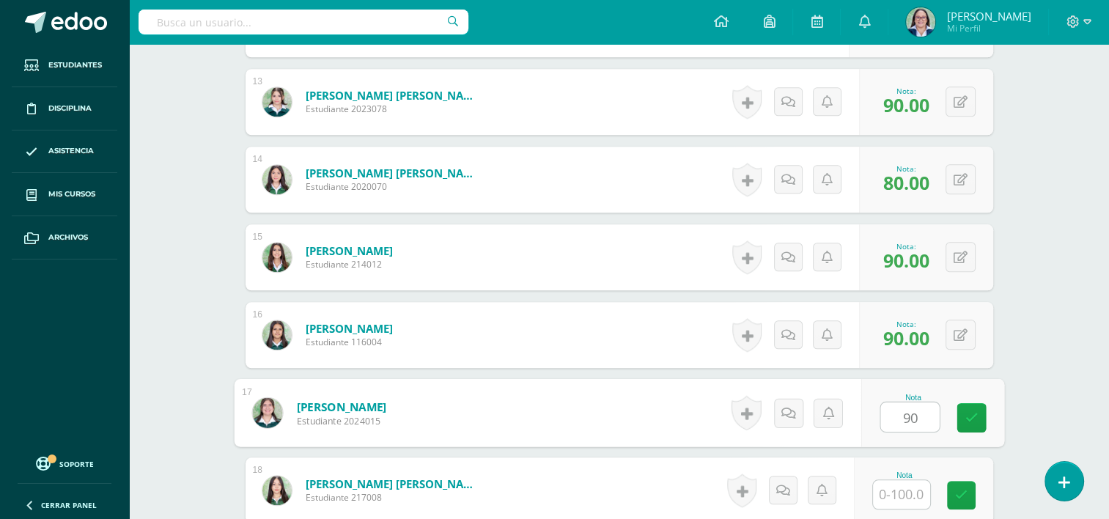
type input "90"
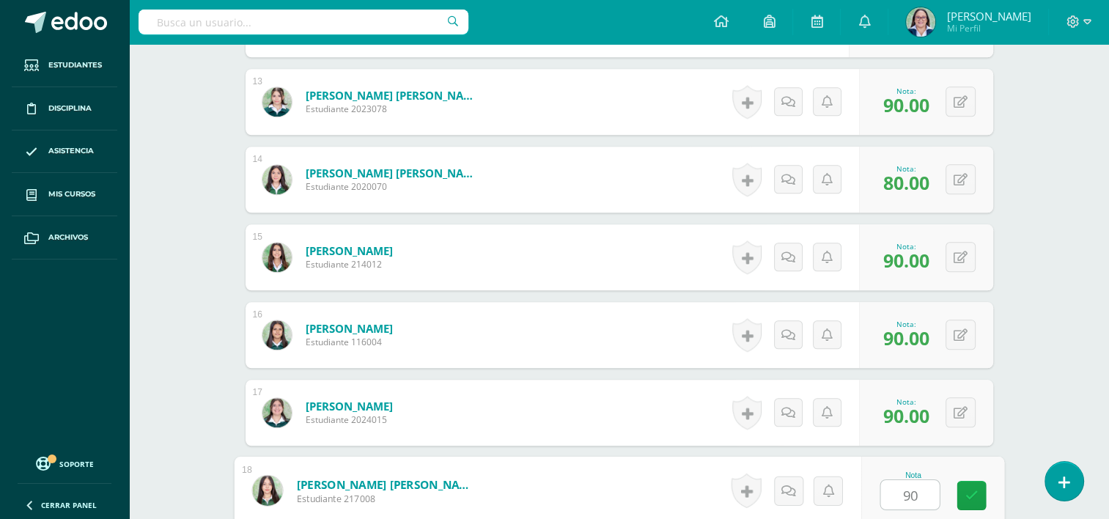
type input "90"
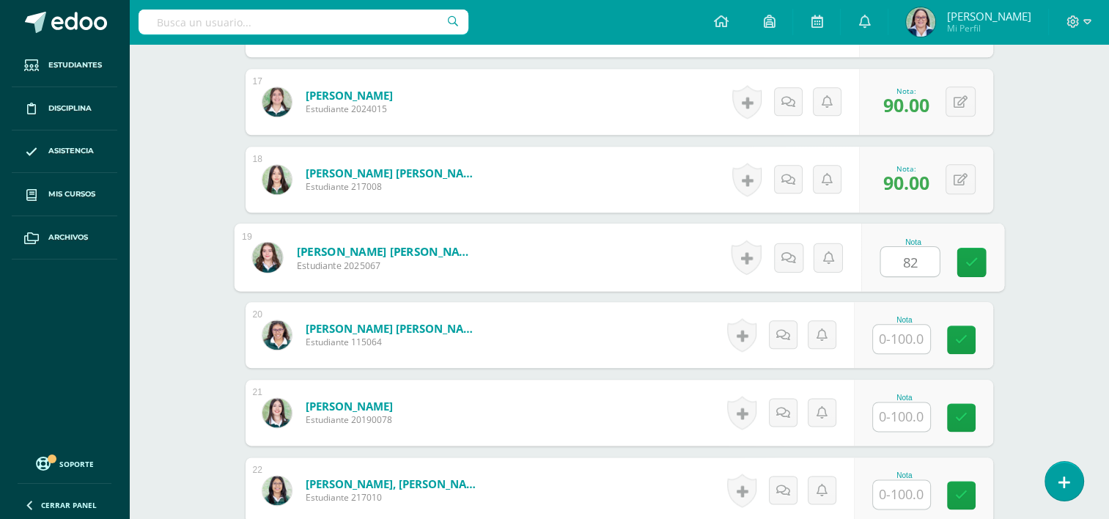
type input "82"
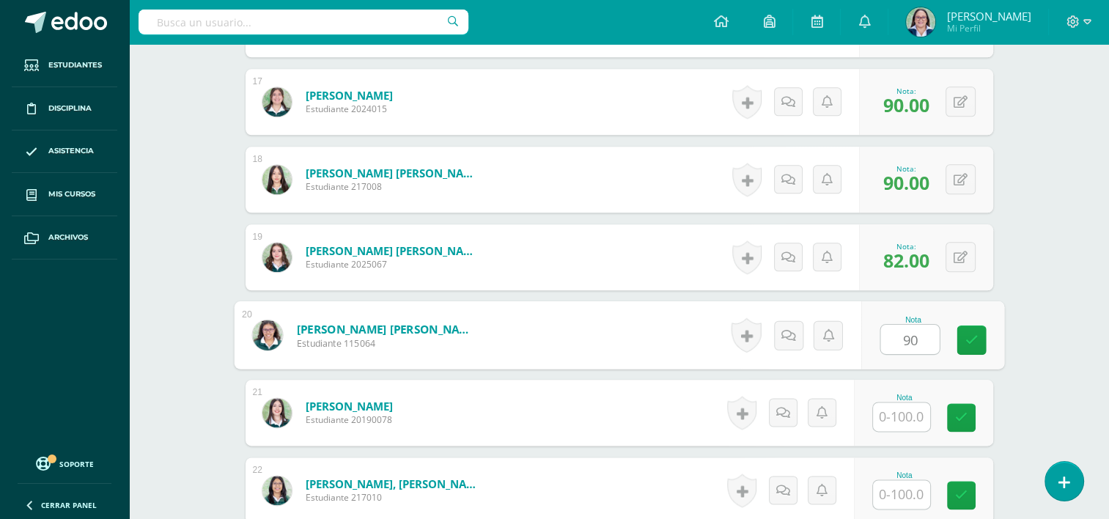
type input "90"
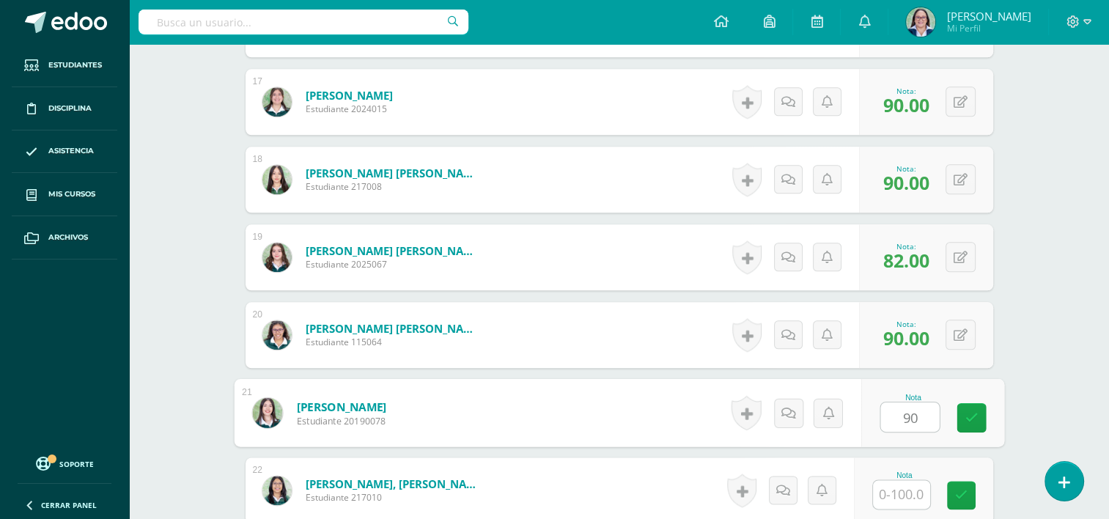
type input "90"
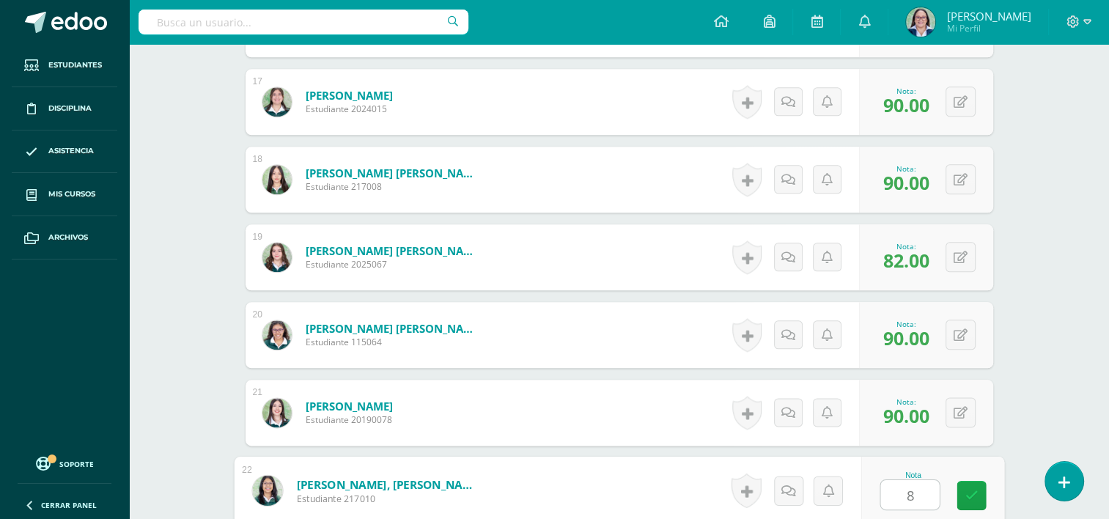
type input "85"
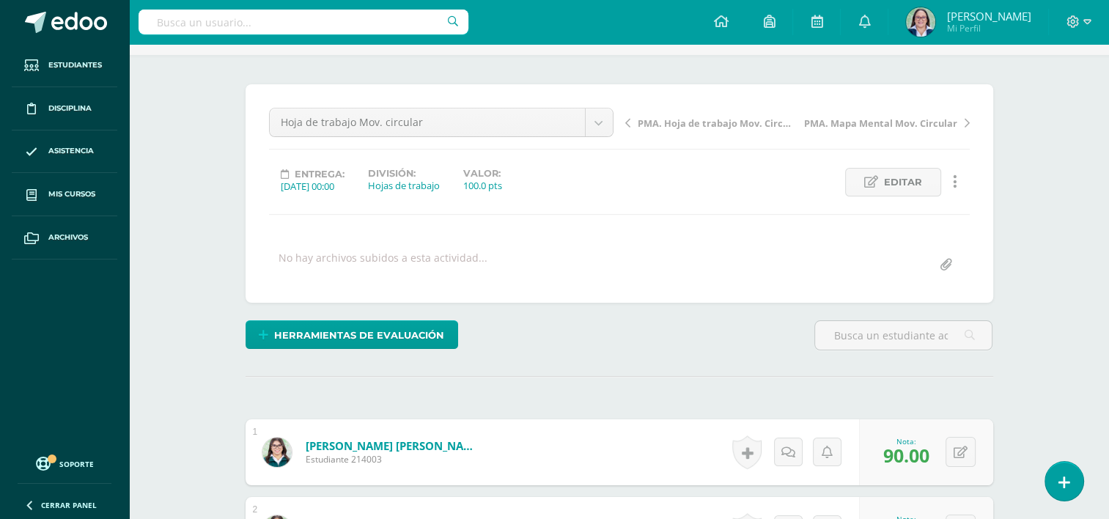
scroll to position [0, 0]
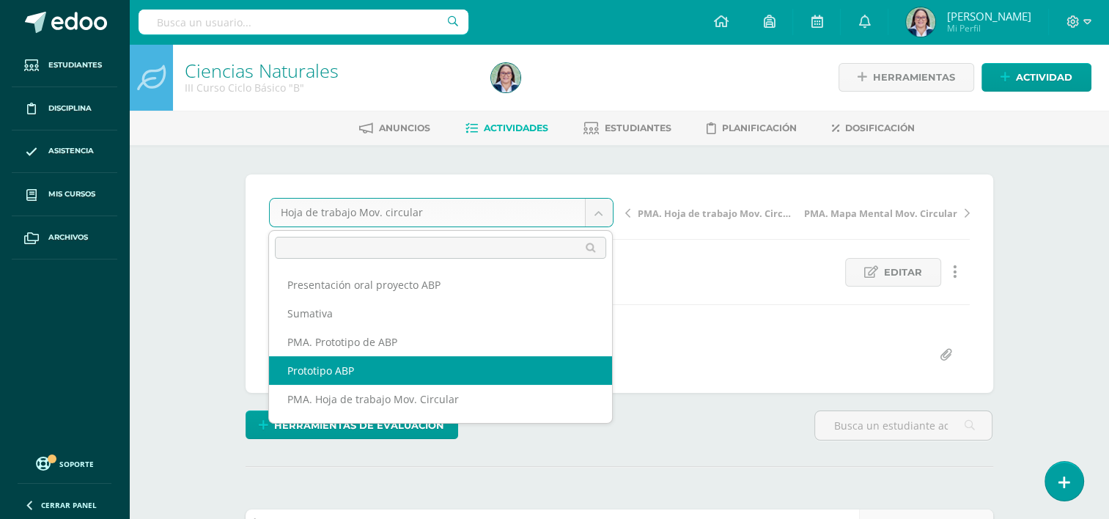
select select "/dashboard/teacher/grade-activity/265376/"
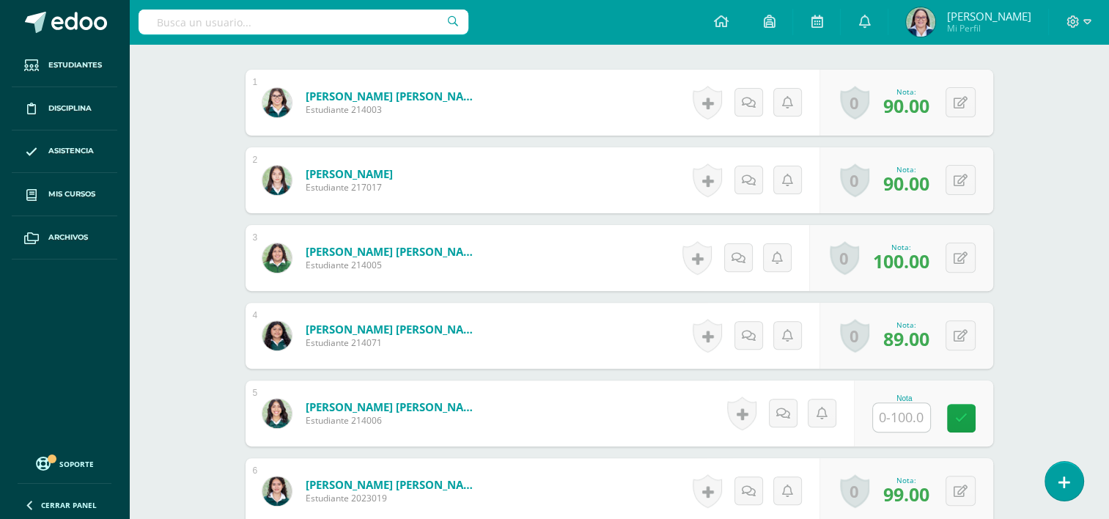
scroll to position [440, 0]
drag, startPoint x: 901, startPoint y: 407, endPoint x: 912, endPoint y: 407, distance: 11.7
click at [901, 407] on input "text" at bounding box center [901, 417] width 57 height 29
type input "100"
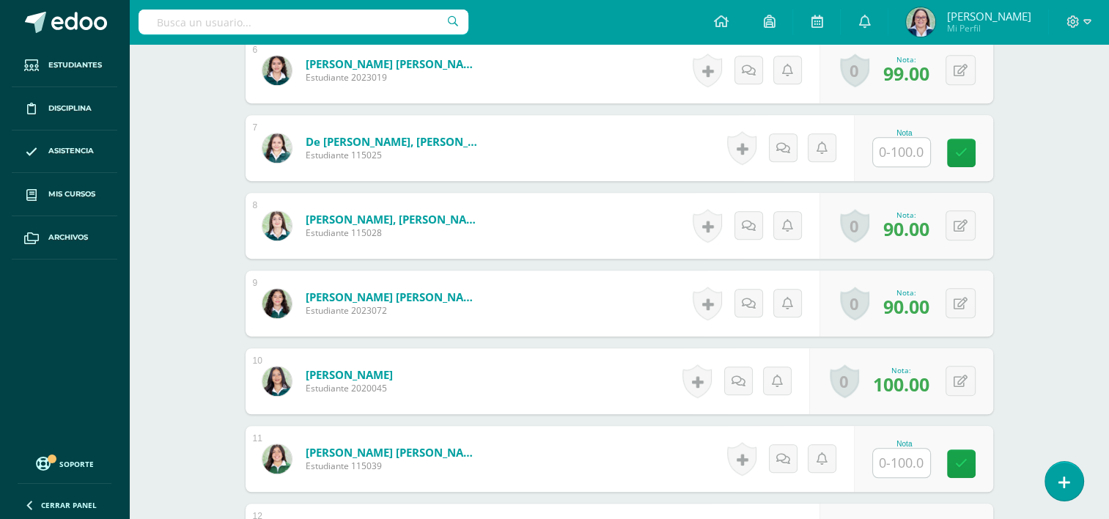
scroll to position [880, 0]
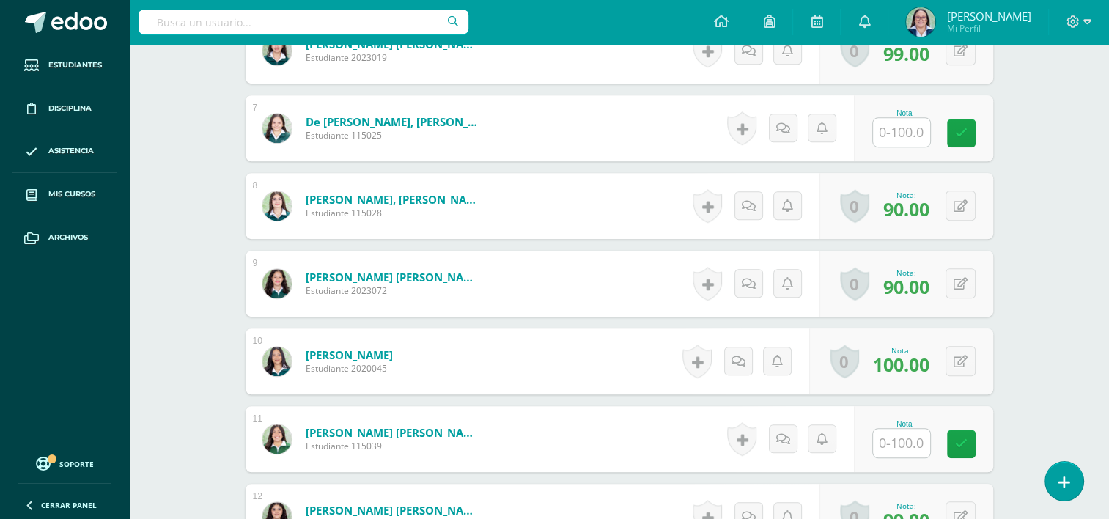
click at [894, 135] on input "text" at bounding box center [901, 132] width 57 height 29
type input "100"
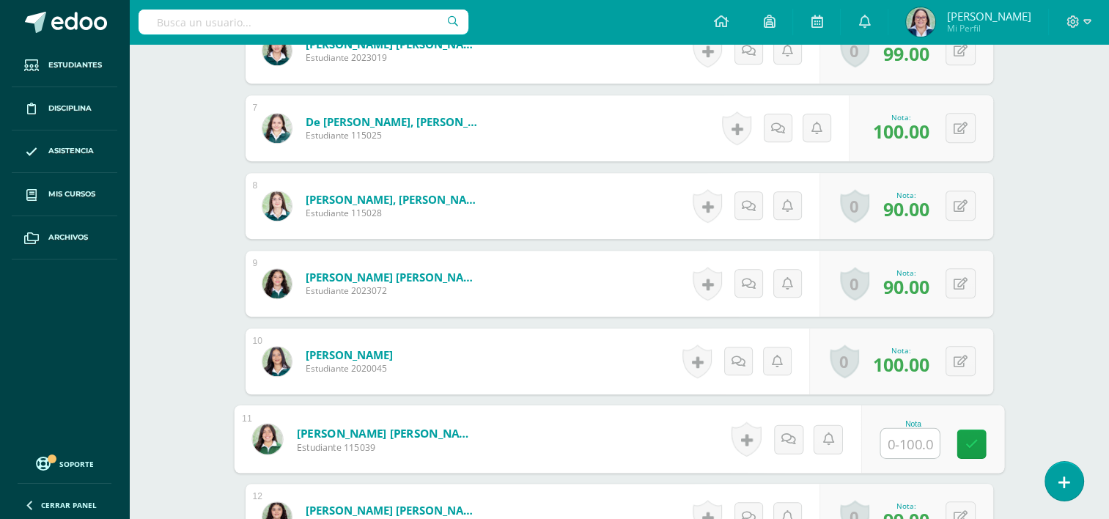
click at [884, 437] on input "text" at bounding box center [909, 443] width 59 height 29
type input "100"
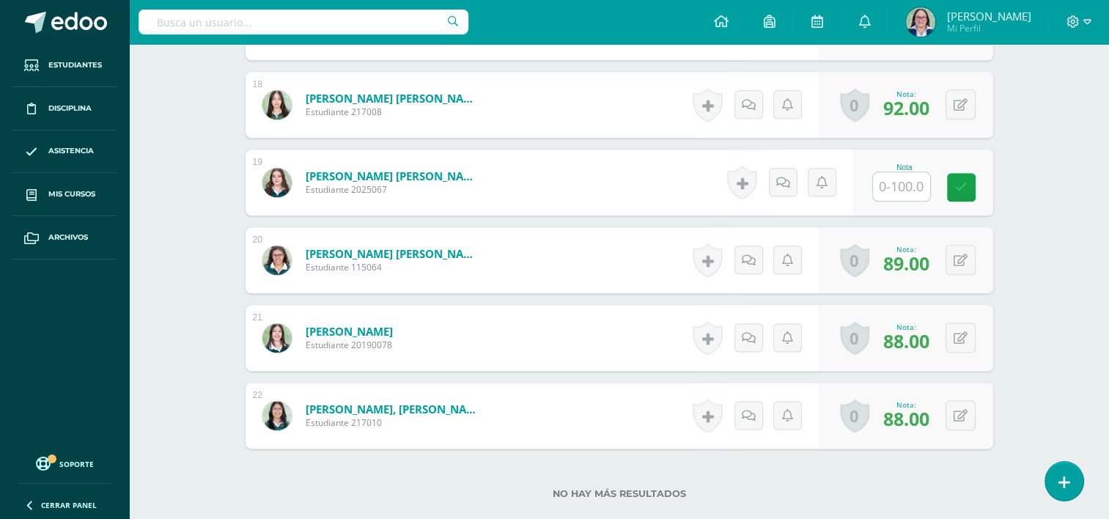
scroll to position [1759, 0]
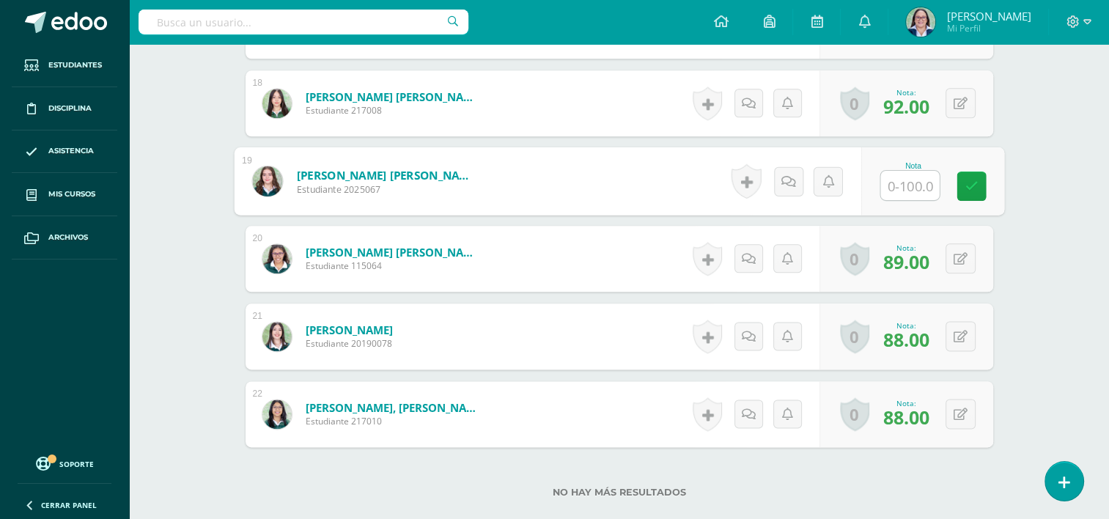
click at [900, 189] on input "text" at bounding box center [909, 185] width 59 height 29
type input "100"
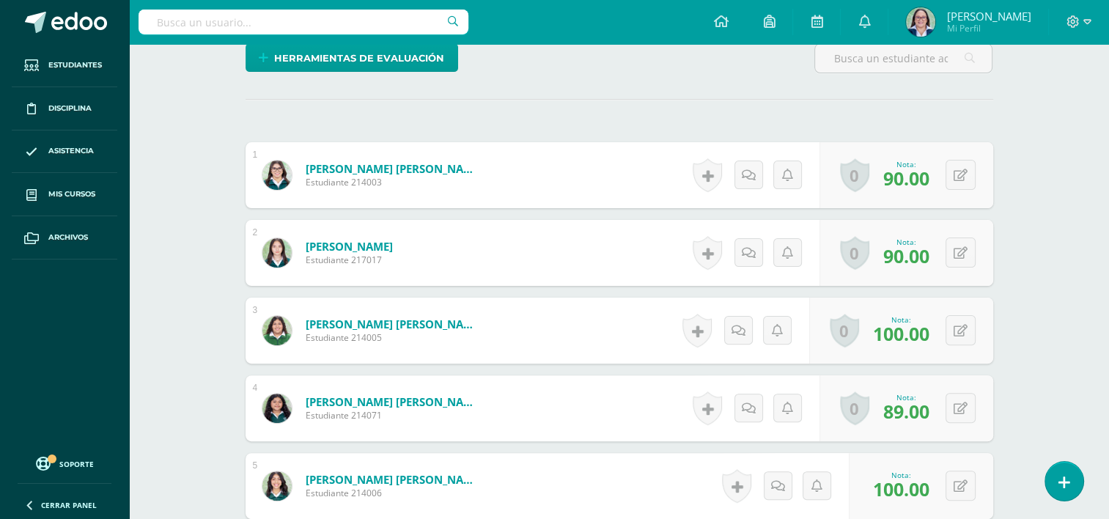
scroll to position [0, 0]
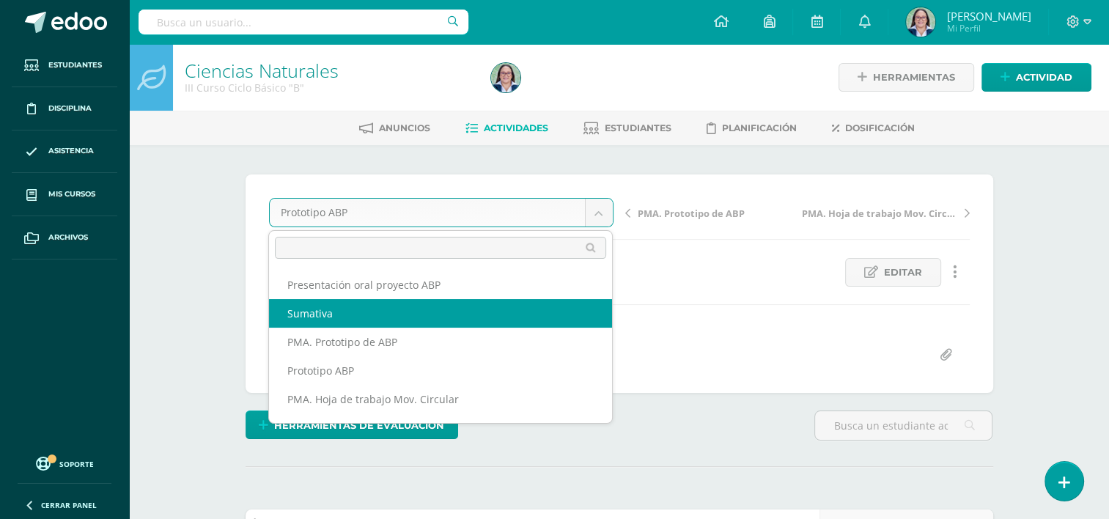
select select "/dashboard/teacher/grade-activity/261971/"
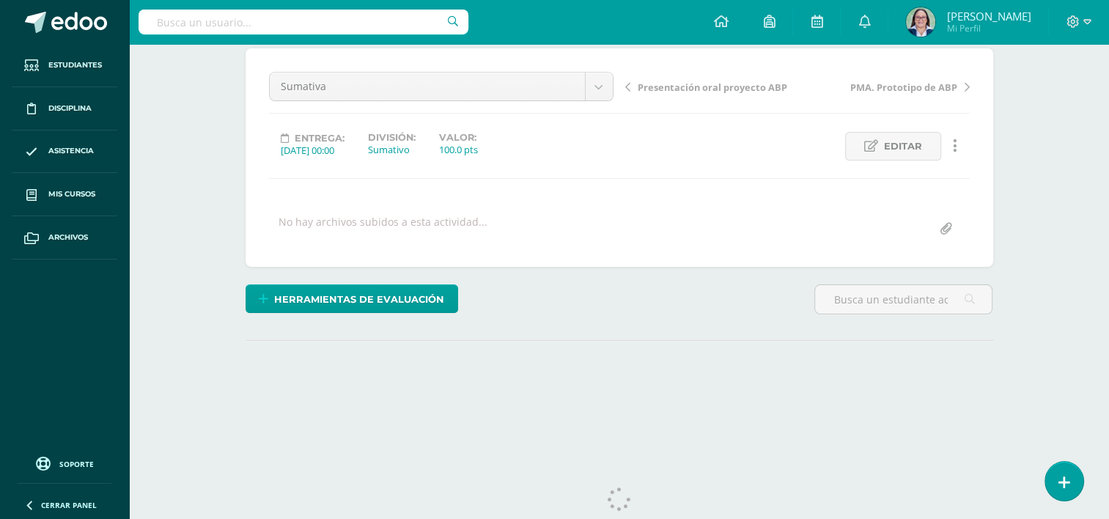
scroll to position [159, 0]
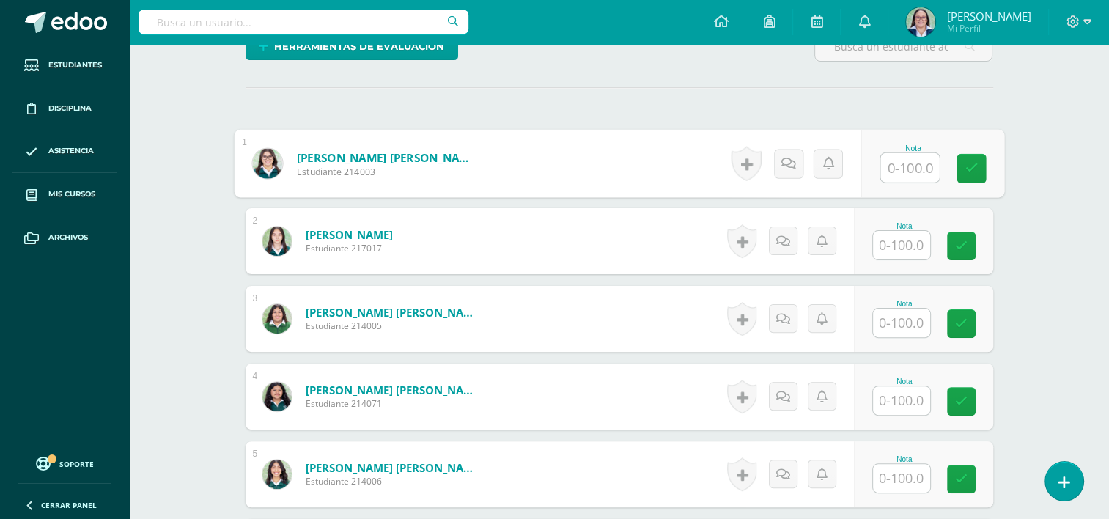
click at [902, 158] on input "text" at bounding box center [909, 167] width 59 height 29
type input "72"
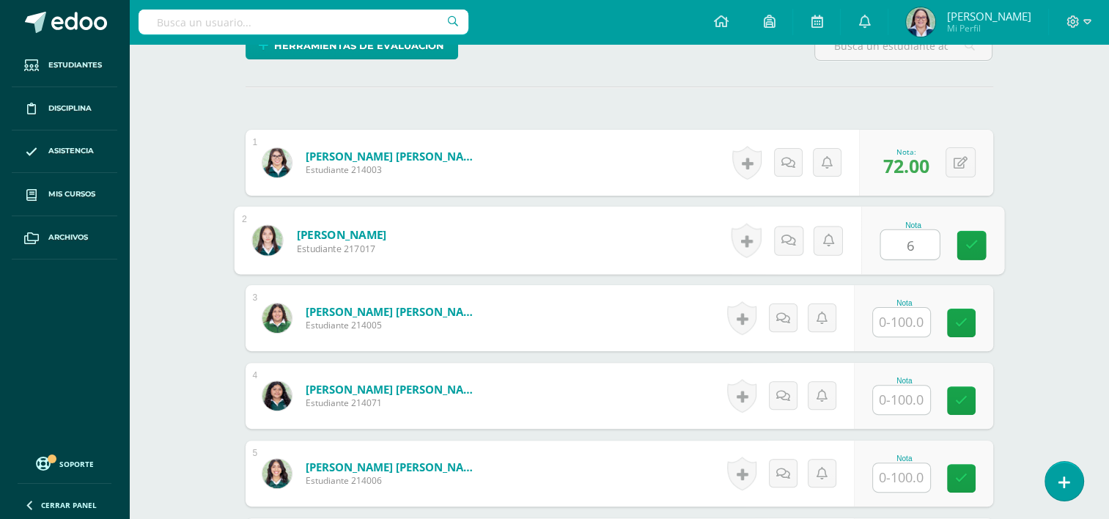
scroll to position [380, 0]
type input "68"
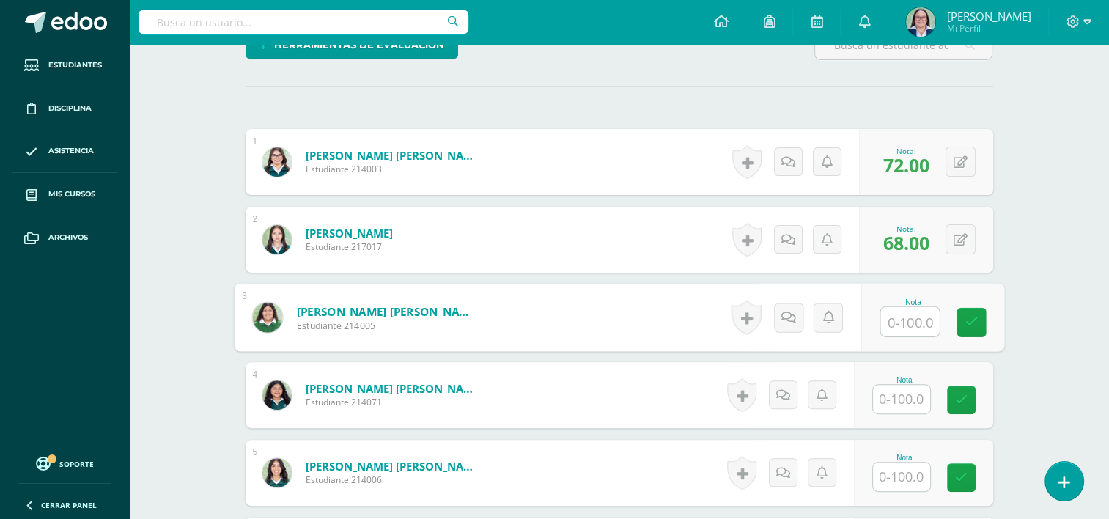
scroll to position [381, 0]
type input "95"
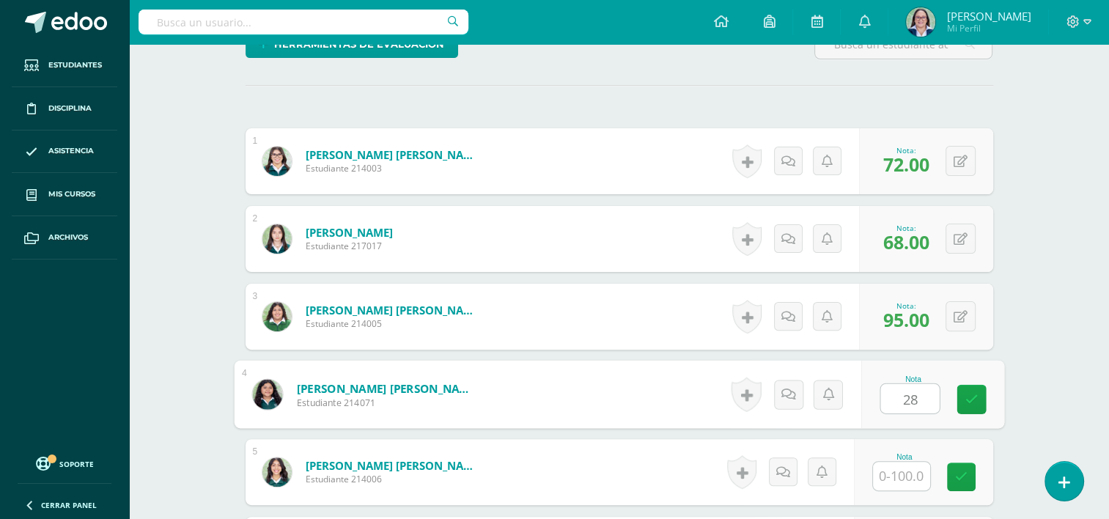
type input "28"
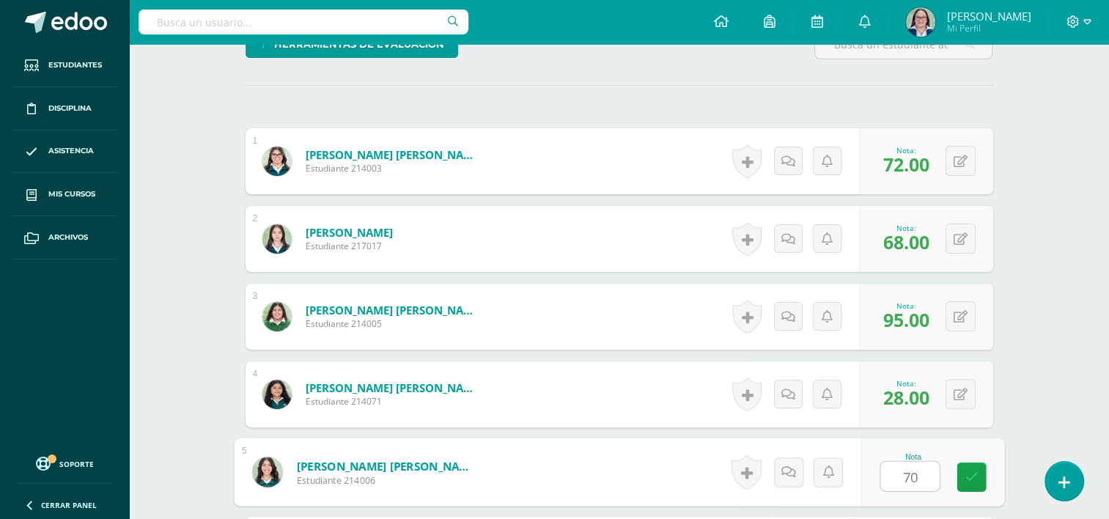
type input "70"
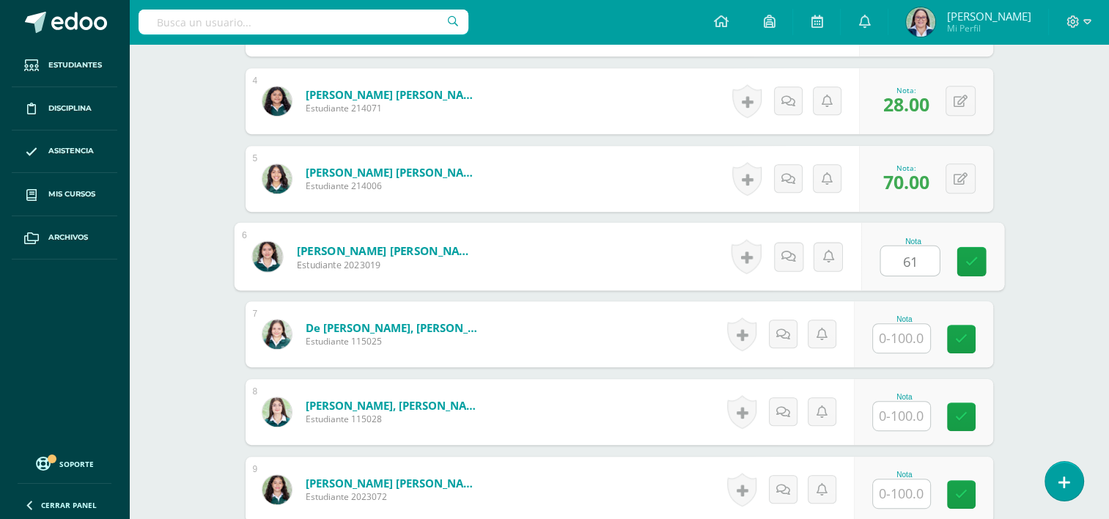
type input "61"
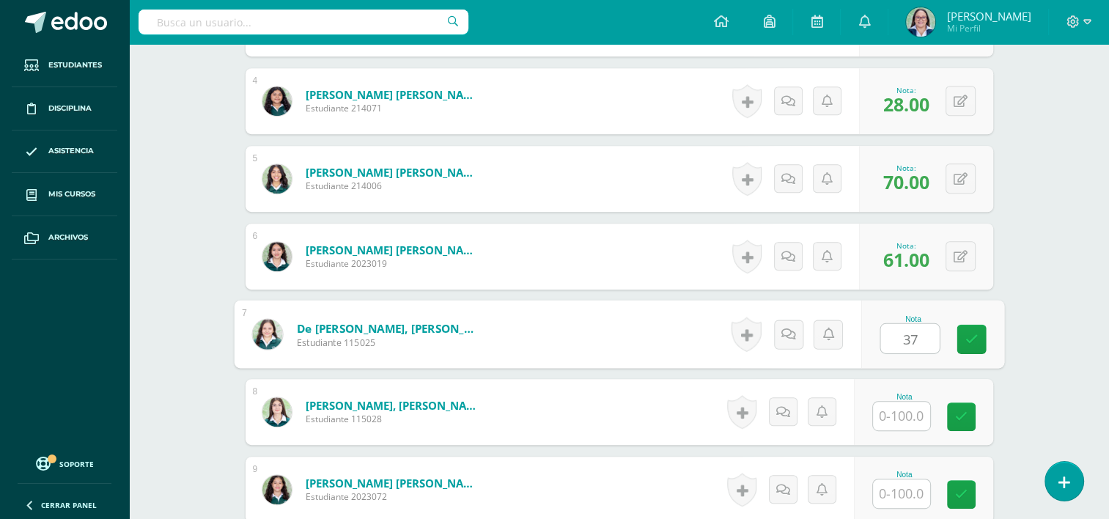
type input "37"
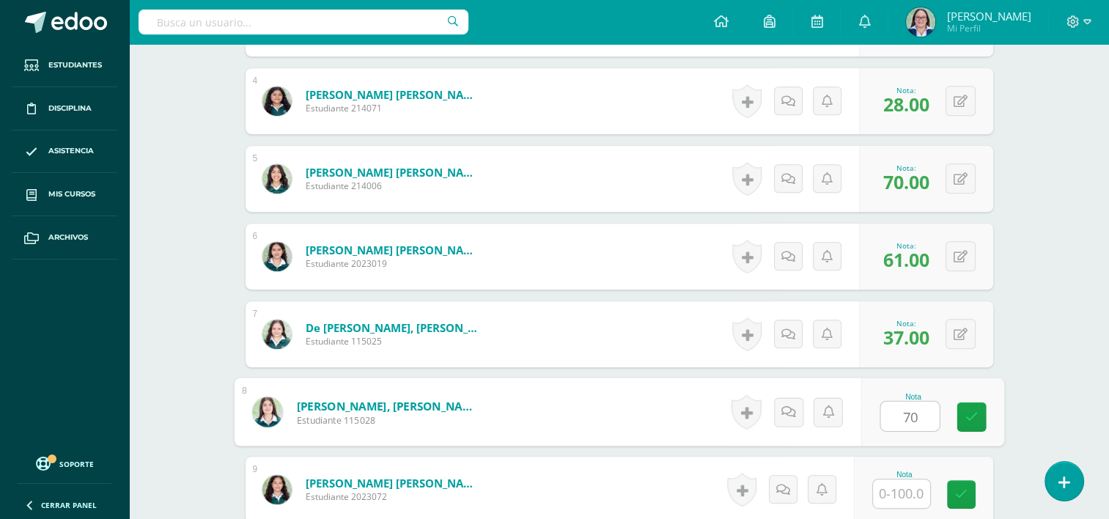
type input "70"
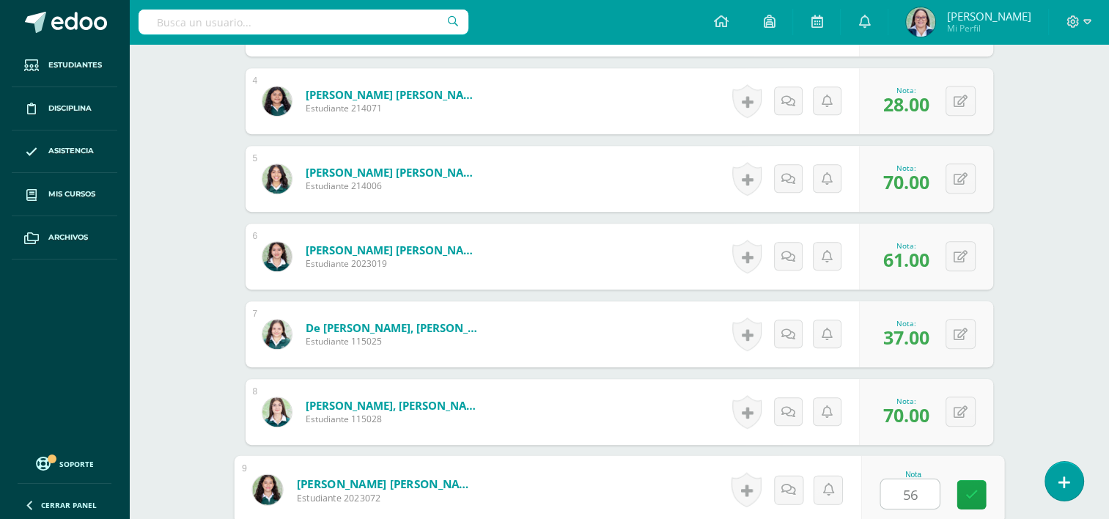
type input "56"
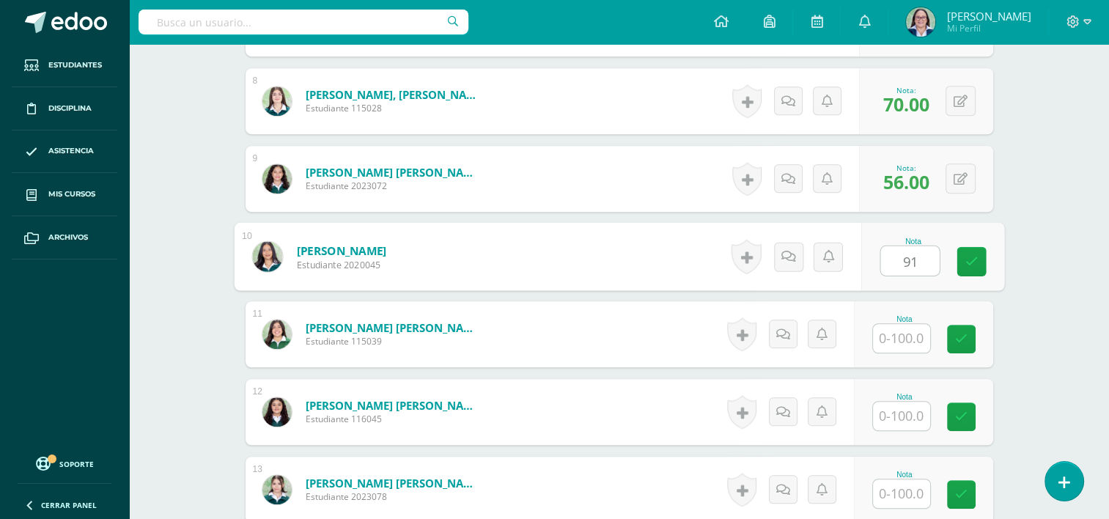
type input "91"
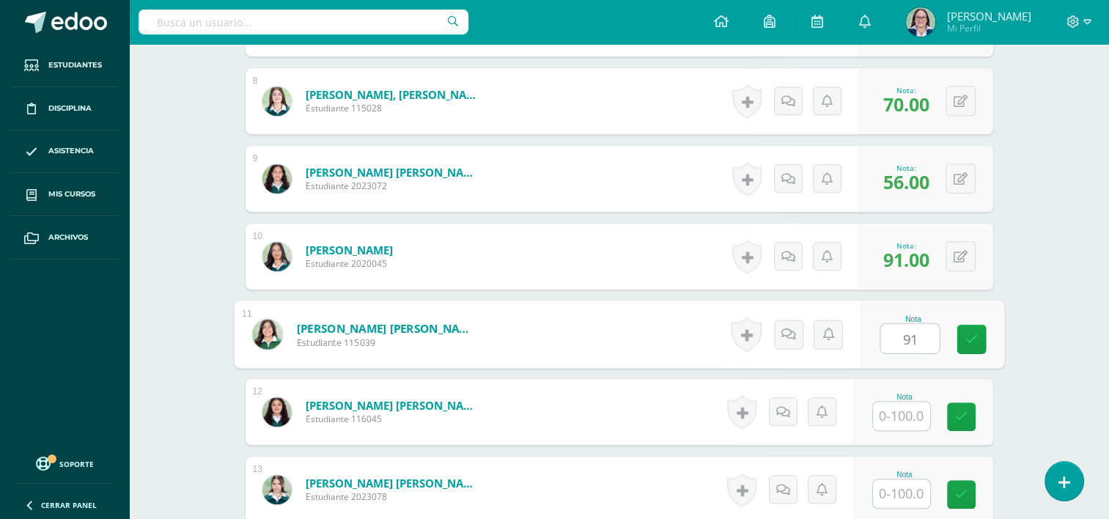
type input "91"
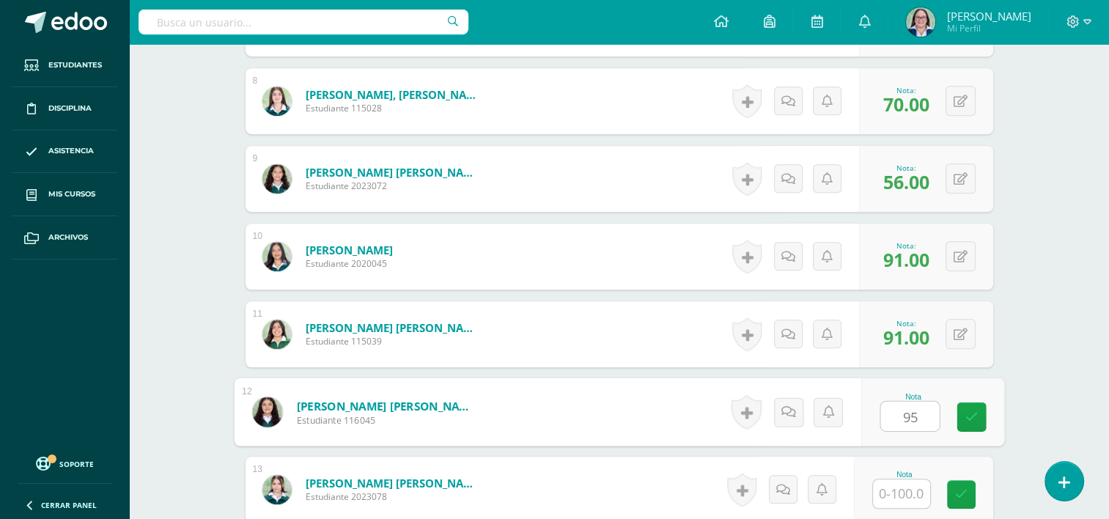
type input "95"
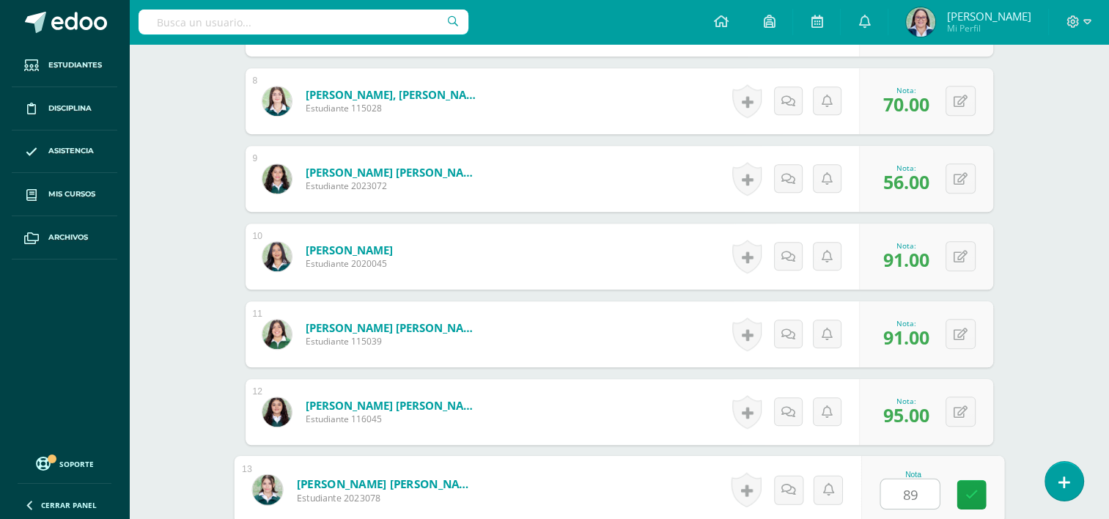
type input "89"
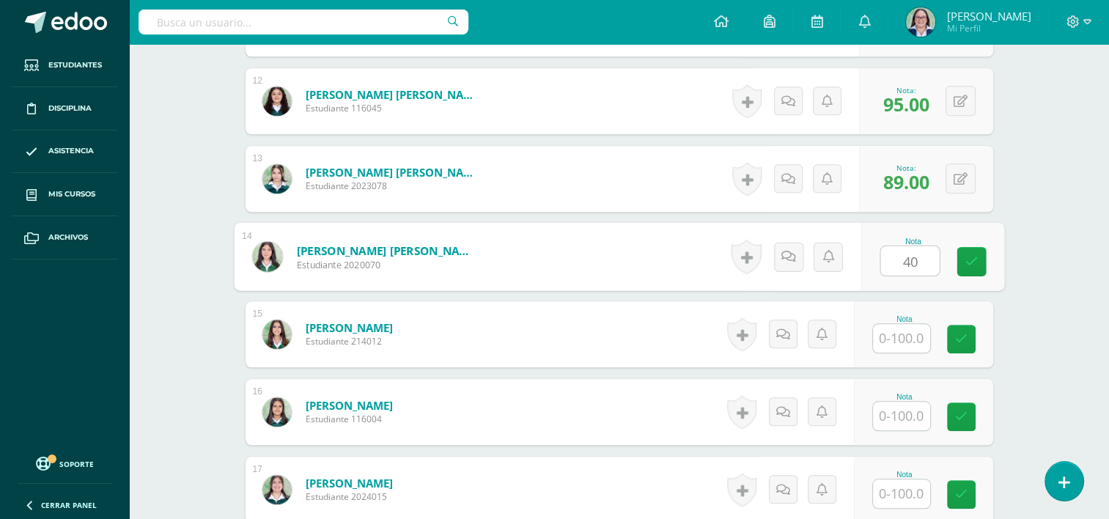
type input "40"
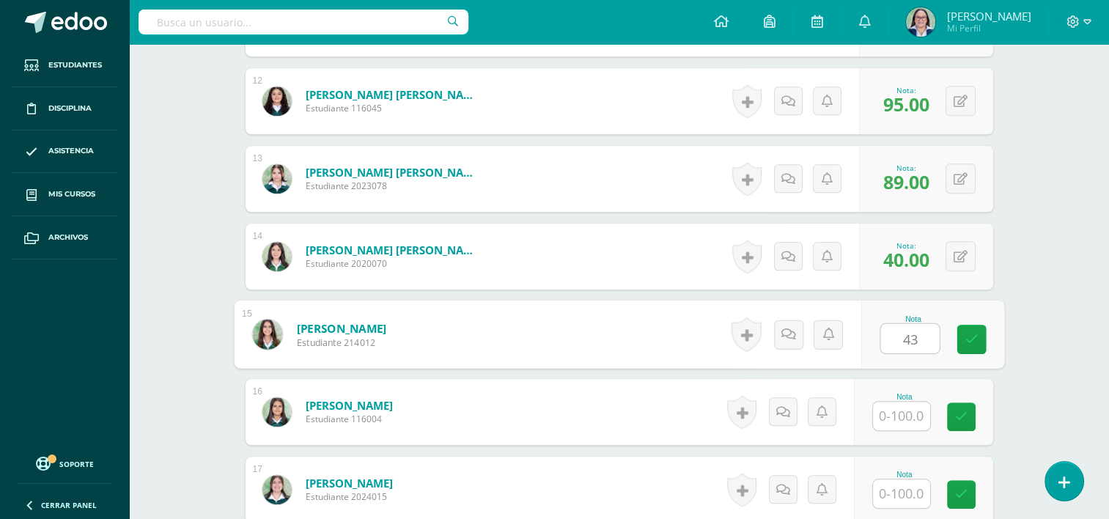
type input "43"
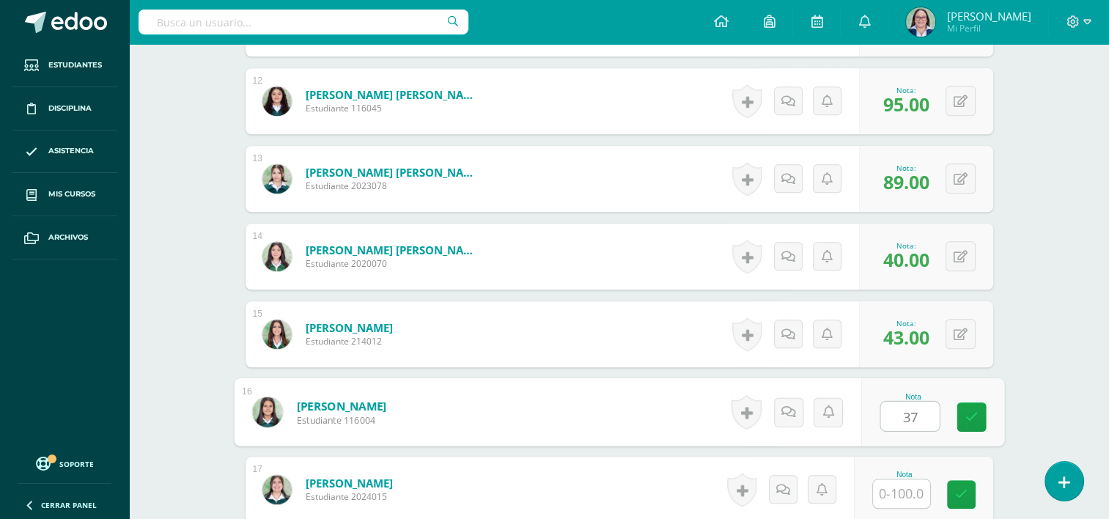
type input "37"
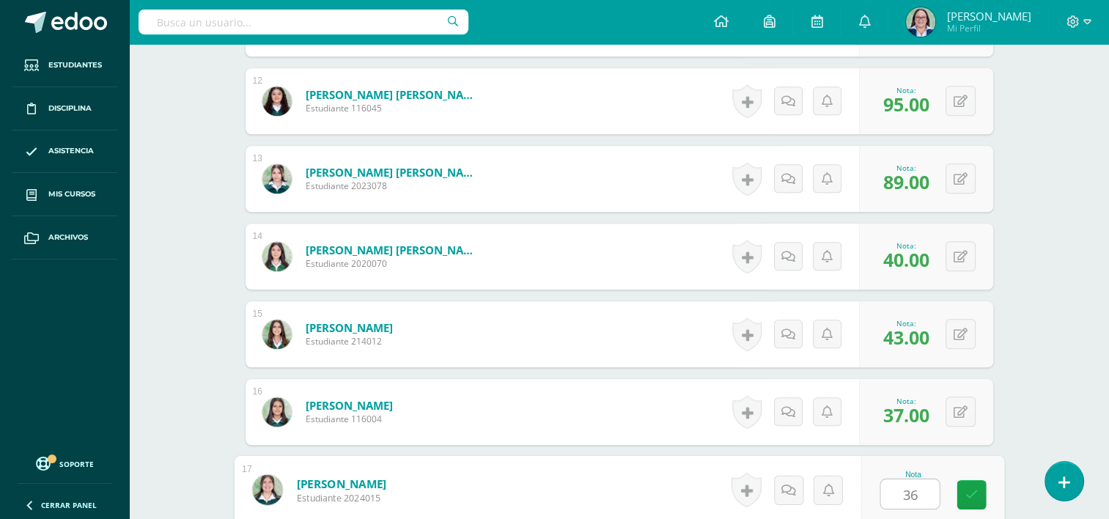
type input "36"
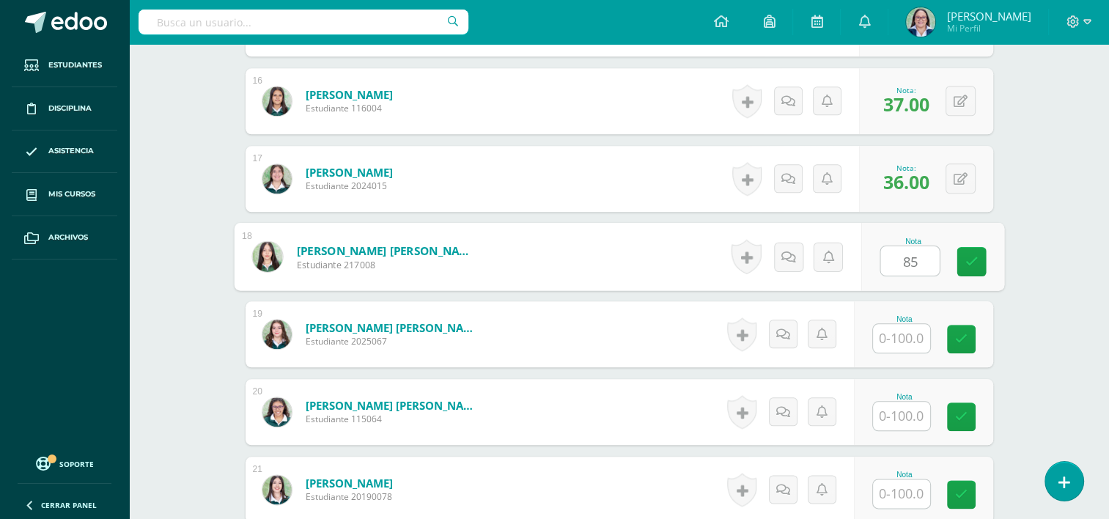
type input "85"
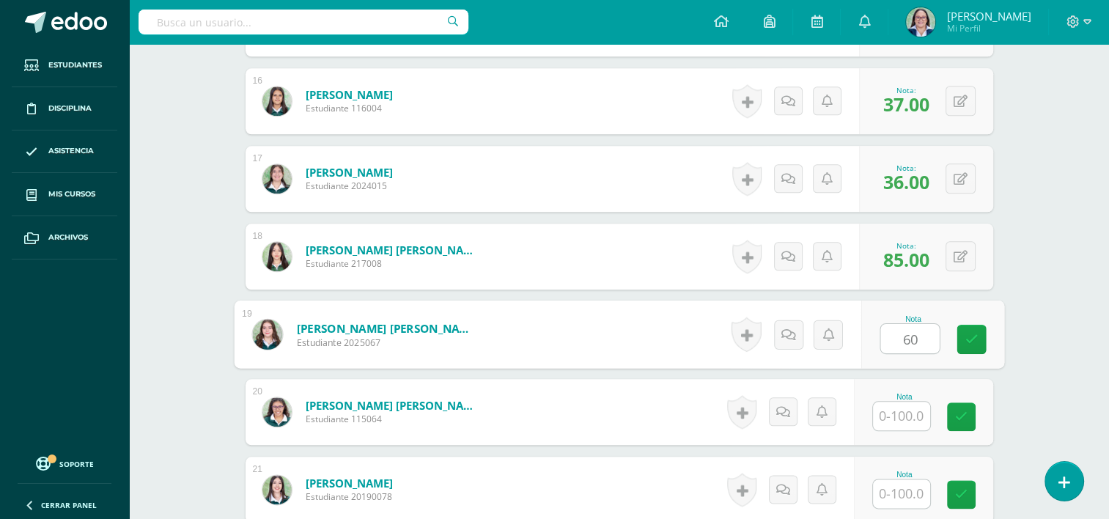
type input "60"
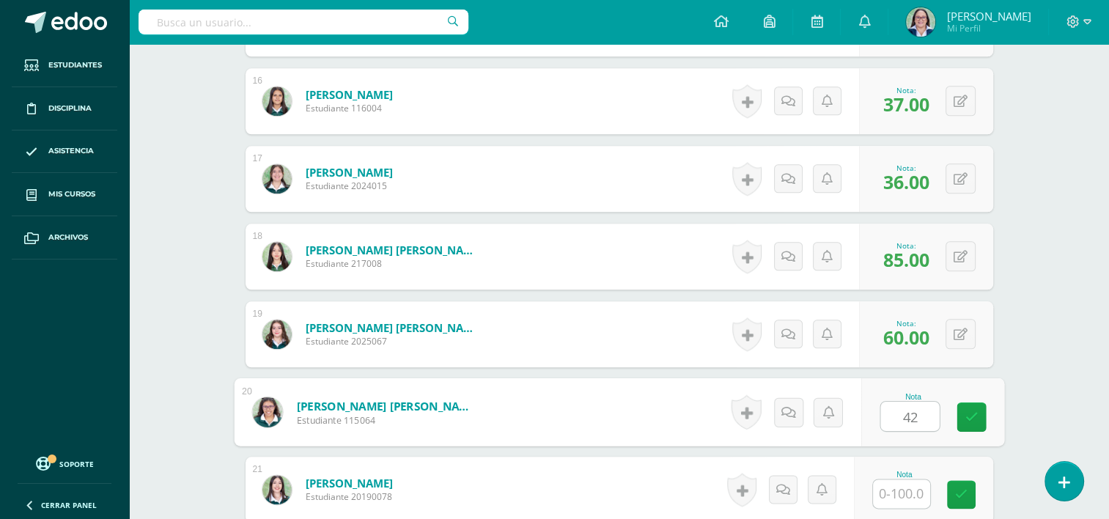
type input "42"
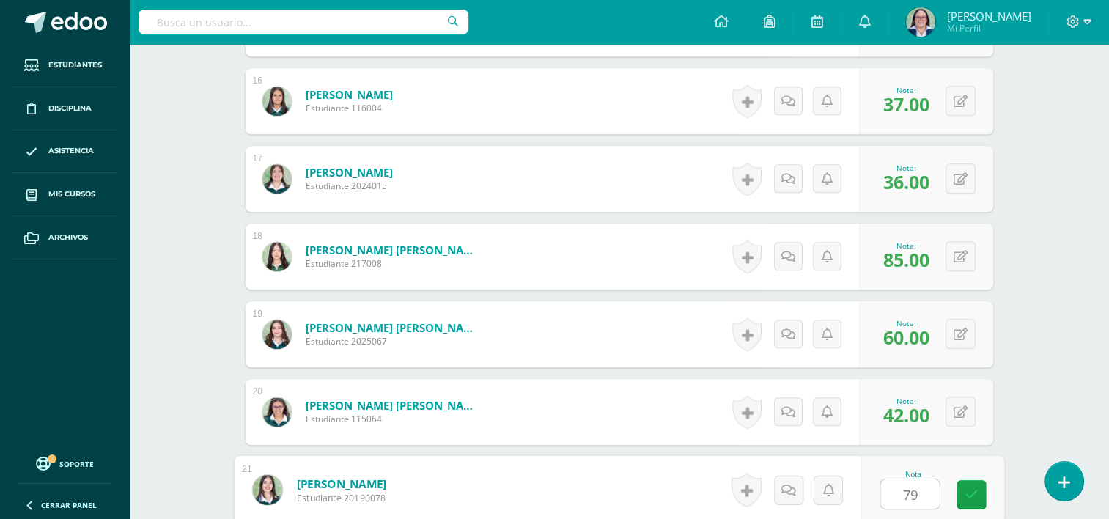
type input "79"
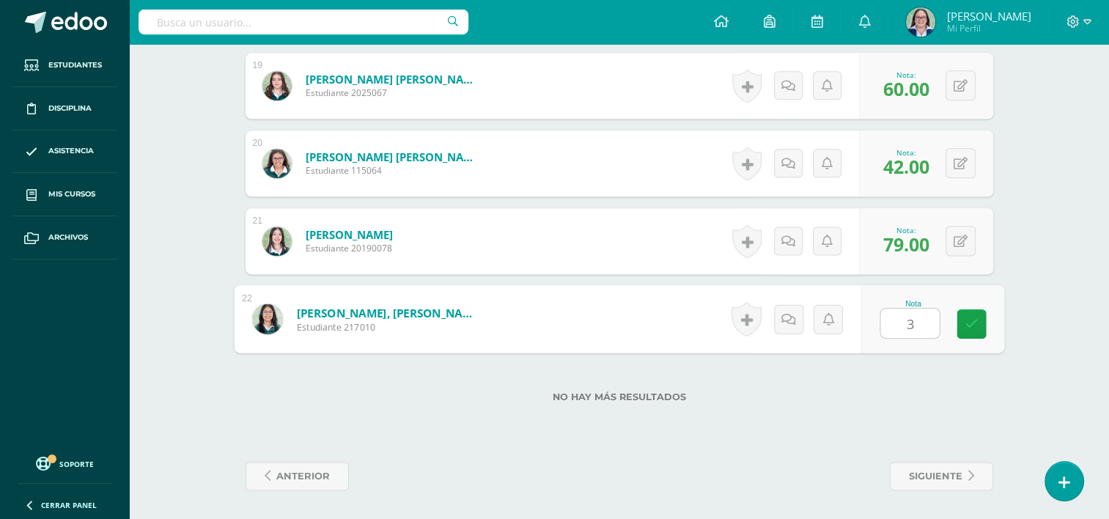
type input "39"
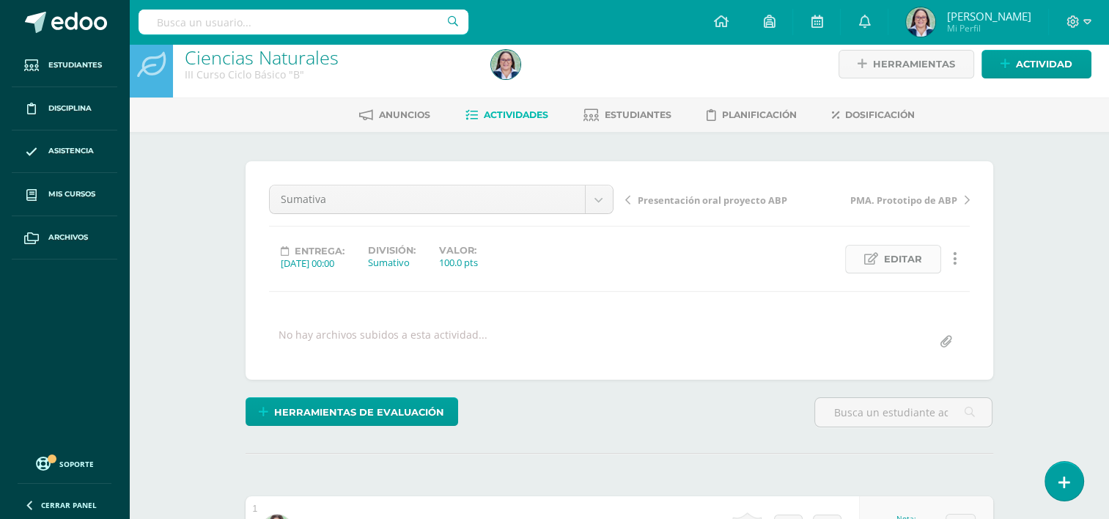
scroll to position [0, 0]
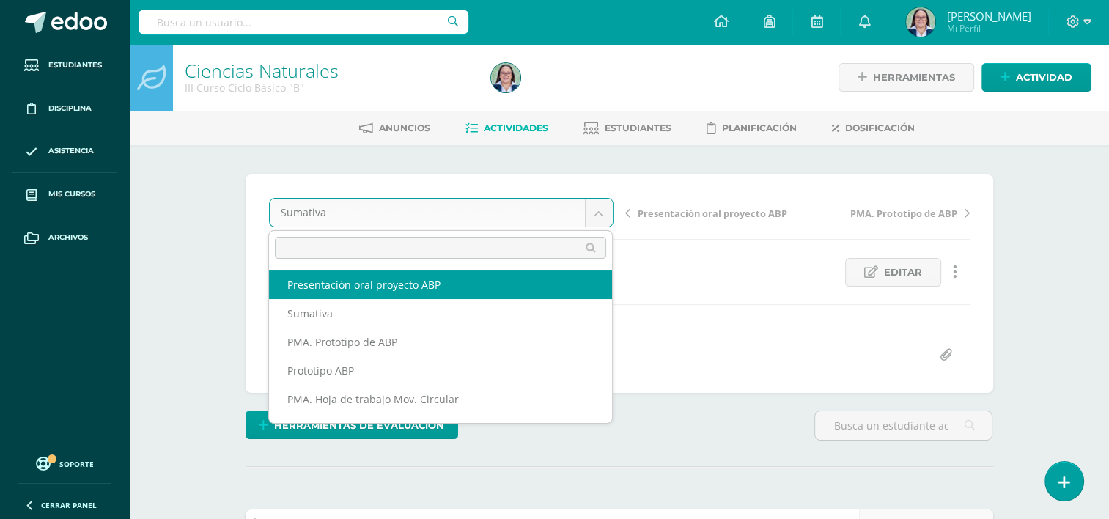
select select "/dashboard/teacher/grade-activity/265380/"
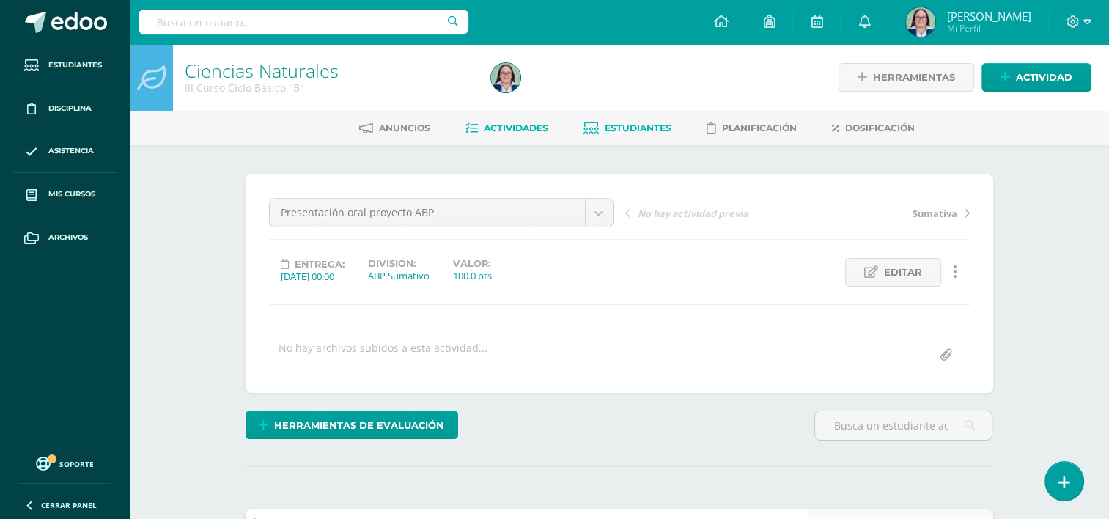
click at [650, 125] on span "Estudiantes" at bounding box center [638, 127] width 67 height 11
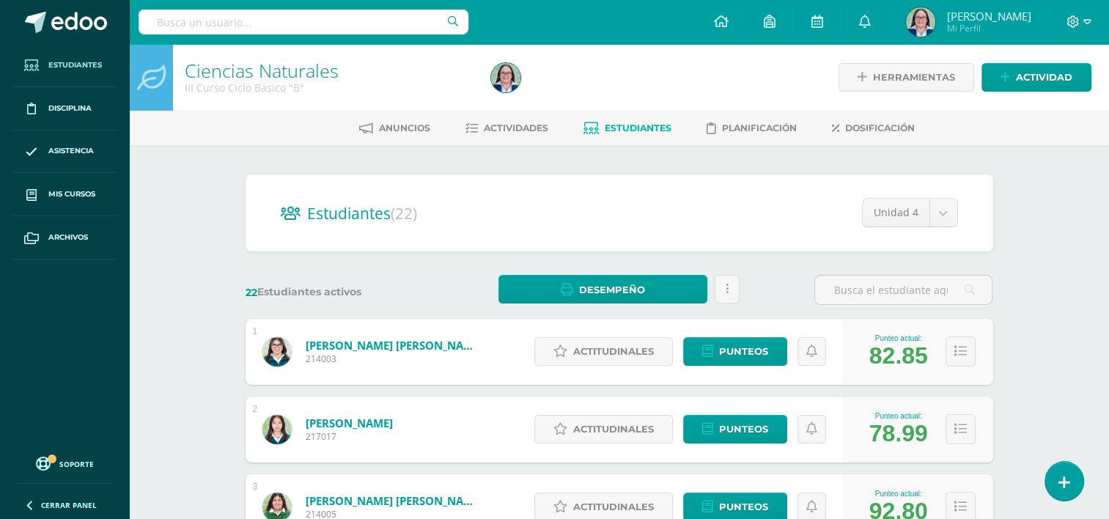
click at [62, 68] on span "Estudiantes" at bounding box center [74, 65] width 53 height 12
